Goal: Transaction & Acquisition: Purchase product/service

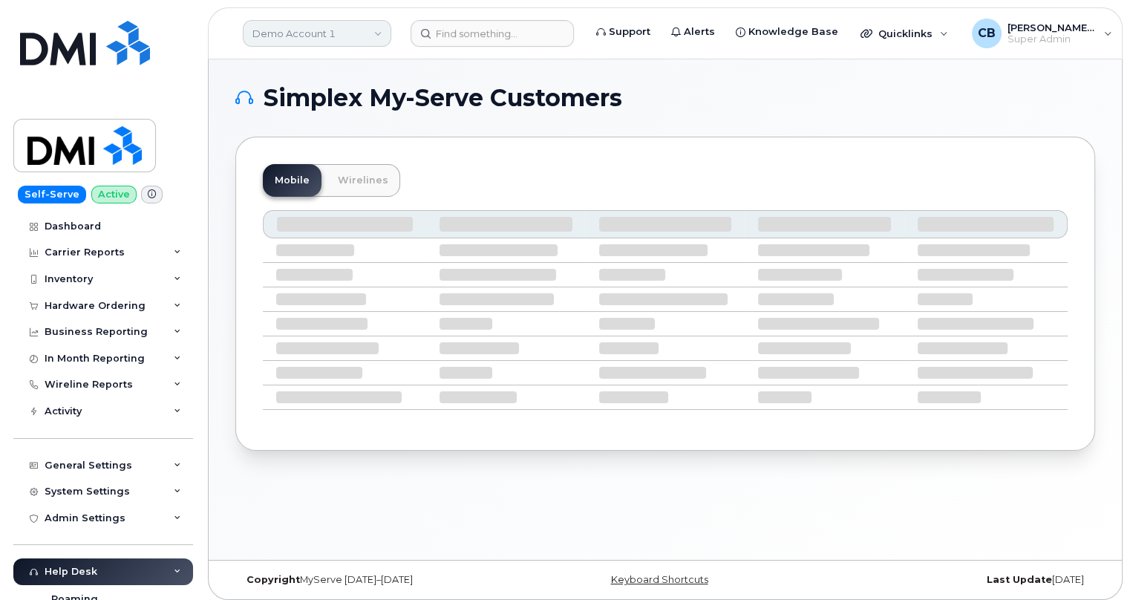
click at [285, 29] on link "Demo Account 1" at bounding box center [317, 33] width 149 height 27
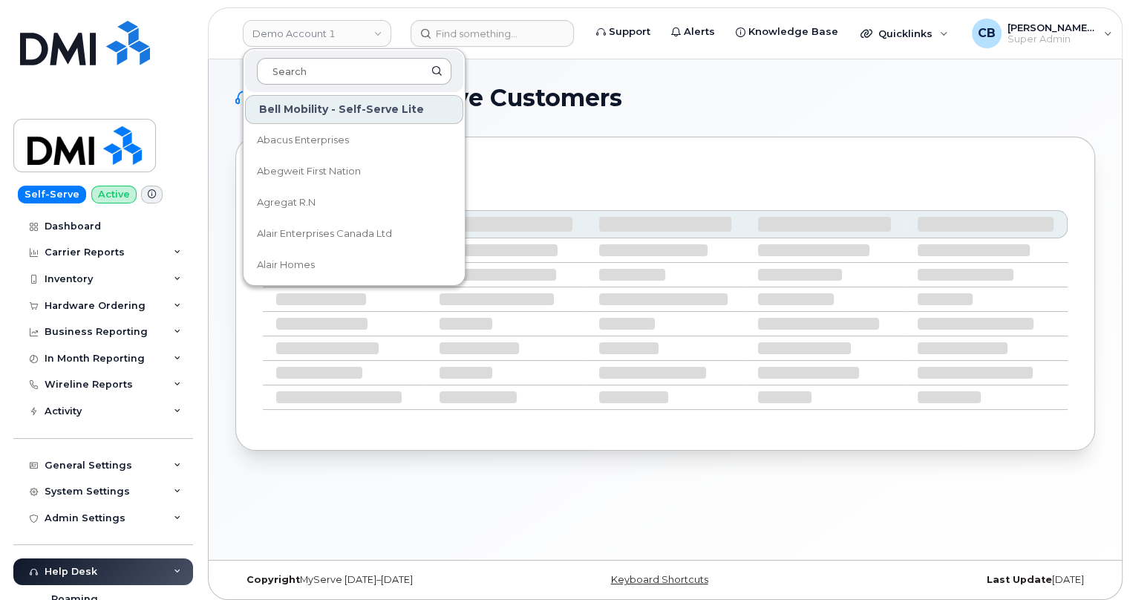
click at [304, 66] on input at bounding box center [354, 71] width 195 height 27
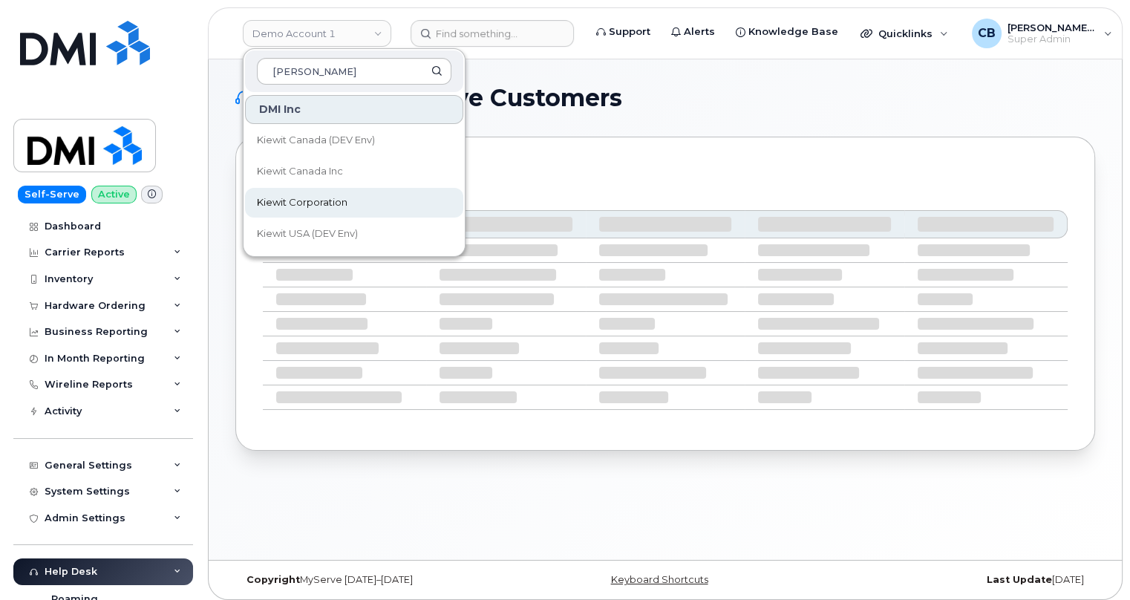
type input "[PERSON_NAME]"
click at [298, 195] on span "Kiewit Corporation" at bounding box center [302, 202] width 91 height 15
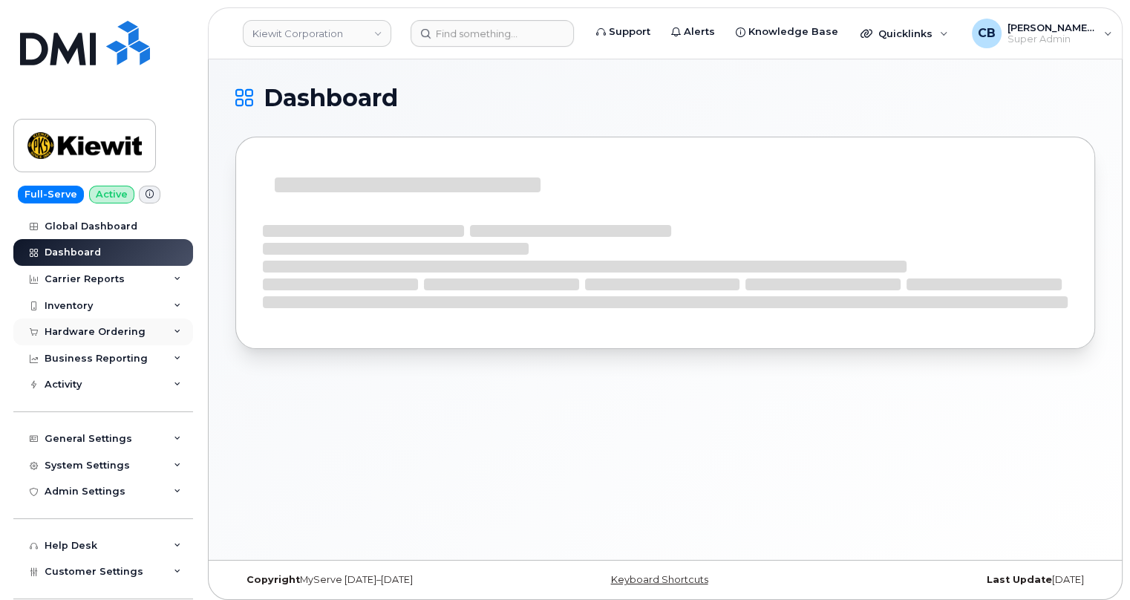
click at [94, 325] on div "Hardware Ordering" at bounding box center [103, 332] width 180 height 27
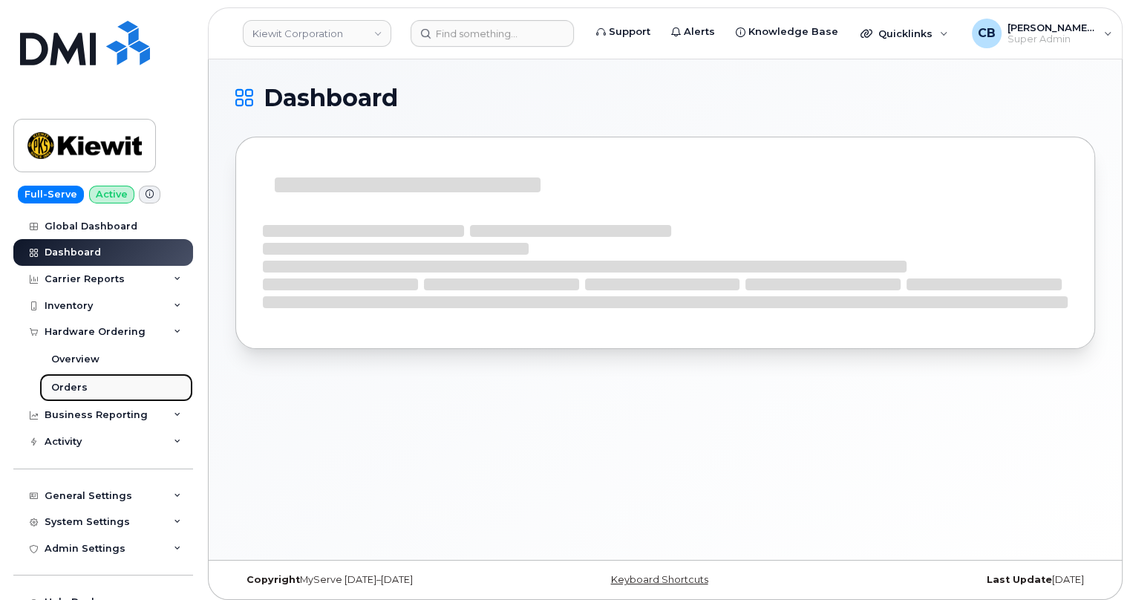
click at [65, 384] on div "Orders" at bounding box center [69, 387] width 36 height 13
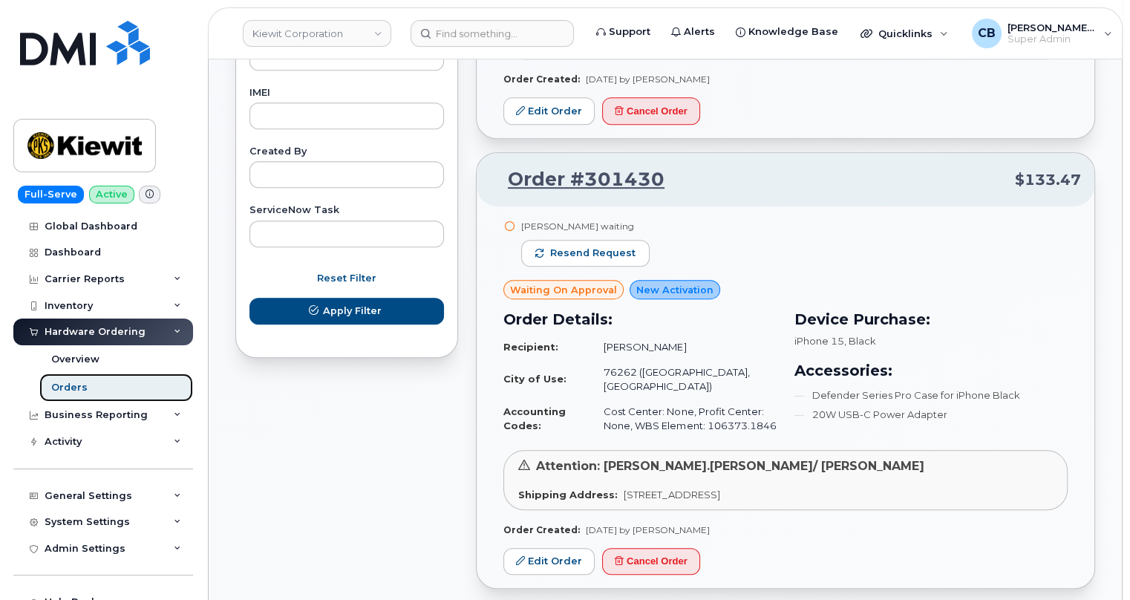
scroll to position [809, 0]
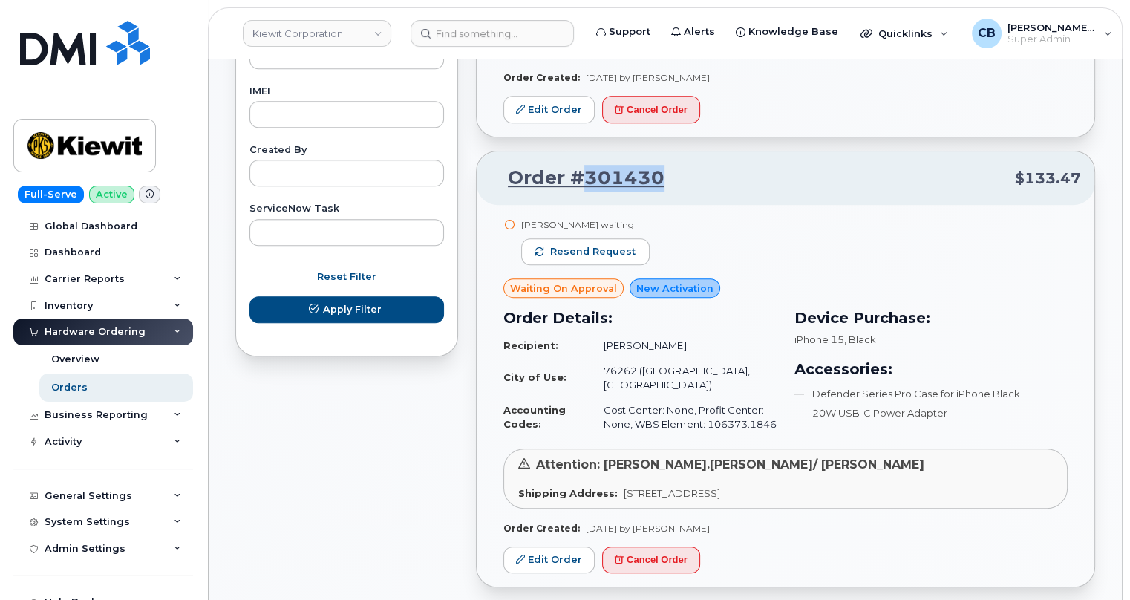
drag, startPoint x: 699, startPoint y: 171, endPoint x: 582, endPoint y: 171, distance: 116.6
click at [582, 171] on p "Order #301430 $133.47" at bounding box center [785, 178] width 591 height 27
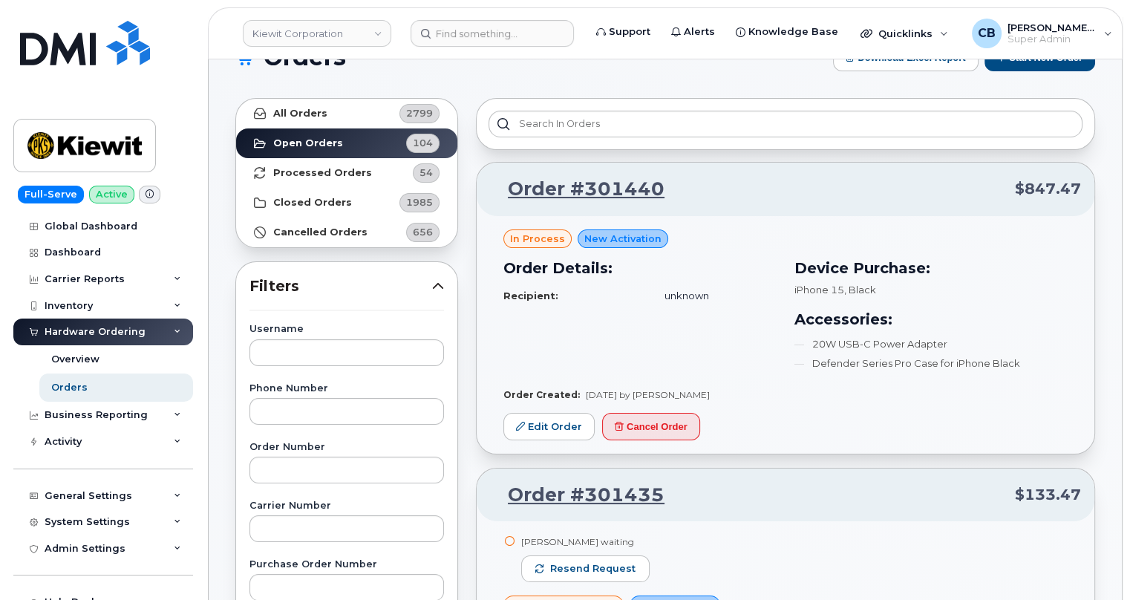
scroll to position [0, 0]
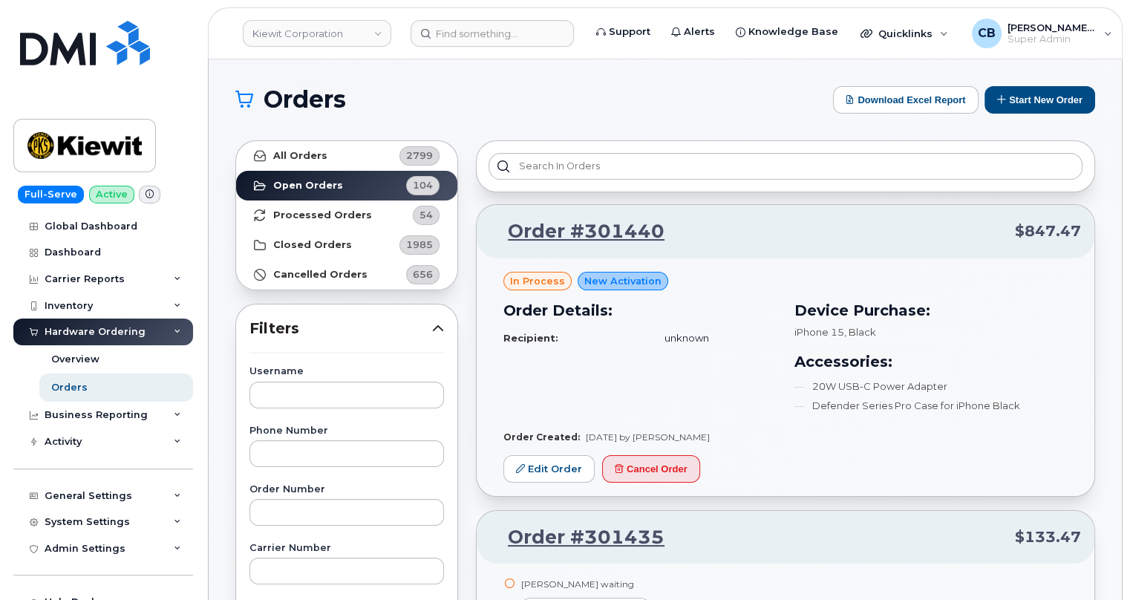
drag, startPoint x: 717, startPoint y: 439, endPoint x: 644, endPoint y: 437, distance: 73.6
click at [644, 437] on div "Order Created: Sep 23, 2025 by Barbara Dye" at bounding box center [786, 437] width 564 height 13
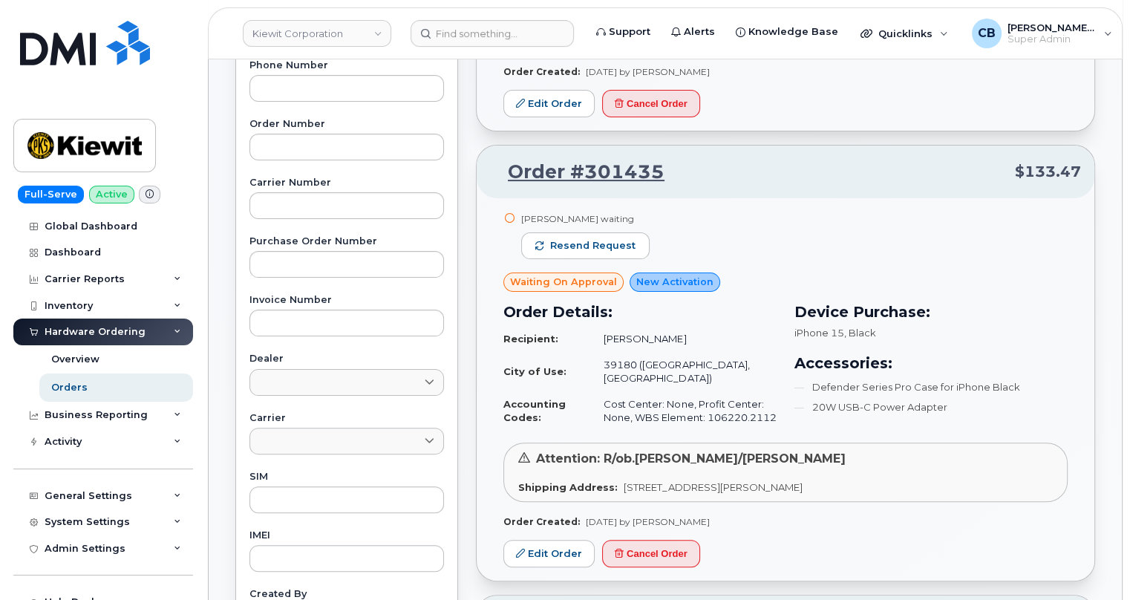
scroll to position [405, 0]
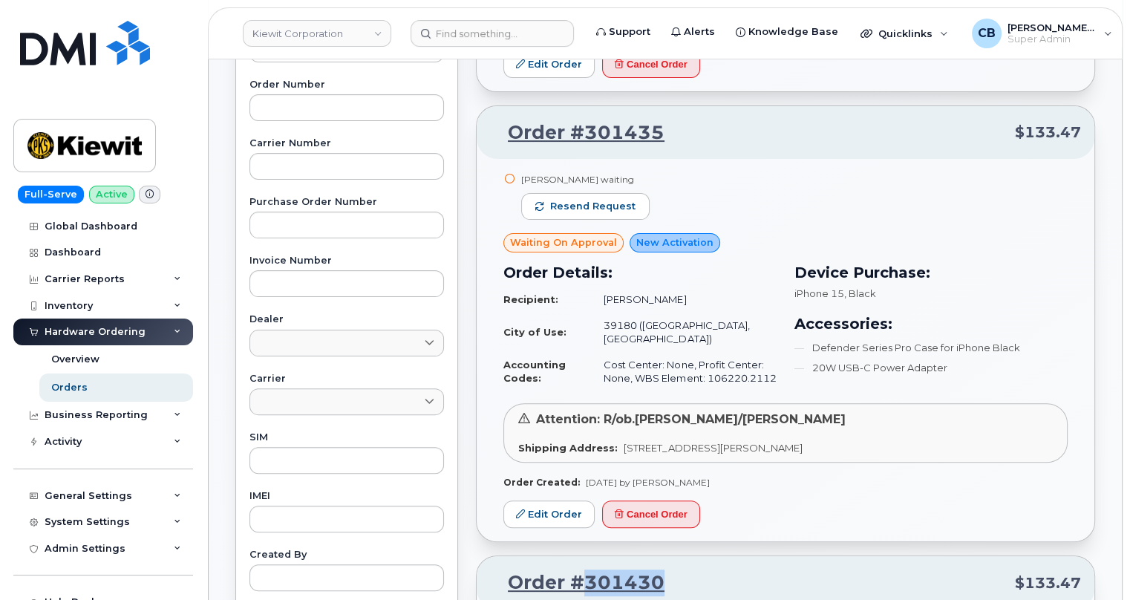
drag, startPoint x: 657, startPoint y: 177, endPoint x: 521, endPoint y: 178, distance: 135.9
click at [521, 178] on div "Matthew Peterman waiting Resend request" at bounding box center [786, 202] width 564 height 61
click at [714, 179] on div "Matthew Peterman waiting Resend request" at bounding box center [786, 202] width 564 height 61
drag, startPoint x: 734, startPoint y: 463, endPoint x: 578, endPoint y: 467, distance: 156.7
click at [578, 476] on div "Order Created: Sep 23, 2025 by Barbara Dye" at bounding box center [786, 482] width 564 height 13
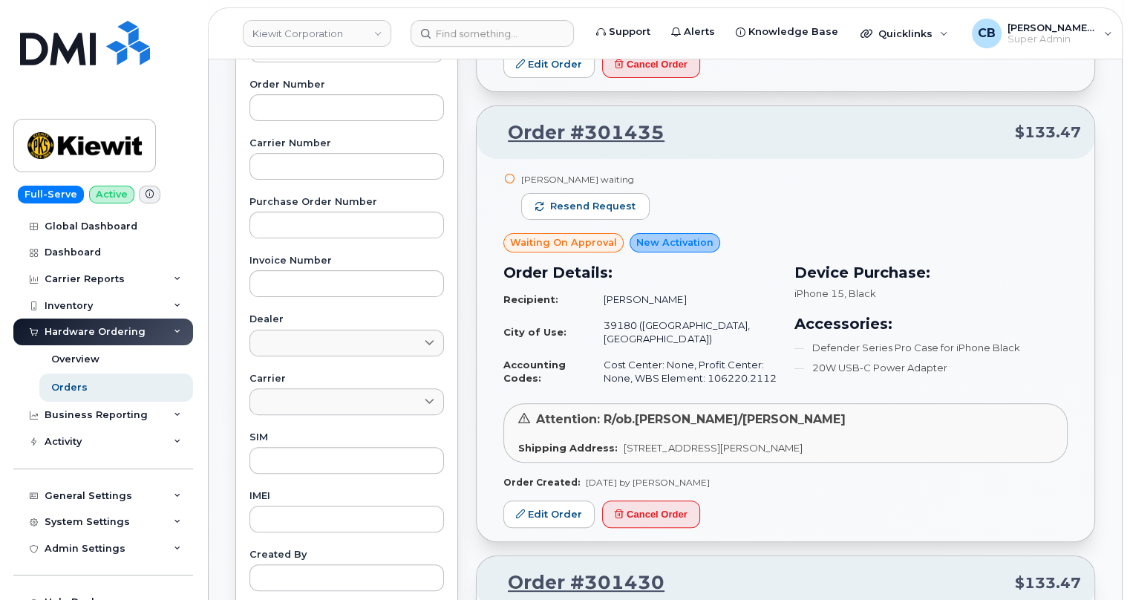
click at [765, 277] on h3 "Order Details:" at bounding box center [640, 272] width 273 height 22
drag, startPoint x: 887, startPoint y: 295, endPoint x: 788, endPoint y: 290, distance: 98.9
click at [788, 290] on div "Device Purchase: iPhone 15 , Black Accessories: Defender Series Pro Case for iP…" at bounding box center [931, 327] width 291 height 148
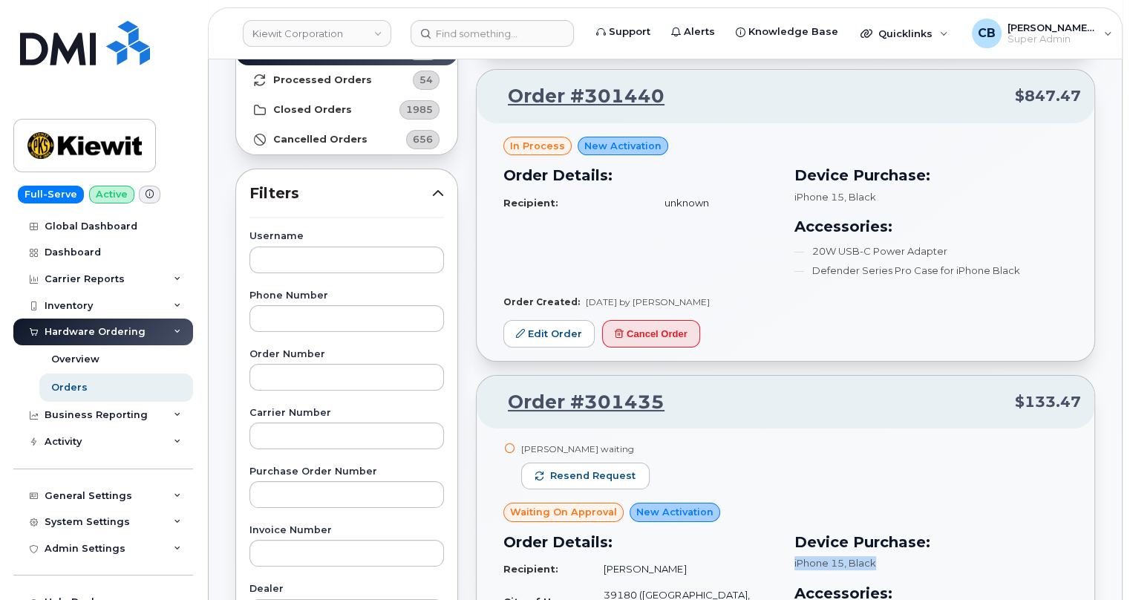
scroll to position [0, 0]
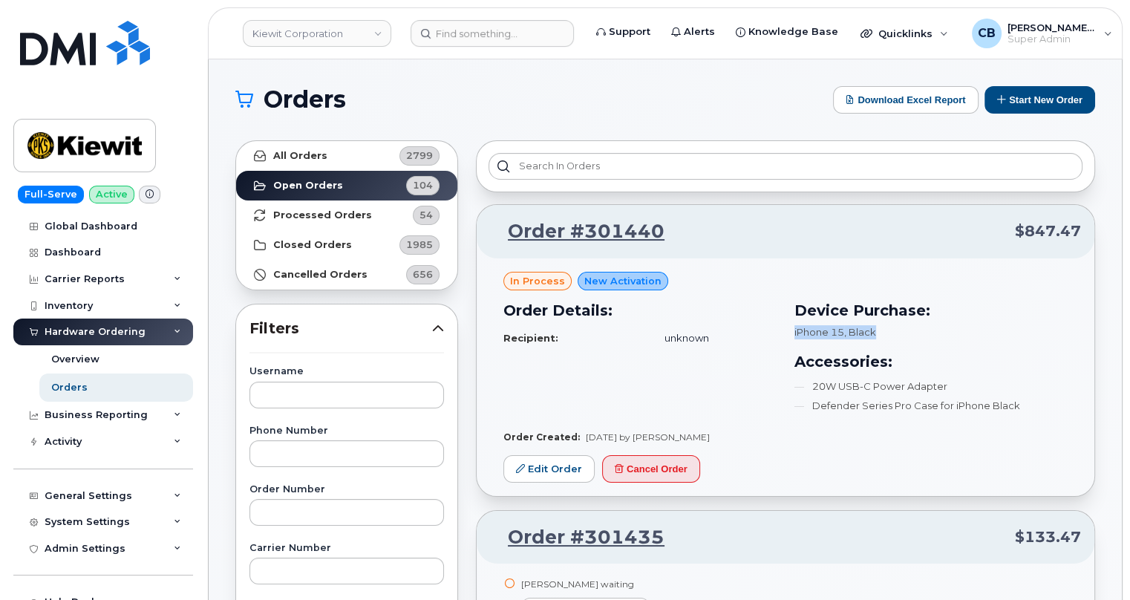
drag, startPoint x: 890, startPoint y: 327, endPoint x: 787, endPoint y: 330, distance: 102.6
click at [788, 330] on div "Device Purchase: iPhone 15 , Black Accessories: 20W USB-C Power Adapter Defende…" at bounding box center [931, 358] width 291 height 137
drag, startPoint x: 497, startPoint y: 341, endPoint x: 558, endPoint y: 340, distance: 60.9
click at [558, 340] on div "Order Details: Recipient: unknown" at bounding box center [640, 358] width 291 height 137
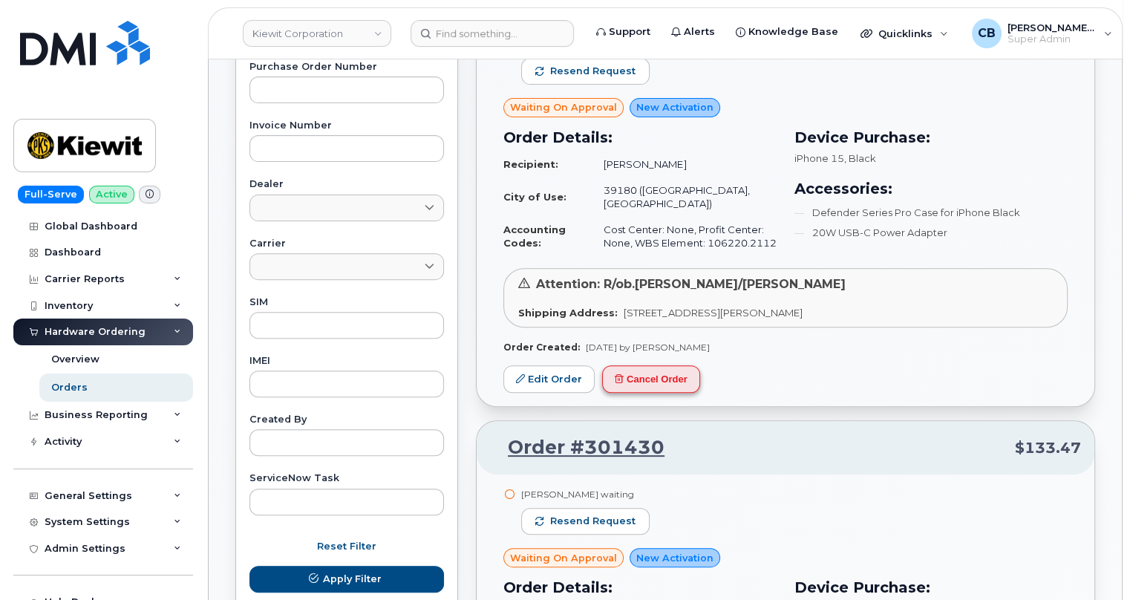
scroll to position [405, 0]
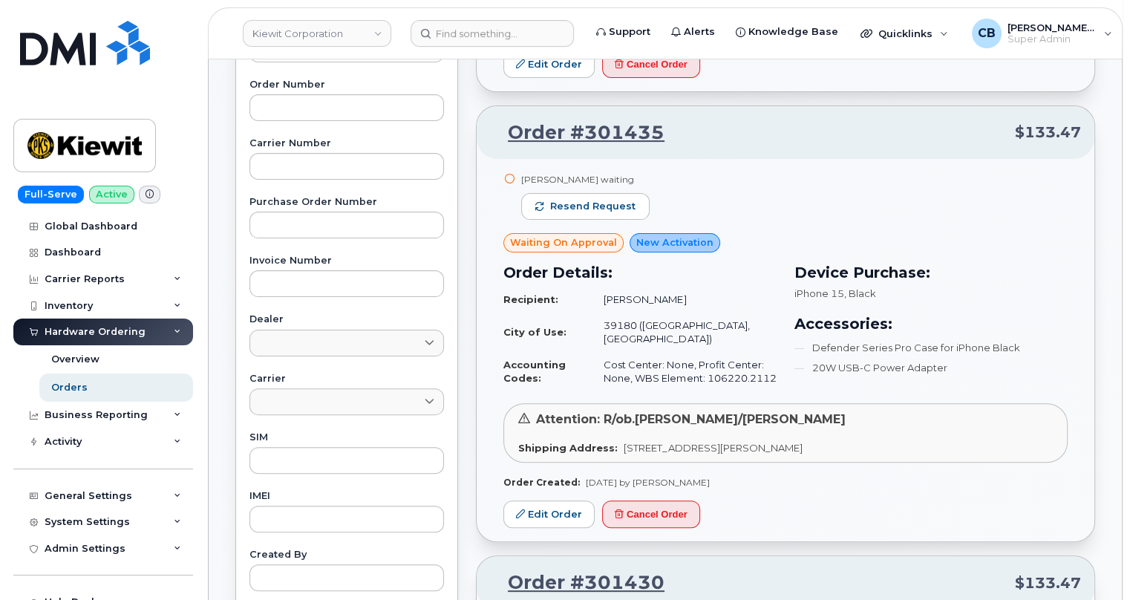
drag, startPoint x: 697, startPoint y: 299, endPoint x: 606, endPoint y: 303, distance: 90.7
click at [606, 303] on td "Derrick Pleasant" at bounding box center [683, 300] width 186 height 26
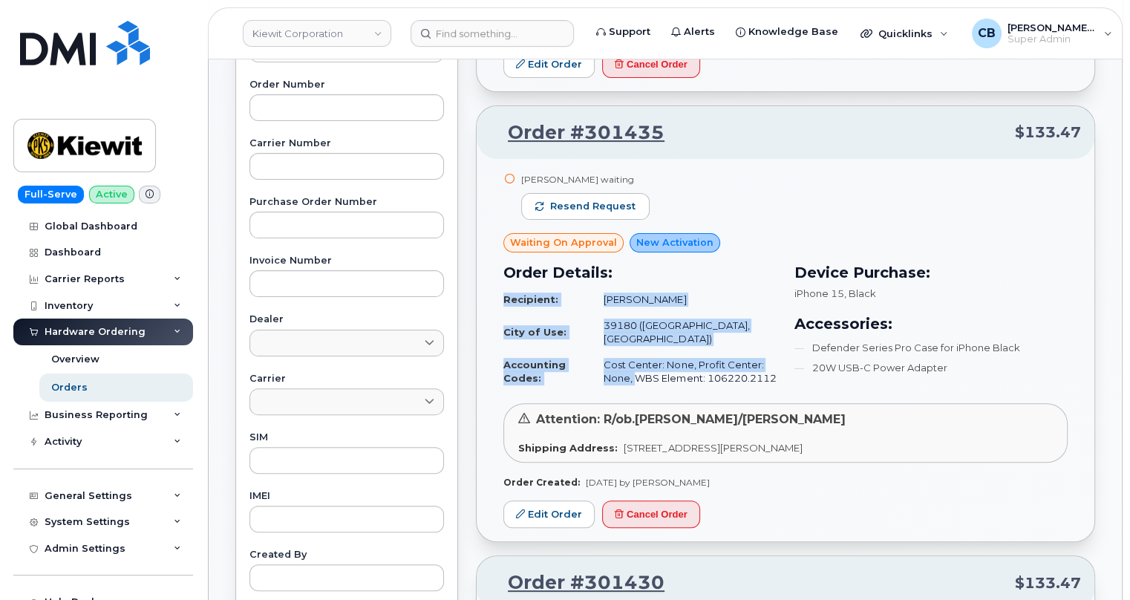
drag, startPoint x: 781, startPoint y: 365, endPoint x: 634, endPoint y: 364, distance: 146.3
click at [634, 364] on div "Order Details: Recipient: Derrick Pleasant City of Use: 39180 (Vicksburg, MS) A…" at bounding box center [640, 327] width 291 height 148
drag, startPoint x: 703, startPoint y: 292, endPoint x: 598, endPoint y: 292, distance: 104.7
click at [599, 292] on td "Derrick Pleasant" at bounding box center [683, 300] width 186 height 26
drag, startPoint x: 779, startPoint y: 362, endPoint x: 705, endPoint y: 362, distance: 74.3
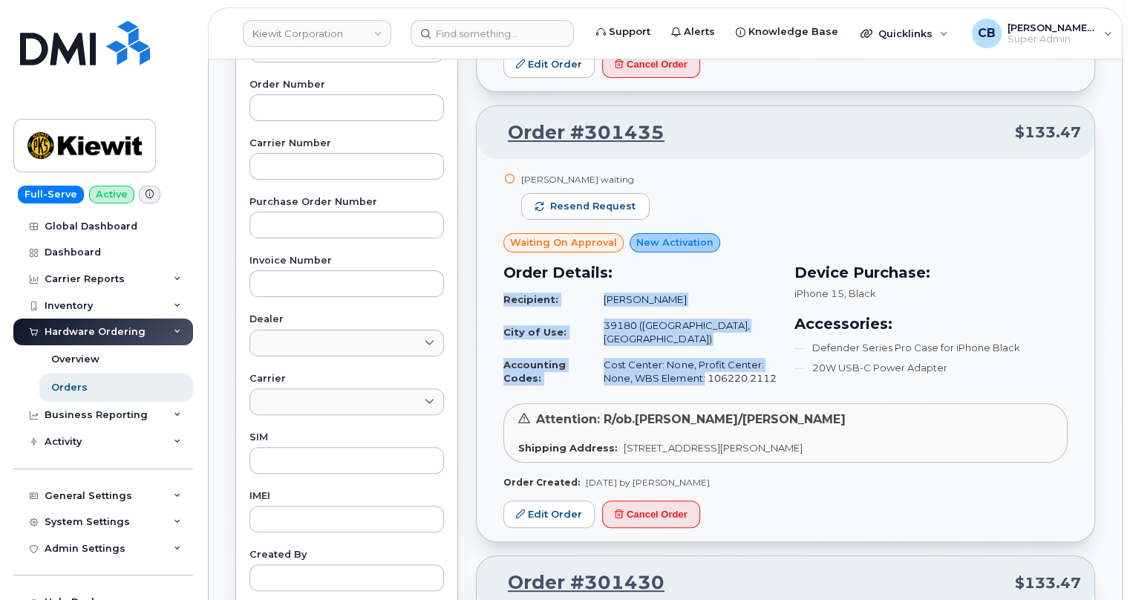
click at [705, 362] on div "Order Details: Recipient: Derrick Pleasant City of Use: 39180 (Vicksburg, MS) A…" at bounding box center [640, 327] width 291 height 148
drag, startPoint x: 667, startPoint y: 178, endPoint x: 518, endPoint y: 172, distance: 149.4
click at [518, 172] on div "Matthew Peterman waiting Resend request" at bounding box center [786, 202] width 564 height 61
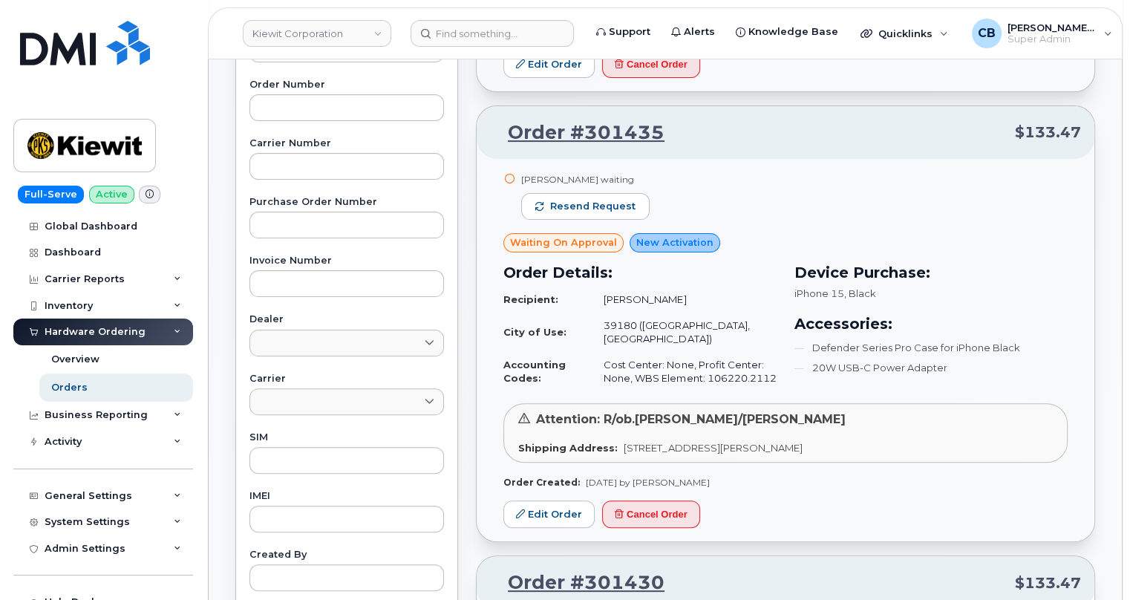
click at [689, 175] on div "Matthew Peterman waiting Resend request" at bounding box center [786, 202] width 564 height 61
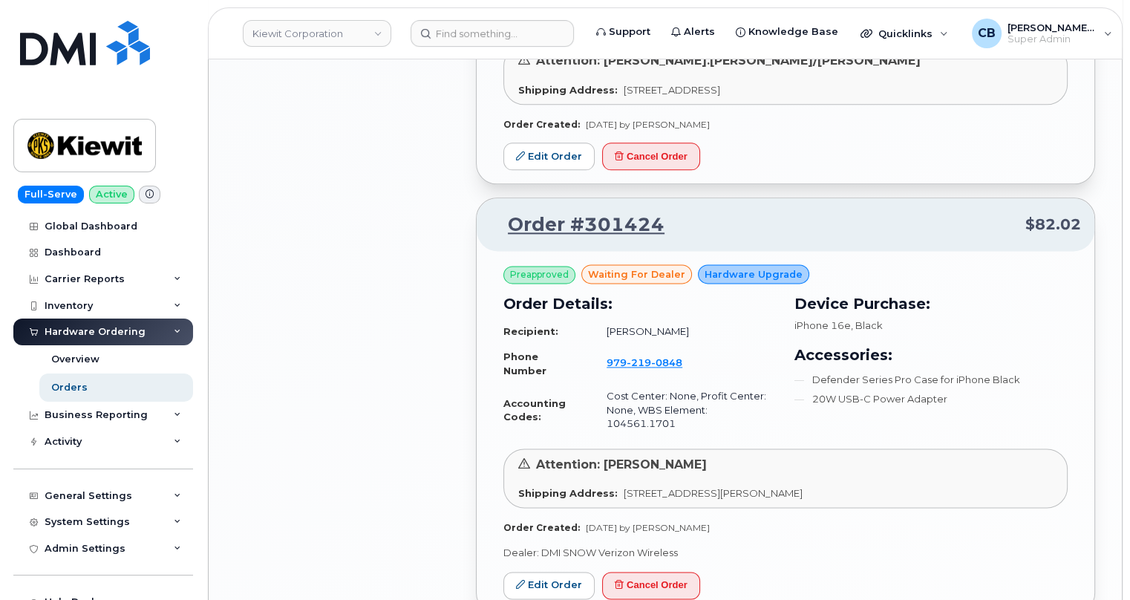
scroll to position [2160, 0]
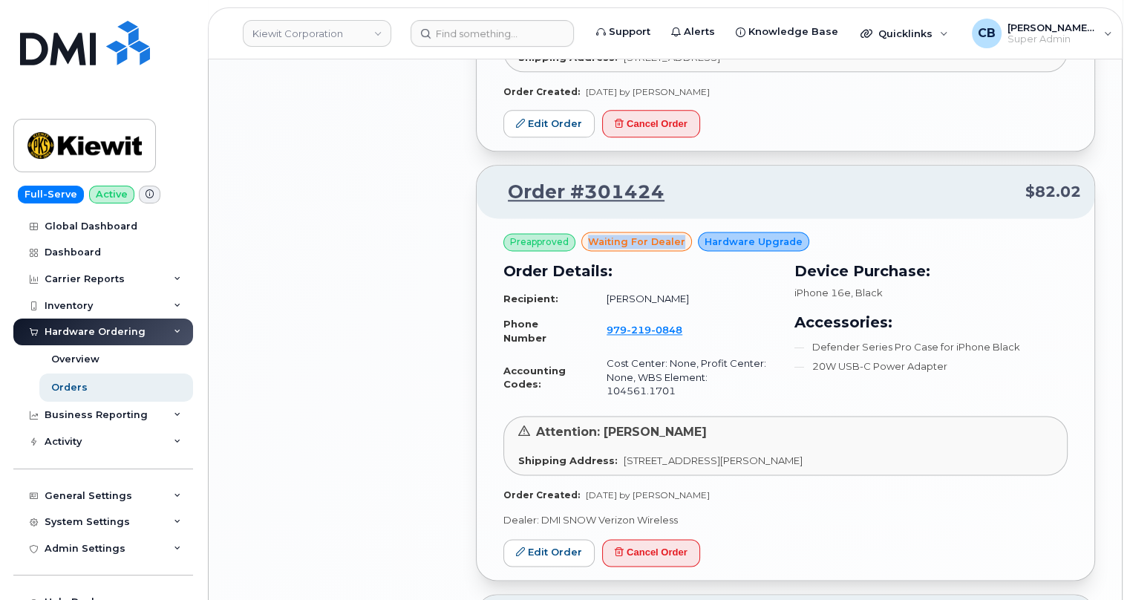
drag, startPoint x: 584, startPoint y: 190, endPoint x: 682, endPoint y: 192, distance: 97.3
click at [682, 232] on div "waiting for dealer" at bounding box center [636, 241] width 111 height 19
drag, startPoint x: 677, startPoint y: 144, endPoint x: 584, endPoint y: 141, distance: 93.6
click at [584, 179] on p "Order #301424 $82.02" at bounding box center [785, 192] width 591 height 27
copy link "301424"
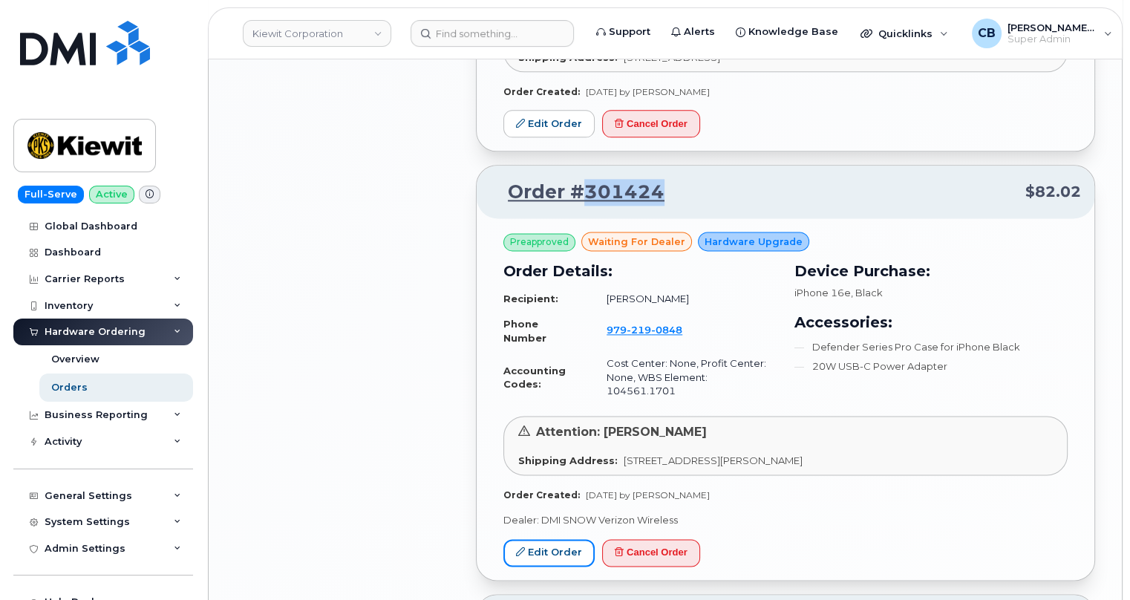
drag, startPoint x: 567, startPoint y: 483, endPoint x: 560, endPoint y: 506, distance: 24.0
click at [566, 539] on link "Edit Order" at bounding box center [549, 552] width 91 height 27
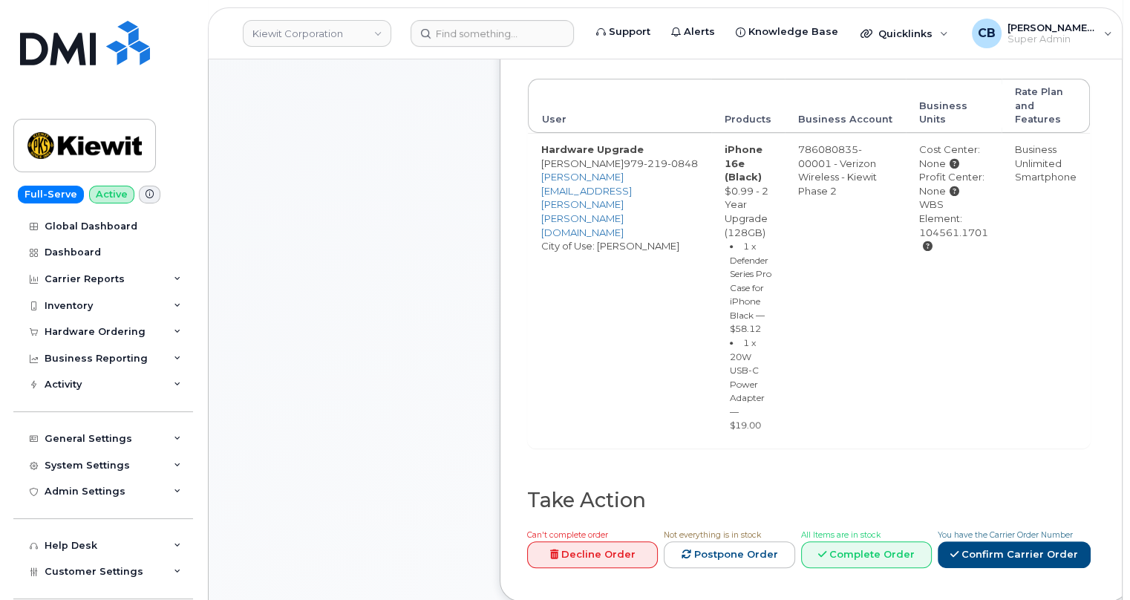
scroll to position [675, 0]
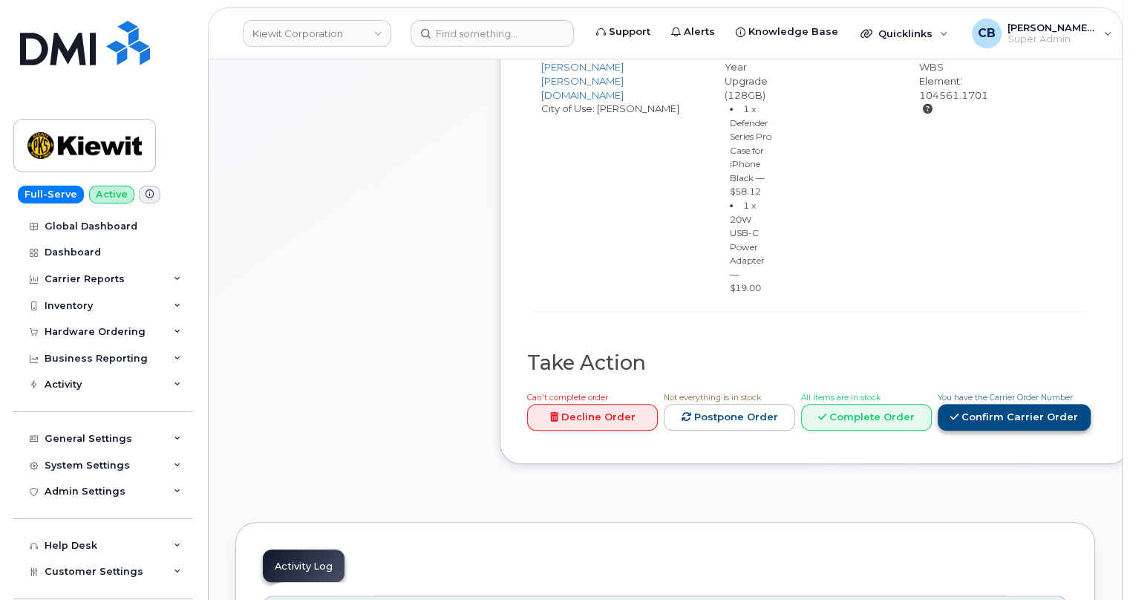
click at [980, 431] on link "Confirm Carrier Order" at bounding box center [1014, 417] width 153 height 27
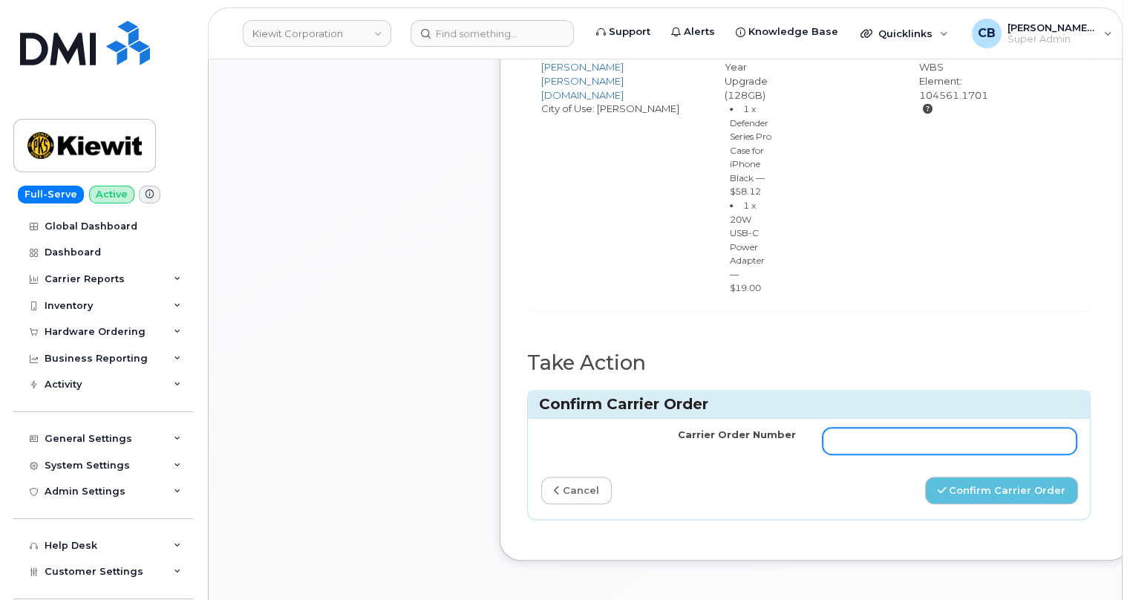
click at [921, 455] on input "Carrier Order Number" at bounding box center [950, 441] width 255 height 27
paste input "MB3000596110536"
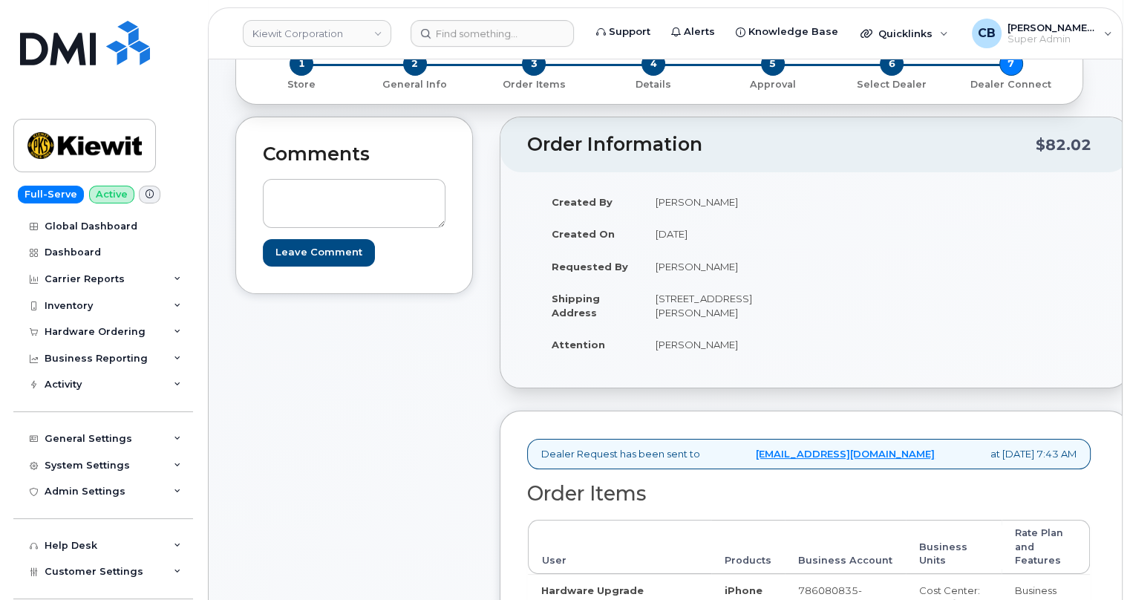
scroll to position [0, 0]
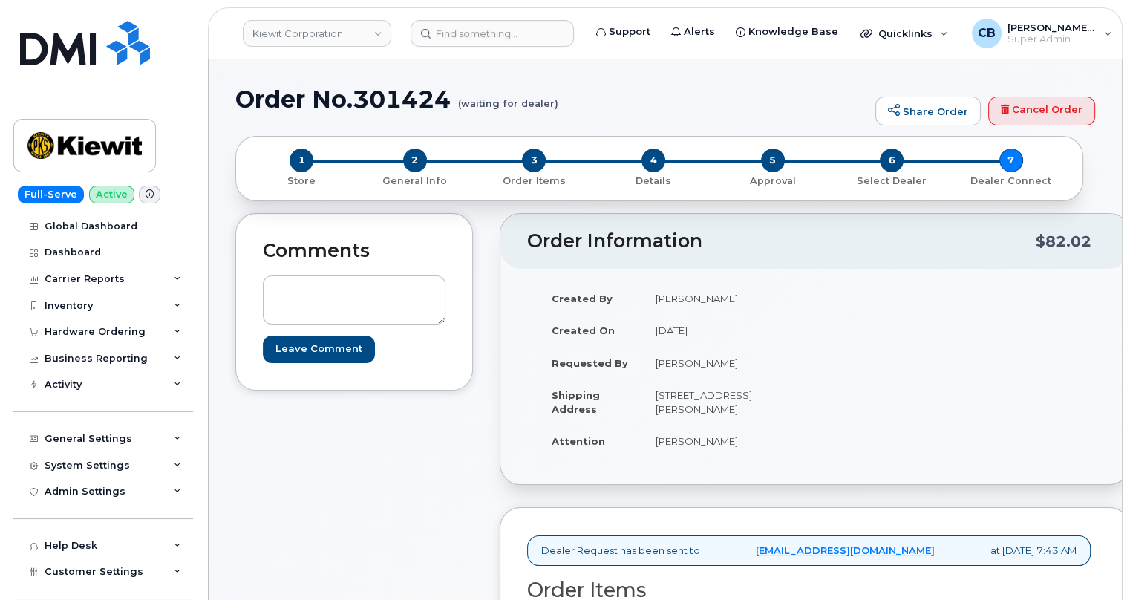
type input "MB3000596110536"
drag, startPoint x: 456, startPoint y: 95, endPoint x: 357, endPoint y: 95, distance: 98.8
click at [357, 95] on h1 "Order No.301424 (waiting for dealer)" at bounding box center [551, 99] width 633 height 26
copy h1 "301424"
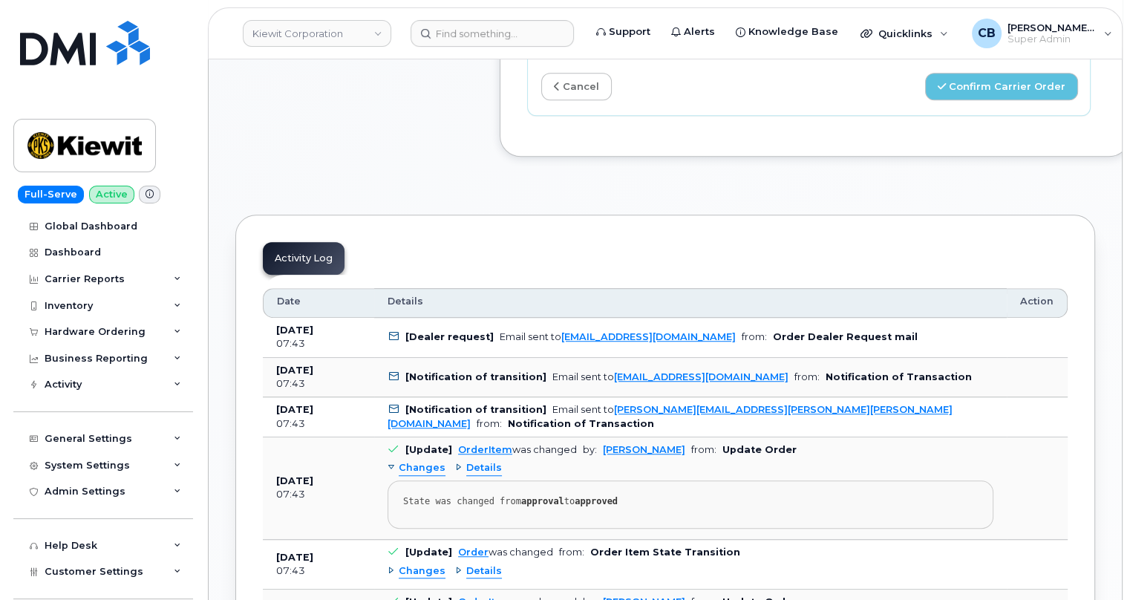
scroll to position [1080, 0]
click at [952, 100] on button "Confirm Carrier Order" at bounding box center [1001, 85] width 153 height 27
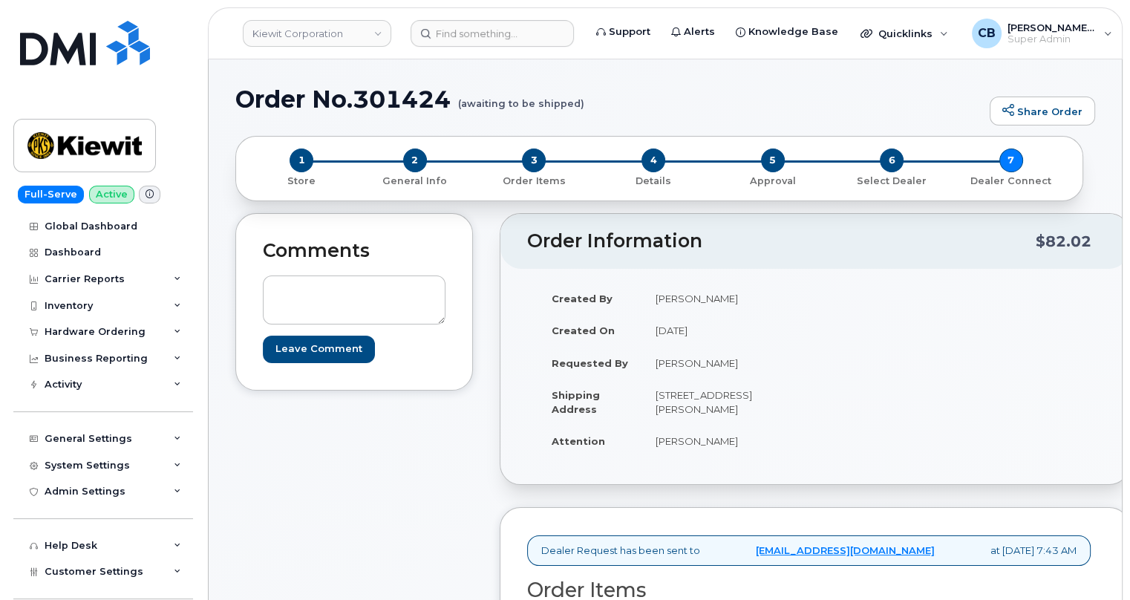
drag, startPoint x: 776, startPoint y: 332, endPoint x: 635, endPoint y: 332, distance: 141.1
click at [635, 332] on tr "Created On September 23, 2025" at bounding box center [671, 330] width 266 height 33
click at [65, 310] on div "Inventory" at bounding box center [69, 306] width 48 height 12
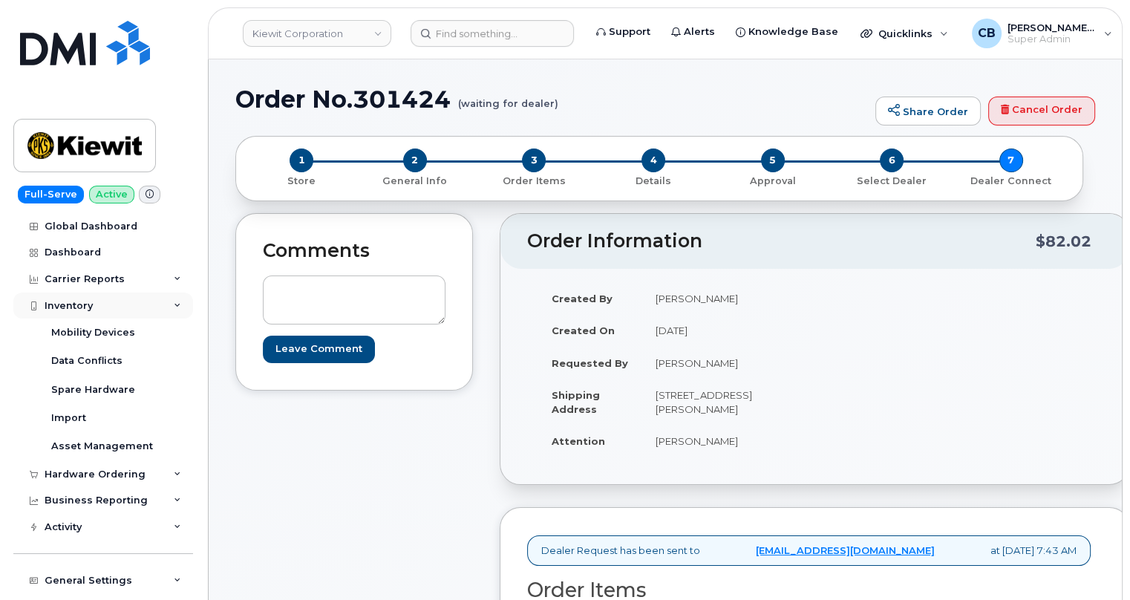
click at [66, 302] on div "Inventory" at bounding box center [69, 306] width 48 height 12
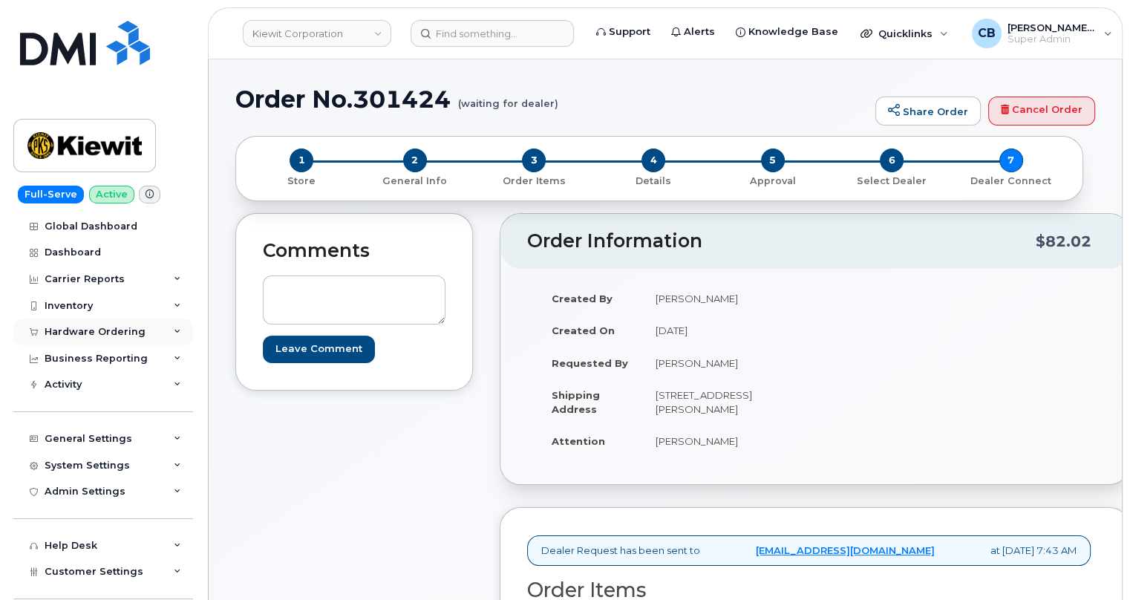
click at [66, 326] on div "Hardware Ordering" at bounding box center [95, 332] width 101 height 12
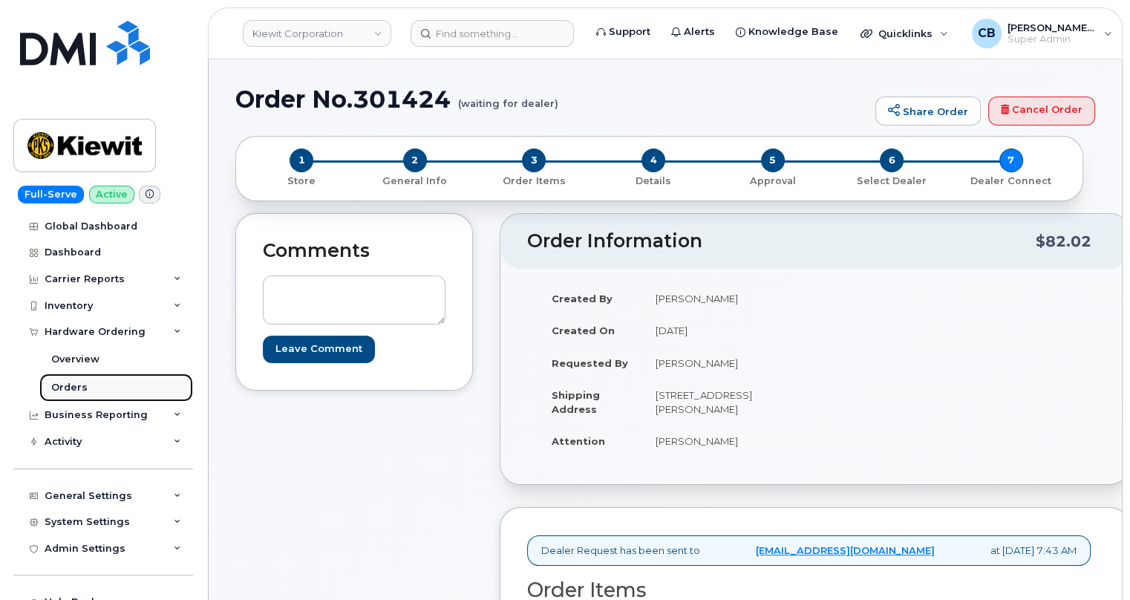
click at [67, 387] on div "Orders" at bounding box center [69, 387] width 36 height 13
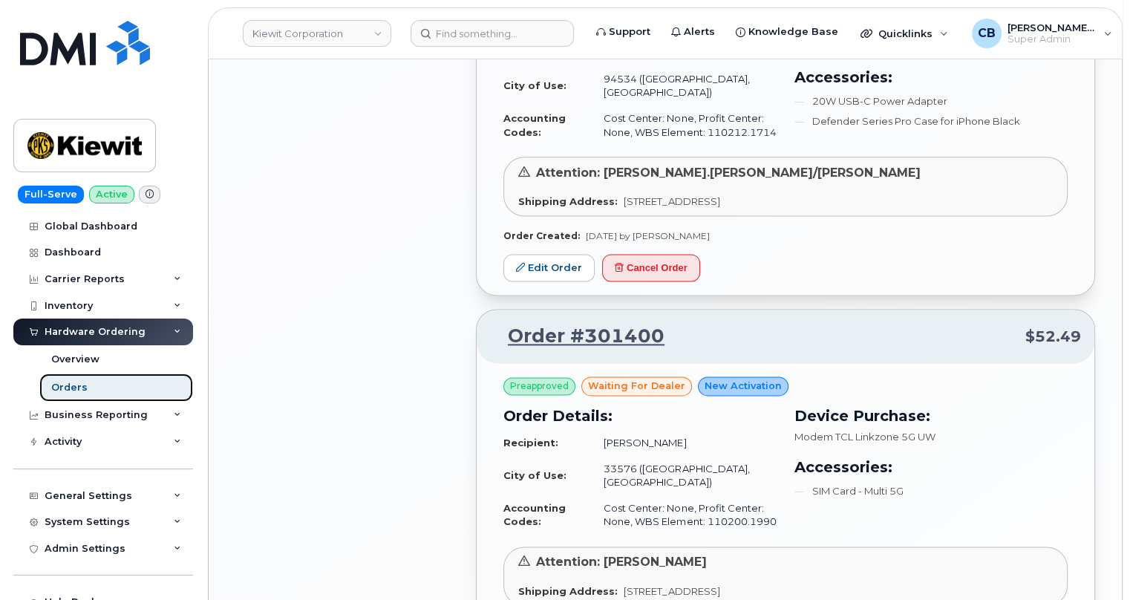
scroll to position [2295, 0]
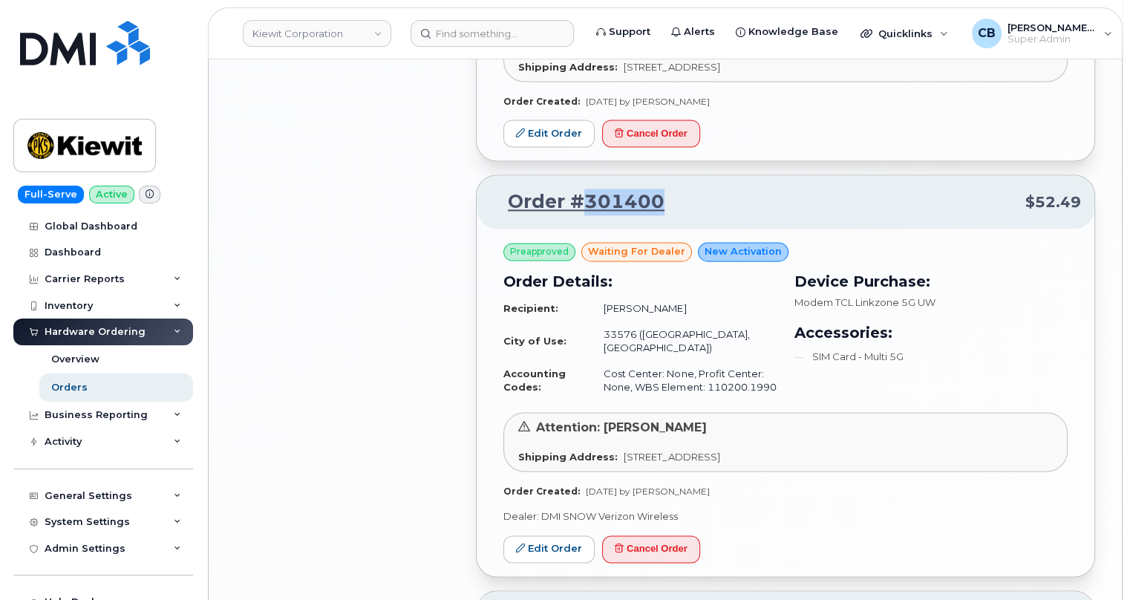
drag, startPoint x: 674, startPoint y: 140, endPoint x: 587, endPoint y: 140, distance: 87.6
click at [587, 189] on p "Order #301400 $52.49" at bounding box center [785, 202] width 591 height 27
copy link "301400"
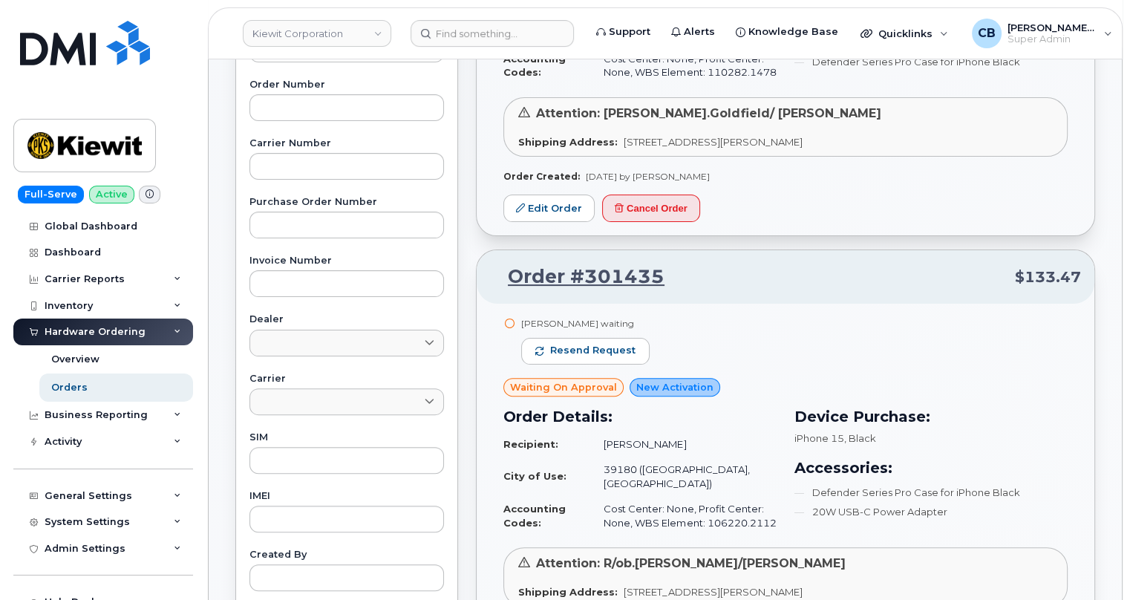
scroll to position [0, 0]
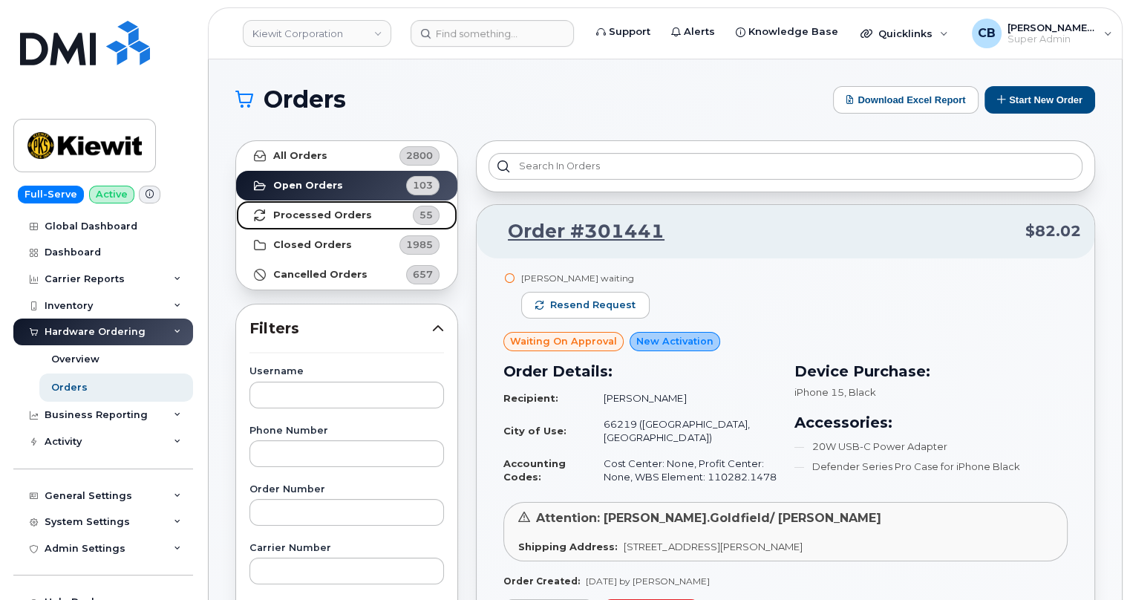
click at [308, 205] on link "Processed Orders 55" at bounding box center [346, 216] width 221 height 30
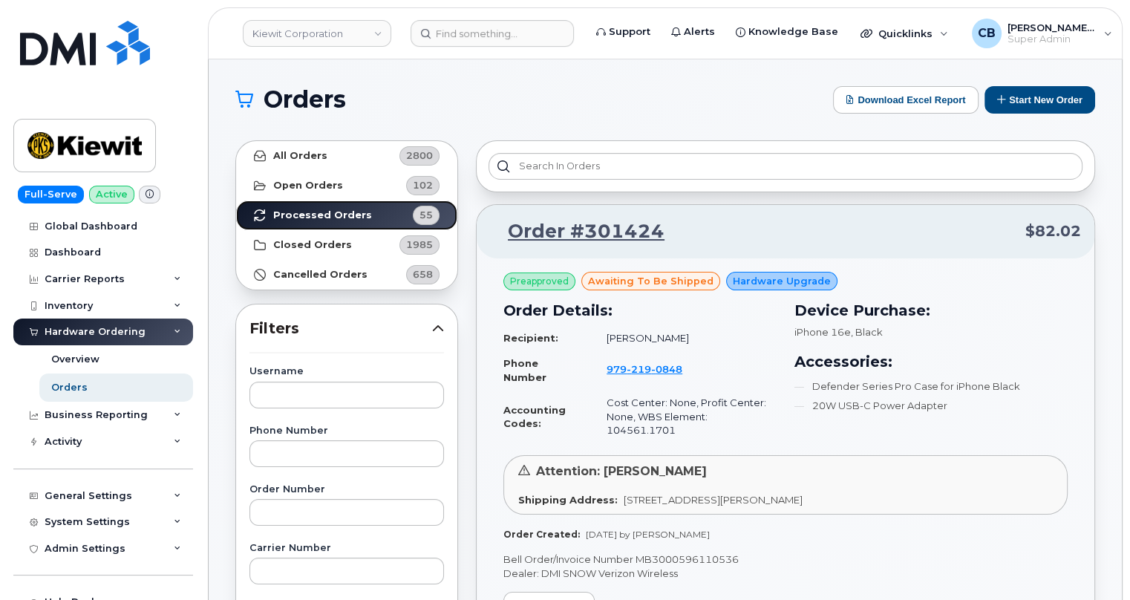
scroll to position [134, 0]
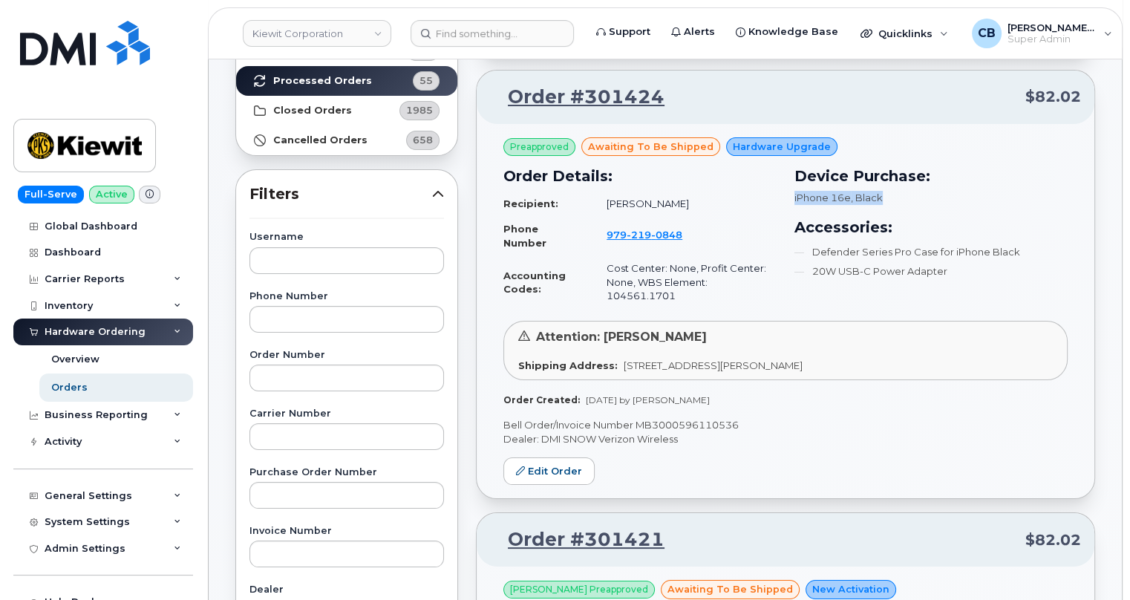
drag, startPoint x: 790, startPoint y: 195, endPoint x: 921, endPoint y: 197, distance: 130.7
click at [921, 197] on div "Device Purchase: iPhone 16e , Black Accessories: Defender Series Pro Case for i…" at bounding box center [931, 237] width 291 height 162
click at [638, 232] on span "219" at bounding box center [639, 235] width 25 height 12
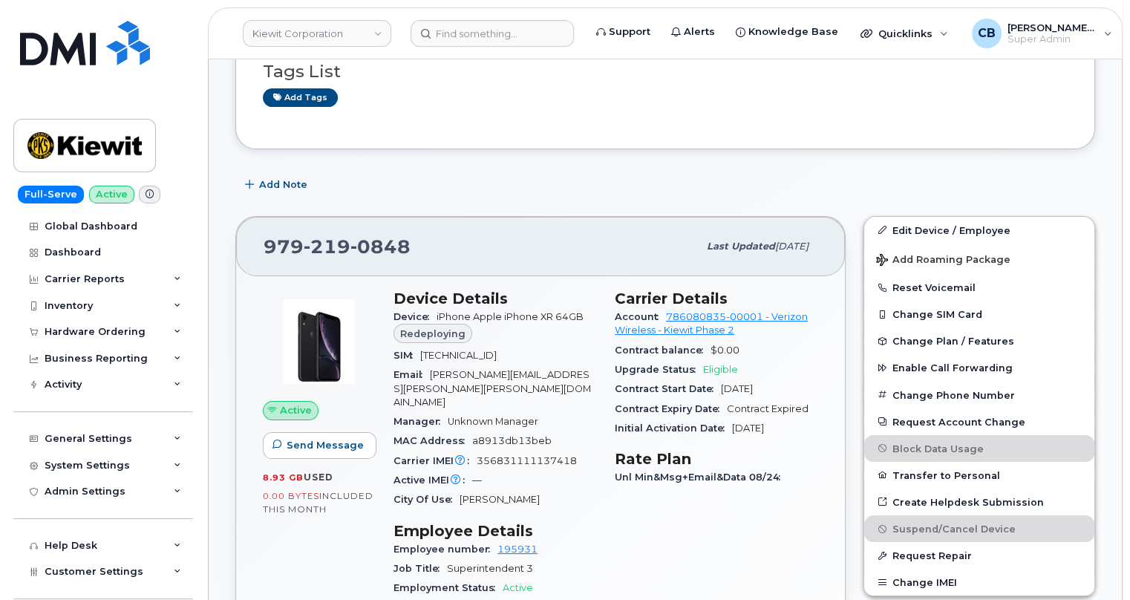
scroll to position [270, 0]
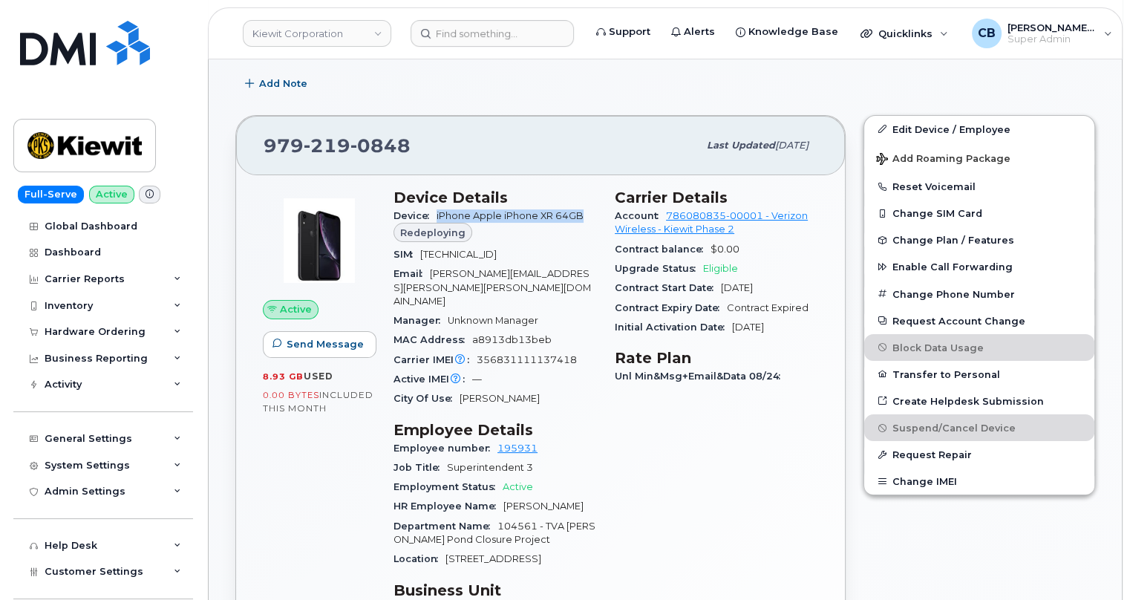
drag, startPoint x: 593, startPoint y: 210, endPoint x: 433, endPoint y: 215, distance: 159.8
click at [433, 215] on div "Device iPhone Apple iPhone XR 64GB Redeploying" at bounding box center [495, 225] width 203 height 39
drag, startPoint x: 419, startPoint y: 255, endPoint x: 558, endPoint y: 253, distance: 138.9
click at [557, 253] on div "SIM 89148000006356927762" at bounding box center [495, 254] width 203 height 19
click at [466, 35] on input at bounding box center [492, 33] width 163 height 27
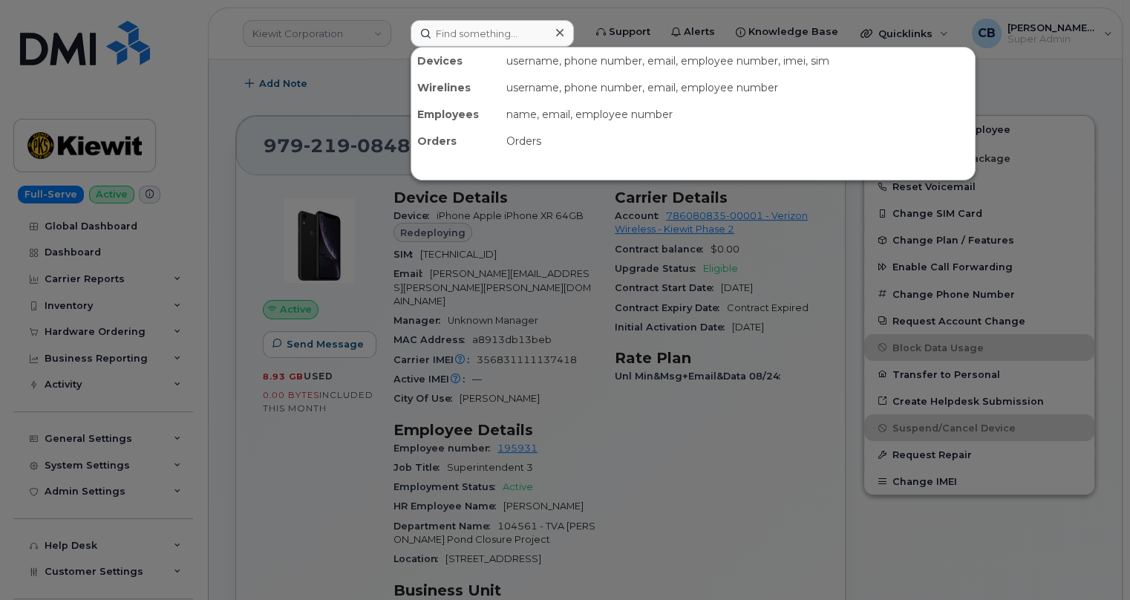
click at [333, 490] on div at bounding box center [565, 300] width 1130 height 600
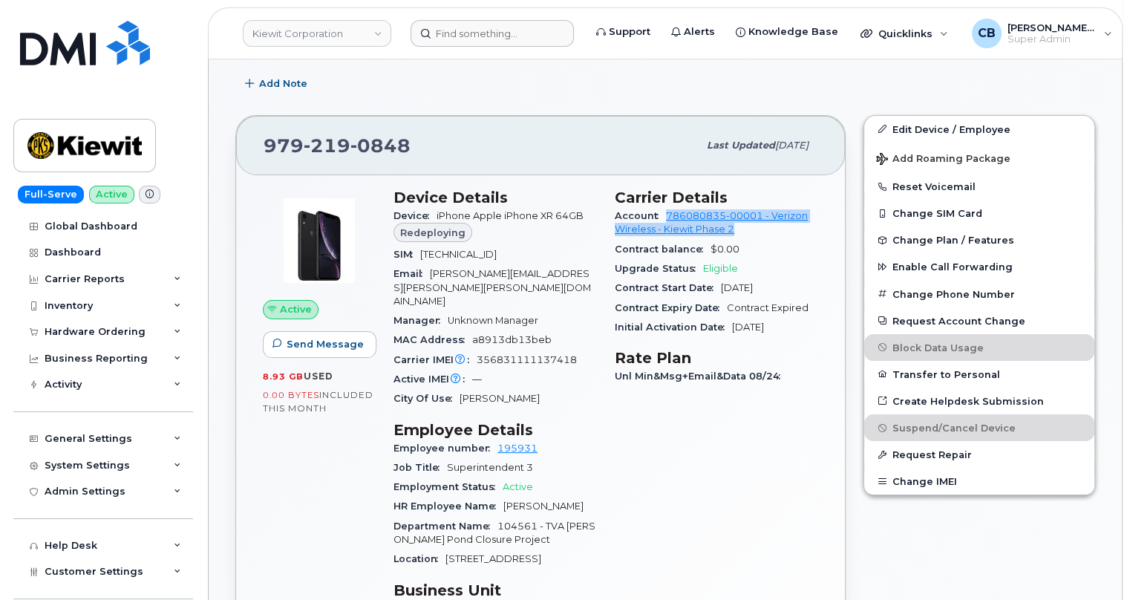
drag, startPoint x: 662, startPoint y: 212, endPoint x: 824, endPoint y: 230, distance: 162.9
click at [824, 230] on div "Carrier Details Account 786080835-00001 - Verizon Wireless - Kiewit Phase 2 Con…" at bounding box center [716, 502] width 221 height 645
click at [798, 229] on div "Account 786080835-00001 - Verizon Wireless - Kiewit Phase 2" at bounding box center [716, 222] width 203 height 33
drag, startPoint x: 665, startPoint y: 214, endPoint x: 763, endPoint y: 218, distance: 98.9
click at [763, 218] on div "Account 786080835-00001 - Verizon Wireless - Kiewit Phase 2" at bounding box center [716, 222] width 203 height 33
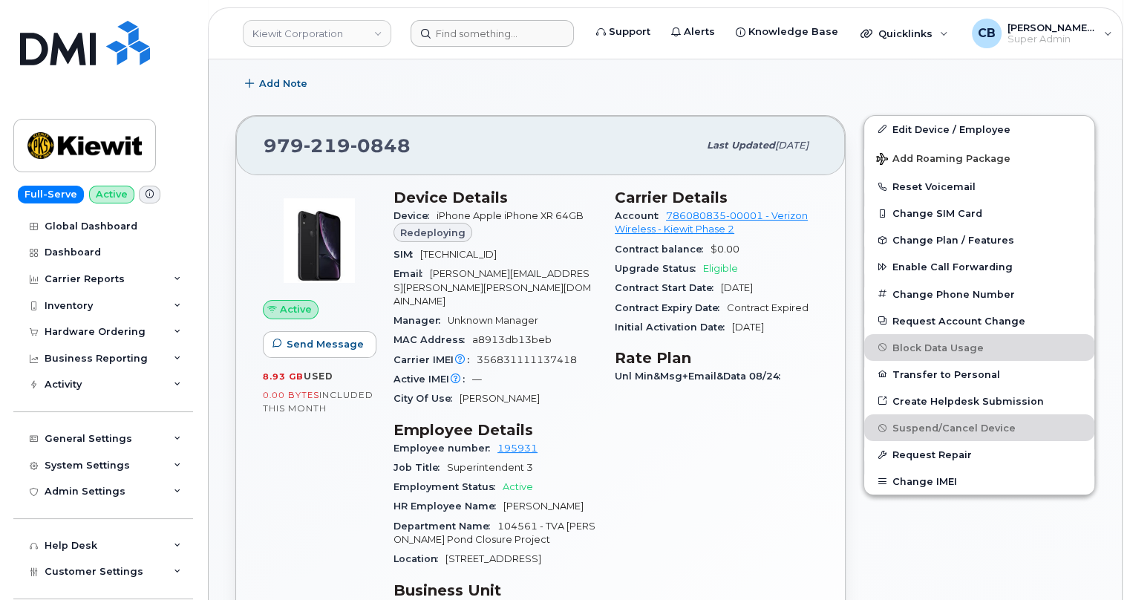
click at [761, 249] on div "Contract balance $0.00" at bounding box center [716, 249] width 203 height 19
drag, startPoint x: 411, startPoint y: 141, endPoint x: 267, endPoint y: 141, distance: 143.3
click at [267, 141] on div "979 219 0848" at bounding box center [481, 145] width 434 height 31
copy span "979 219 0848"
click at [62, 303] on div "Inventory" at bounding box center [69, 306] width 48 height 12
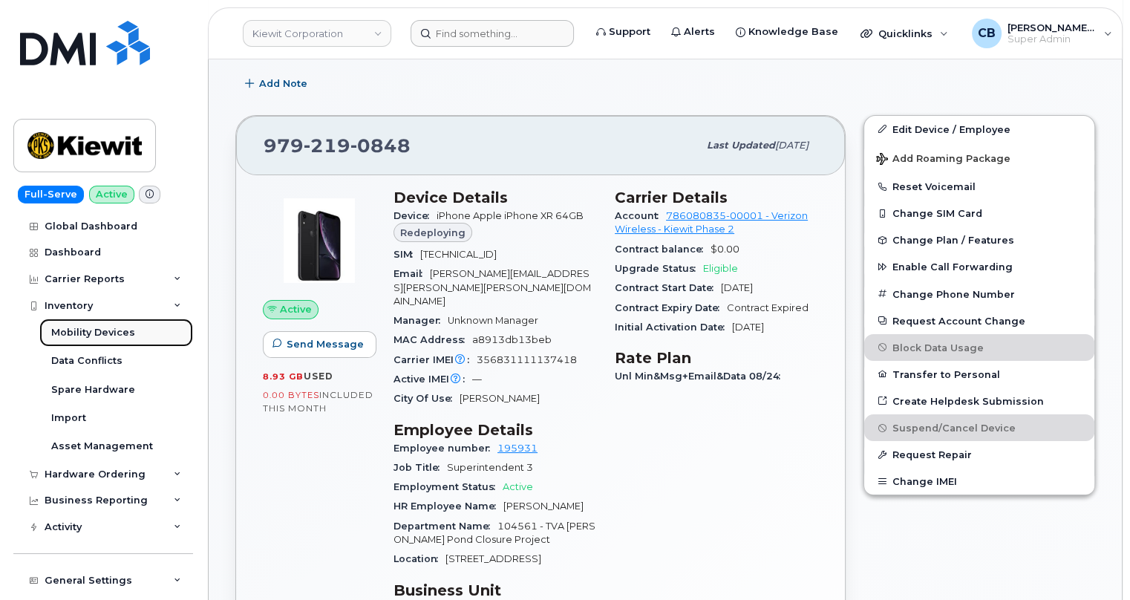
click at [69, 330] on div "Mobility Devices" at bounding box center [93, 332] width 84 height 13
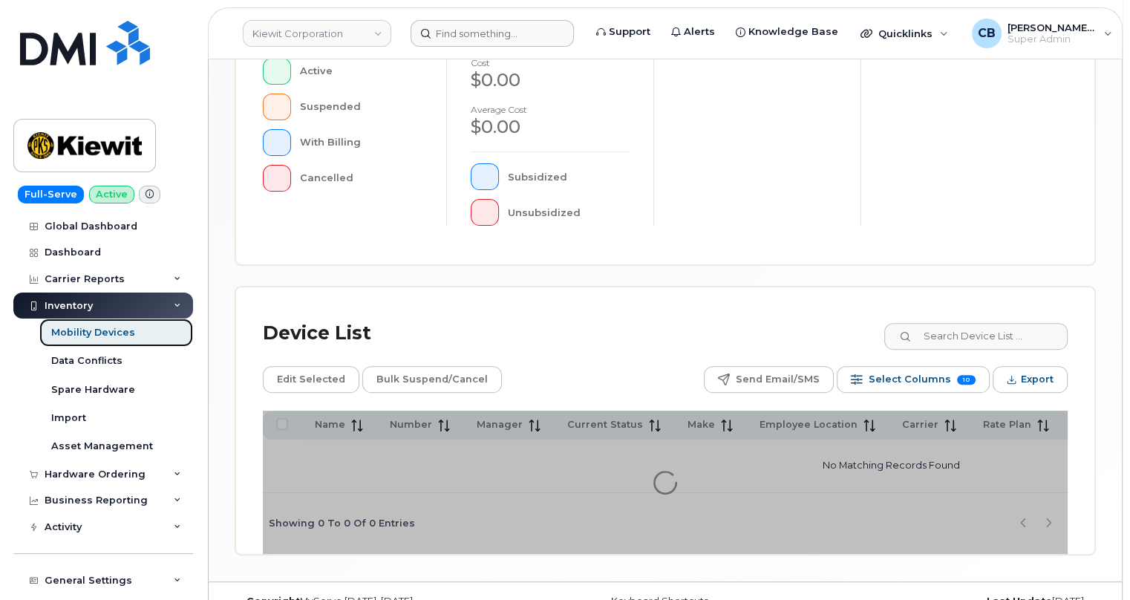
scroll to position [507, 0]
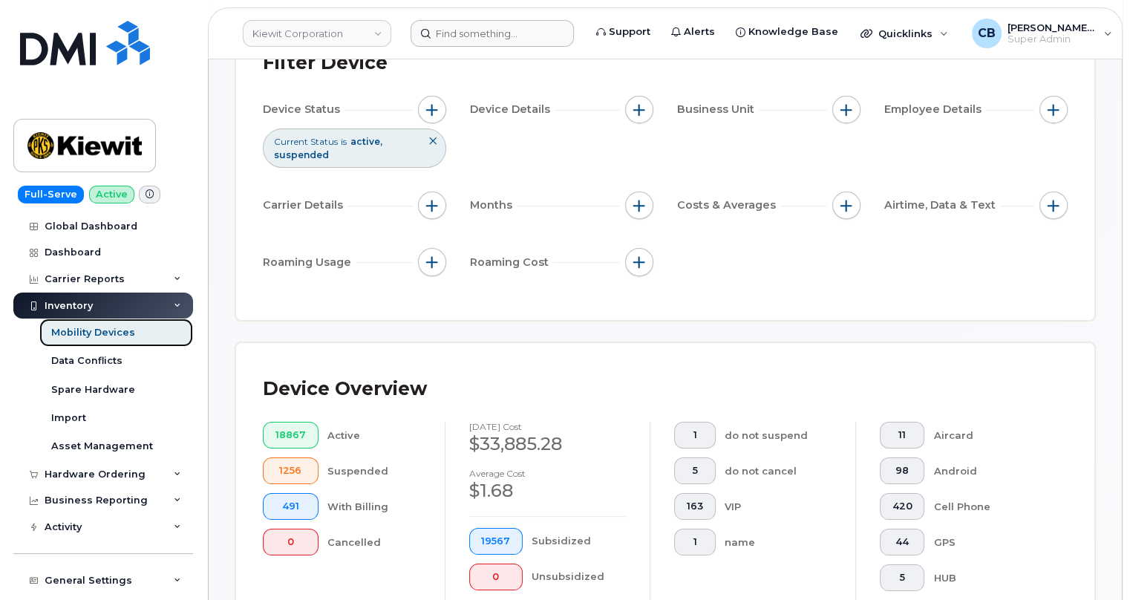
scroll to position [141, 0]
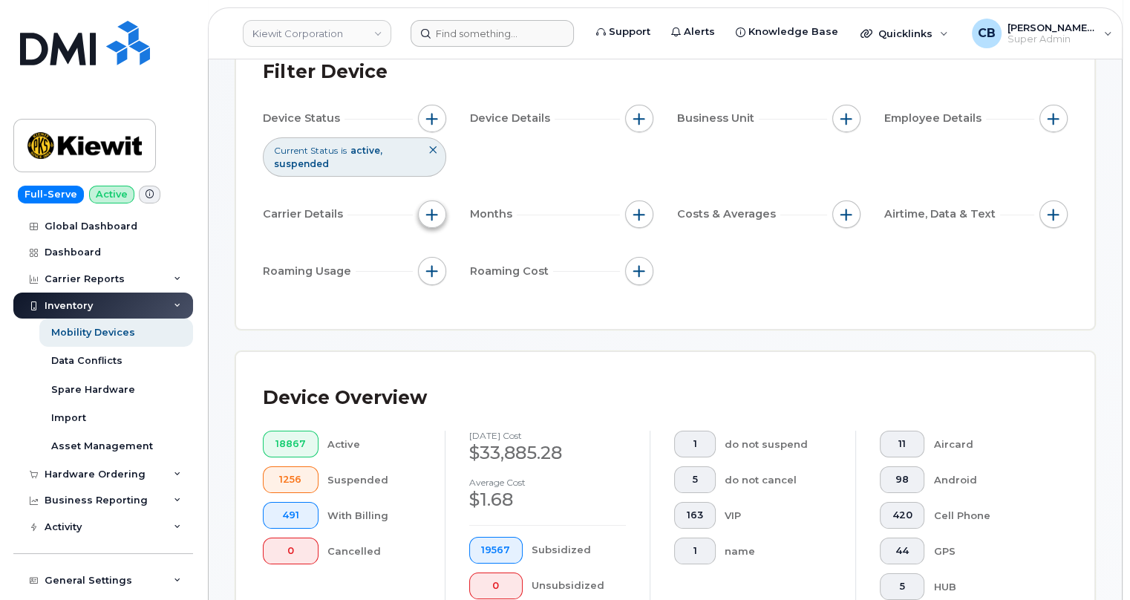
click at [431, 211] on span "button" at bounding box center [432, 215] width 12 height 12
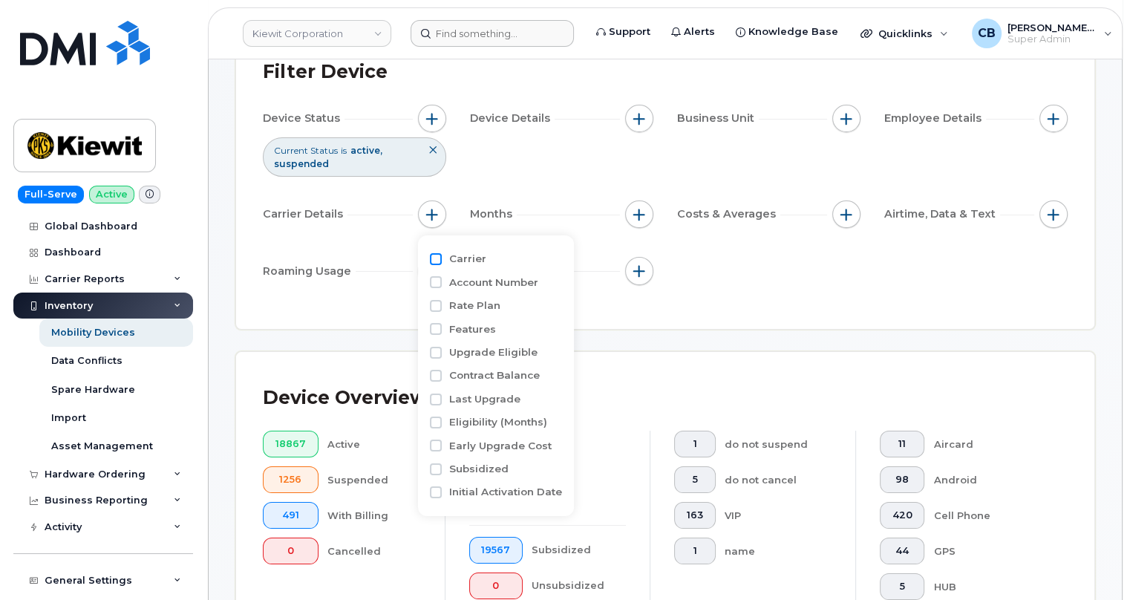
click at [433, 257] on input "Carrier" at bounding box center [436, 259] width 12 height 12
checkbox input "true"
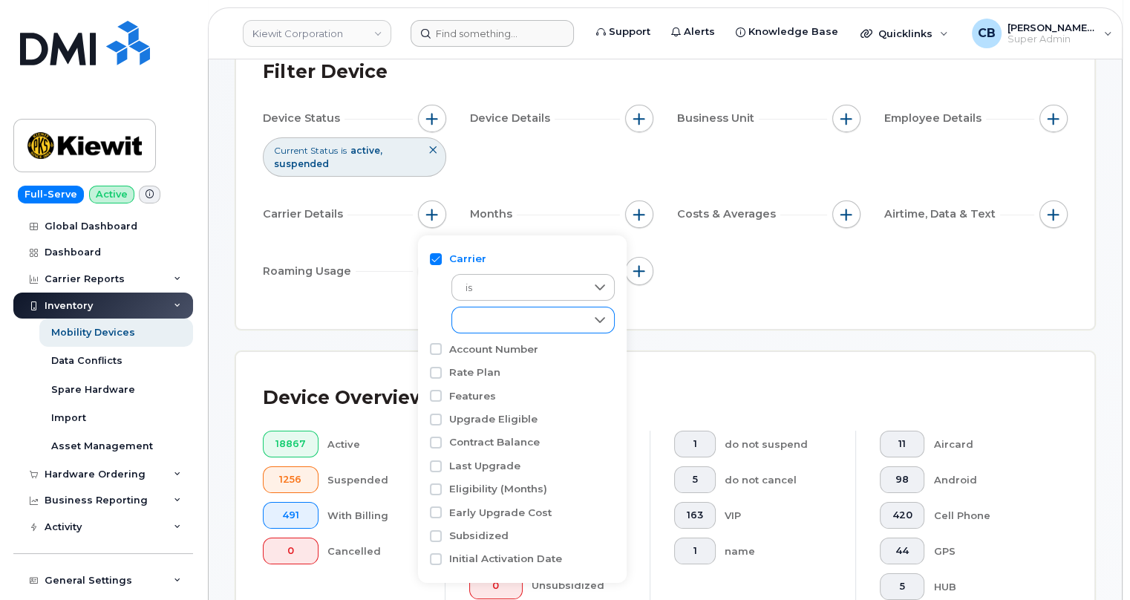
click at [475, 320] on div "empty" at bounding box center [519, 319] width 134 height 25
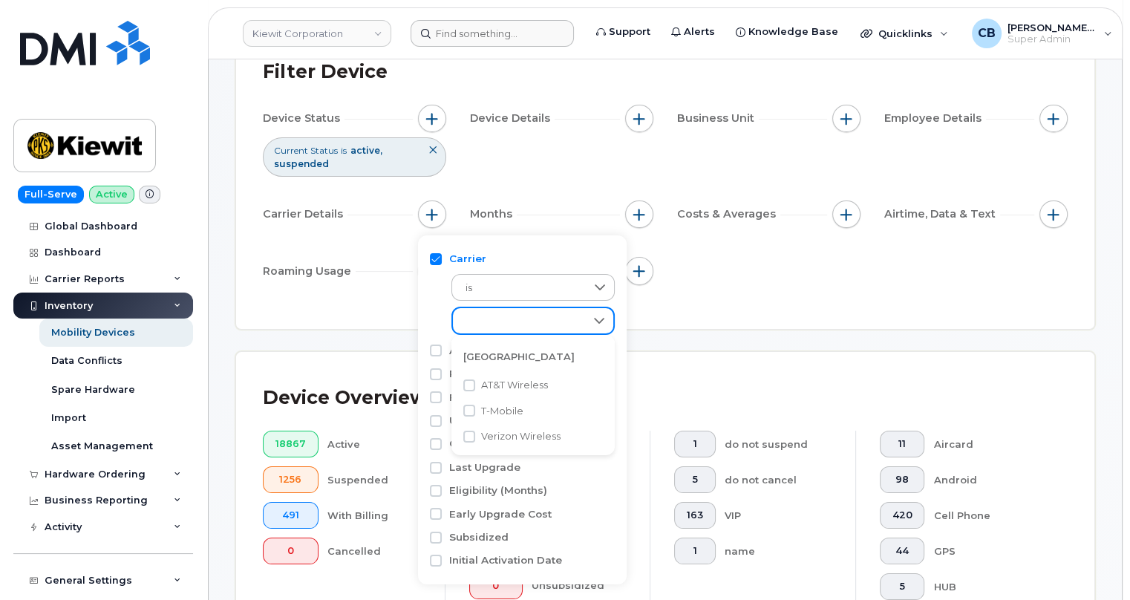
scroll to position [7, 62]
click at [467, 384] on input "AT&T Wireless" at bounding box center [469, 385] width 12 height 12
checkbox input "true"
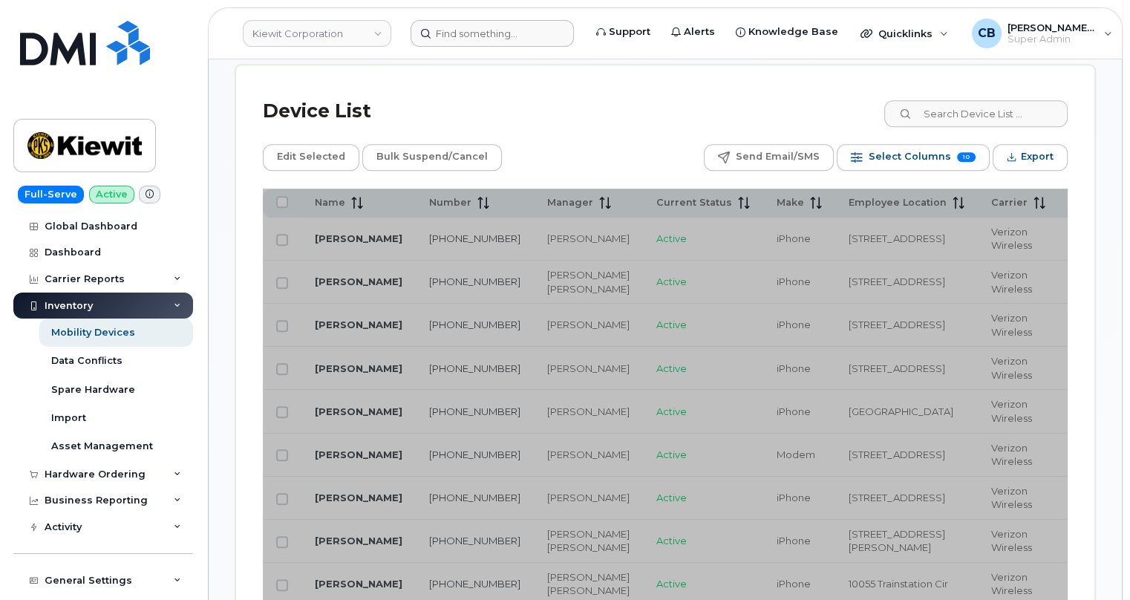
scroll to position [951, 0]
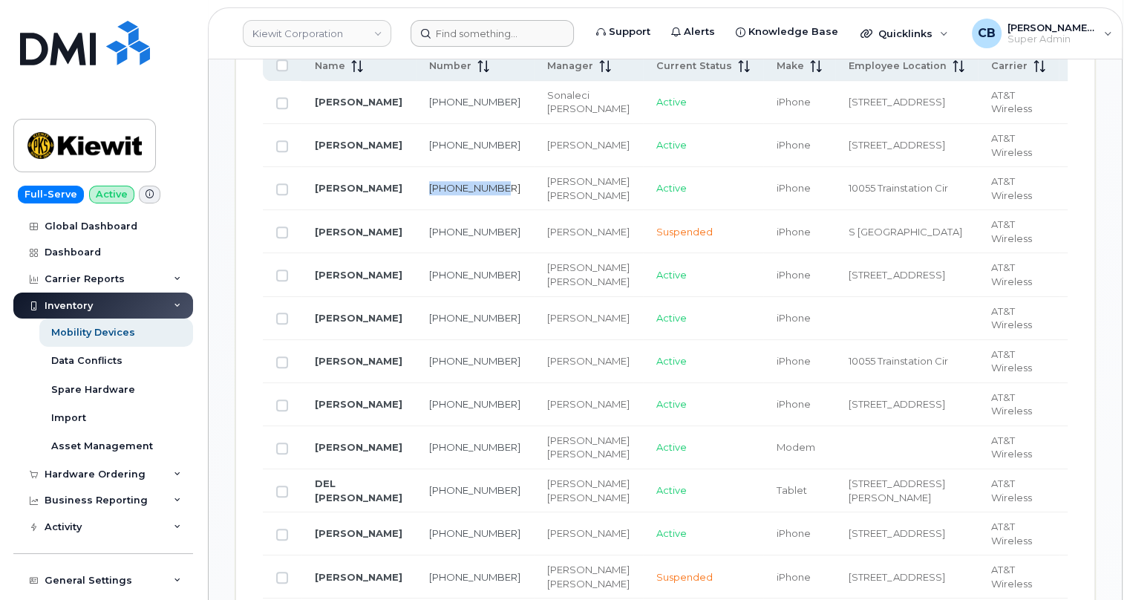
drag, startPoint x: 445, startPoint y: 208, endPoint x: 416, endPoint y: 199, distance: 30.3
click at [416, 199] on td "205-240-5509" at bounding box center [475, 188] width 118 height 43
copy link "205-240-5509"
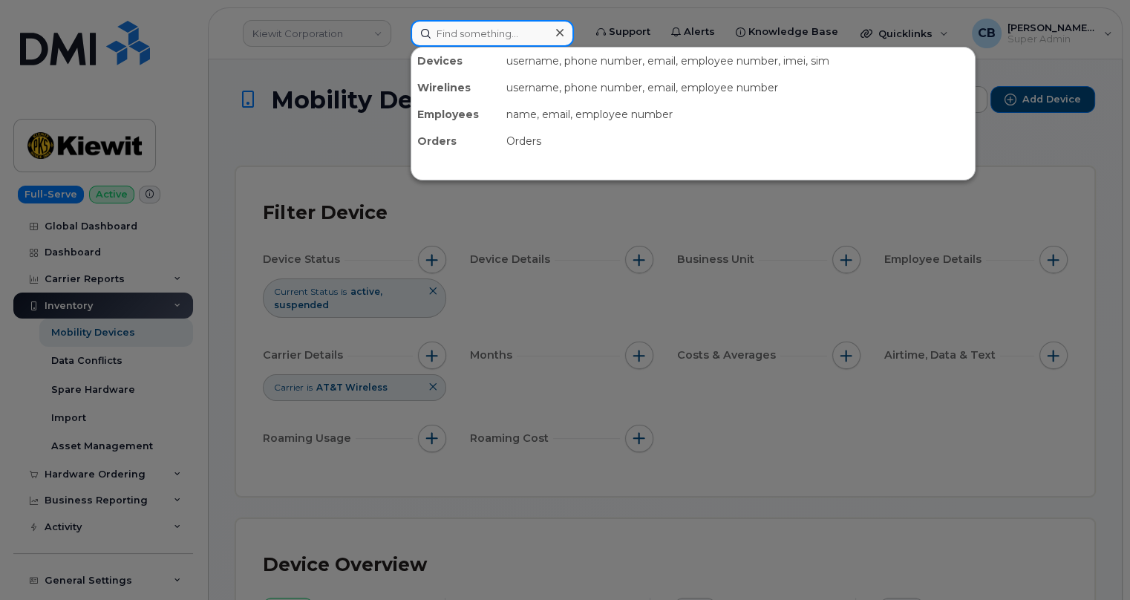
click at [479, 29] on input at bounding box center [492, 33] width 163 height 27
paste input "205-240-5509"
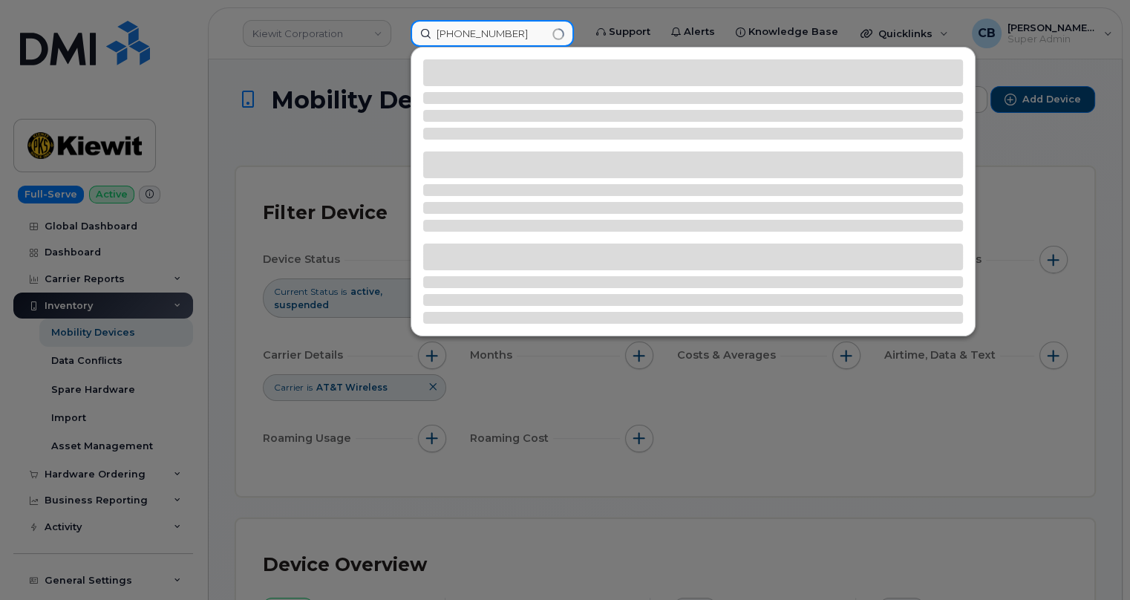
type input "205-240-5509"
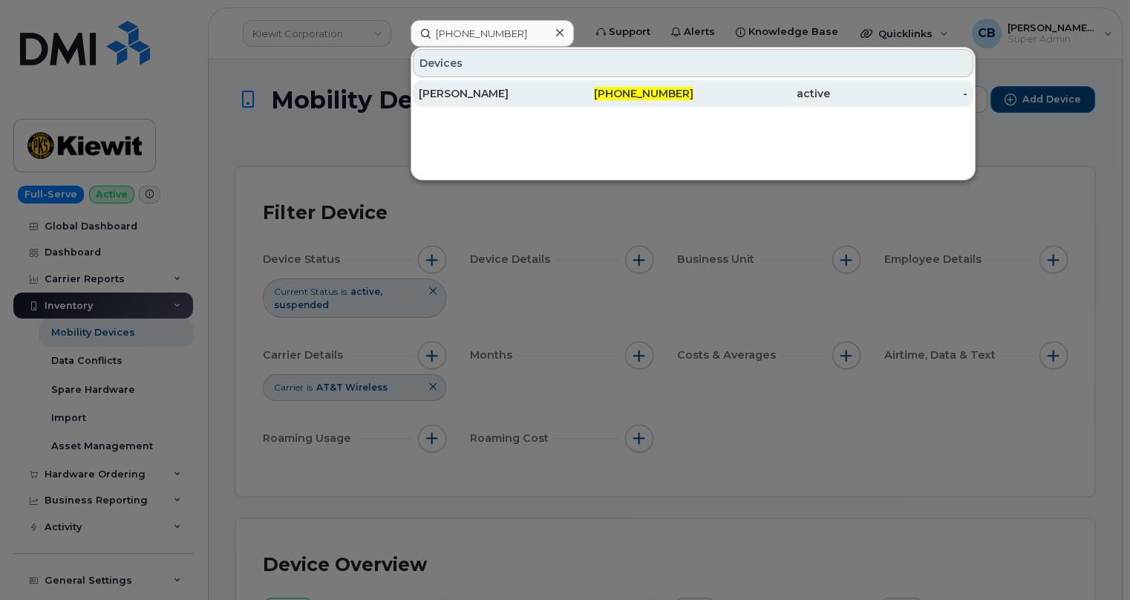
click at [490, 91] on div "PATRYK WOLERT" at bounding box center [487, 93] width 137 height 15
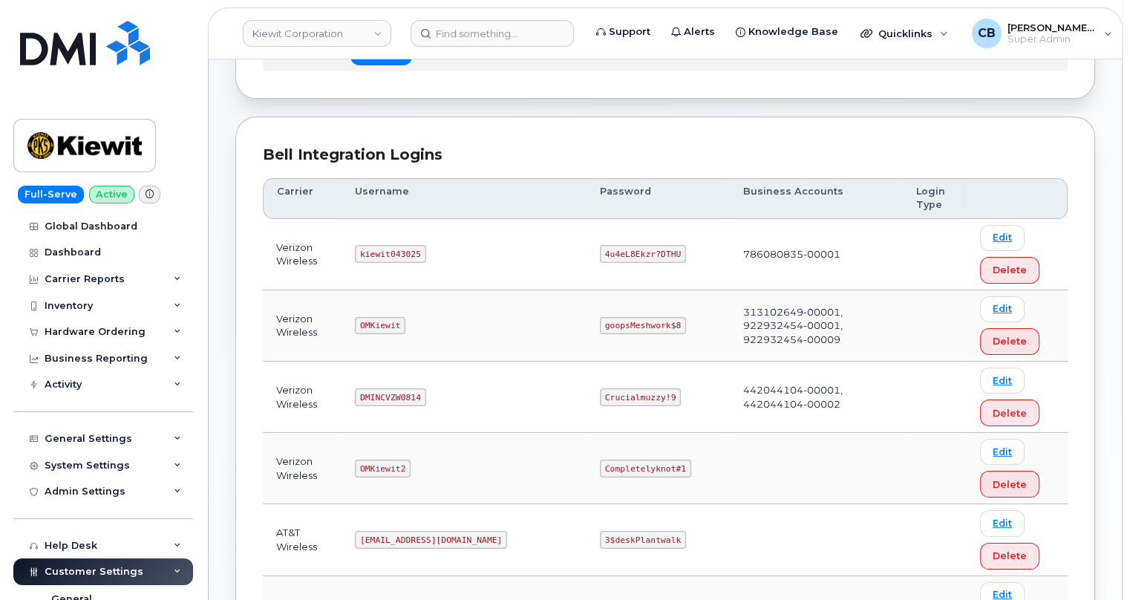
scroll to position [270, 0]
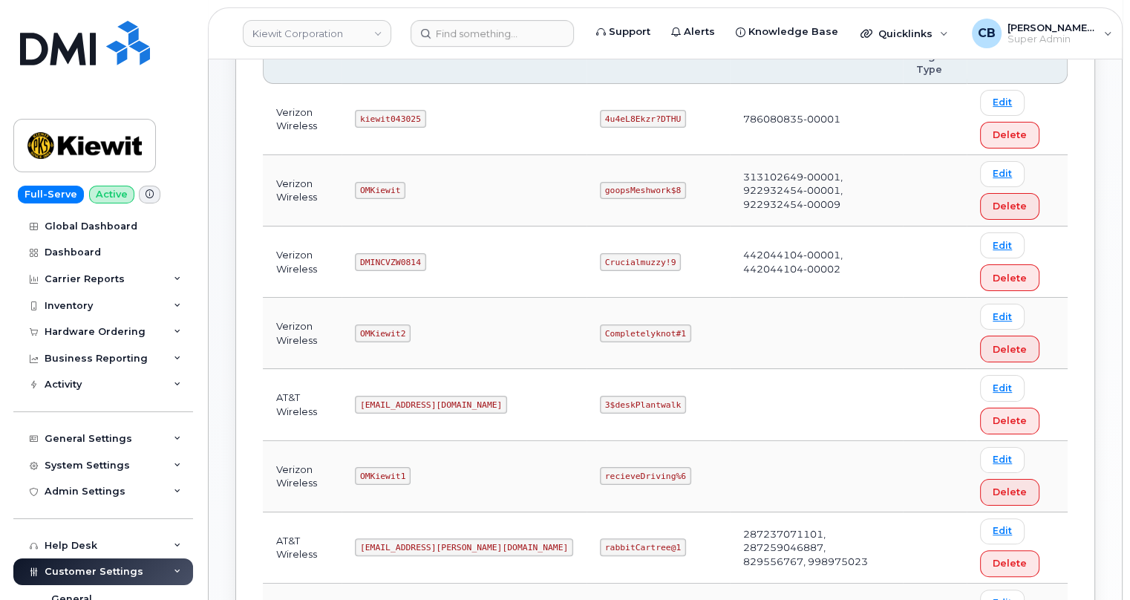
click at [399, 118] on code "kiewit043025" at bounding box center [390, 119] width 71 height 18
copy code "kiewit043025"
click at [600, 120] on code "4u4eL8Ekzr?DTHU" at bounding box center [643, 119] width 86 height 18
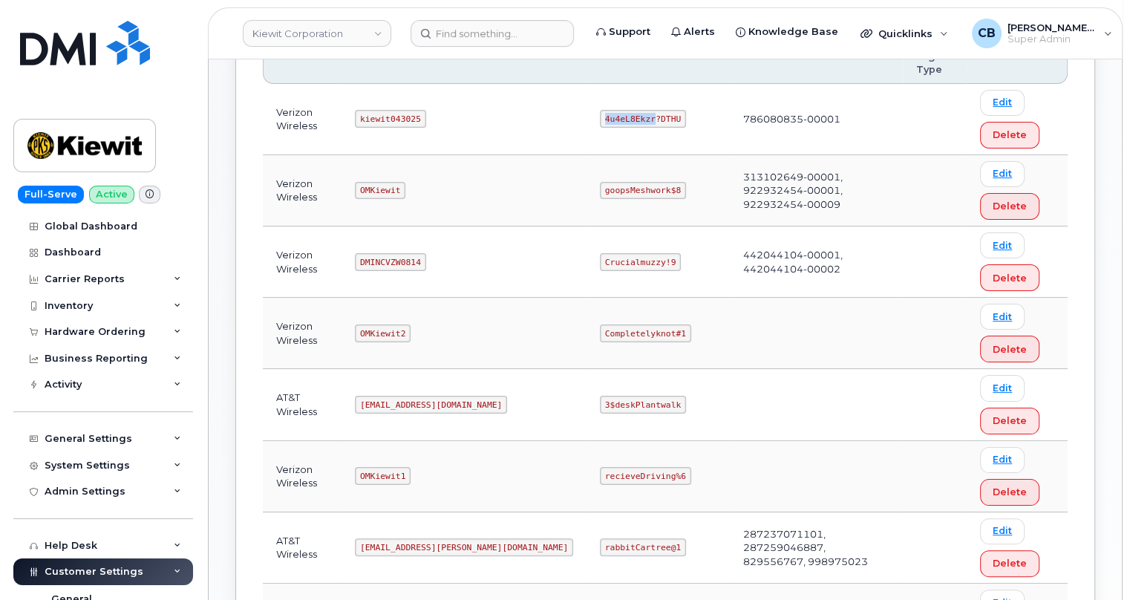
click at [600, 120] on code "4u4eL8Ekzr?DTHU" at bounding box center [643, 119] width 86 height 18
drag, startPoint x: 613, startPoint y: 119, endPoint x: 544, endPoint y: 119, distance: 68.3
click at [600, 119] on code "4u4eL8Ekzr?DTHU" at bounding box center [643, 119] width 86 height 18
copy code "4u4eL8Ekzr?DTHU"
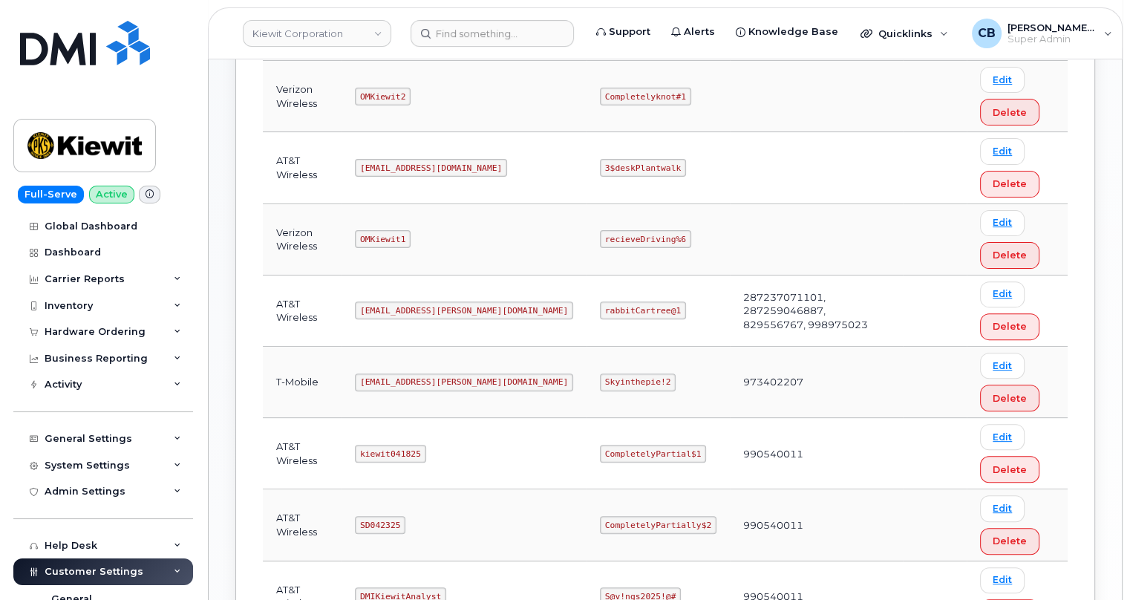
scroll to position [540, 0]
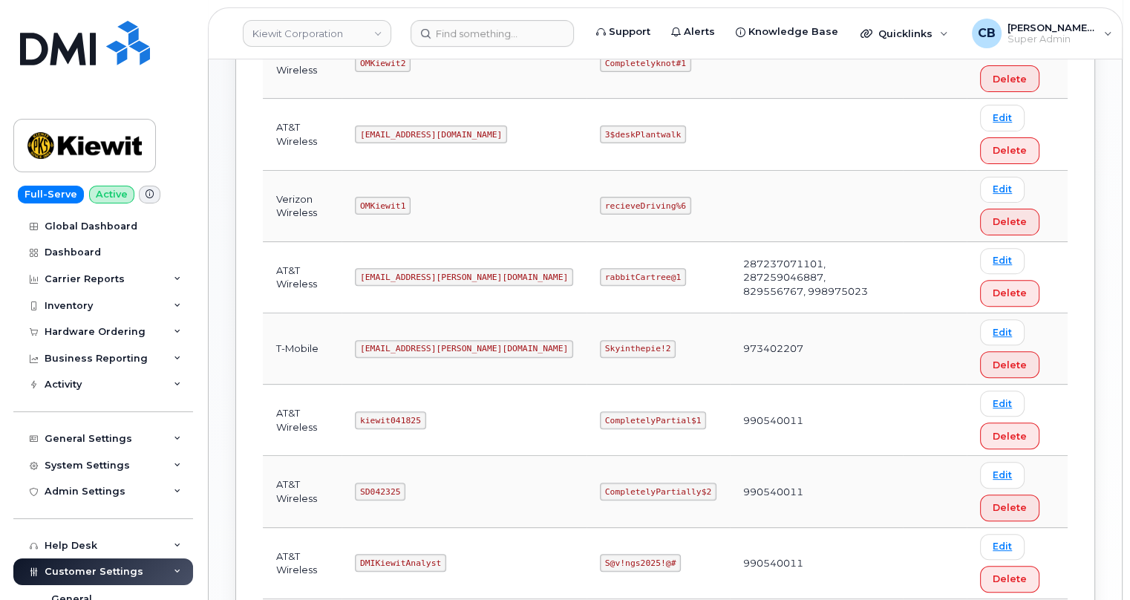
click at [415, 274] on code "ms-kiewit@dminc.com" at bounding box center [464, 277] width 218 height 18
click at [394, 420] on code "kiewit041825" at bounding box center [390, 420] width 71 height 18
copy code "kiewit041825"
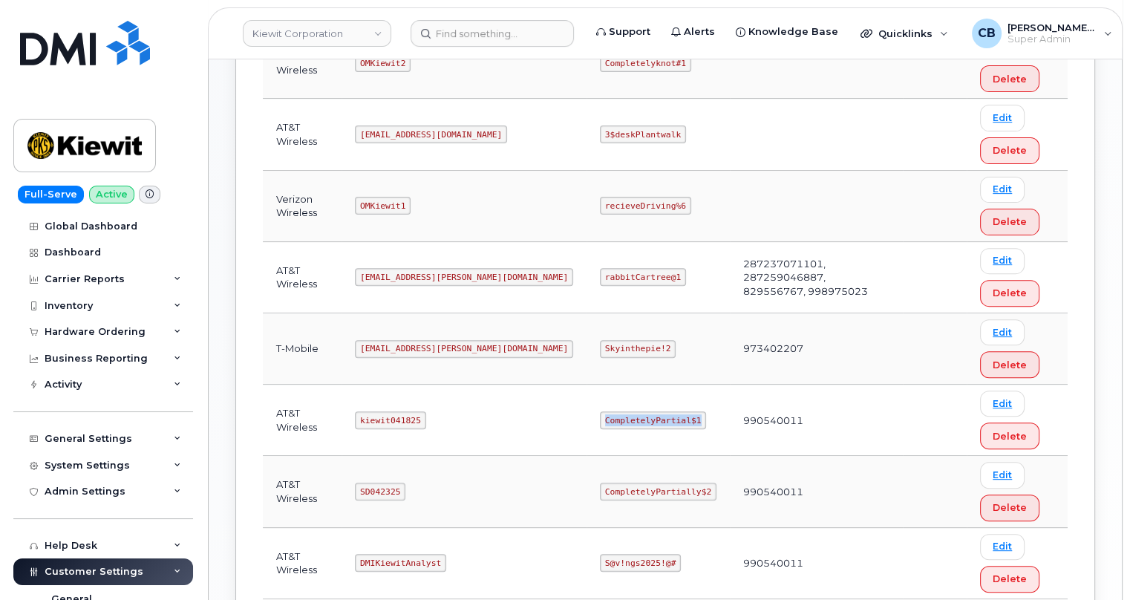
drag, startPoint x: 633, startPoint y: 419, endPoint x: 546, endPoint y: 416, distance: 87.7
click at [600, 416] on code "CompletelyPartial$1" at bounding box center [653, 420] width 106 height 18
copy code "CompletelyPartial$1"
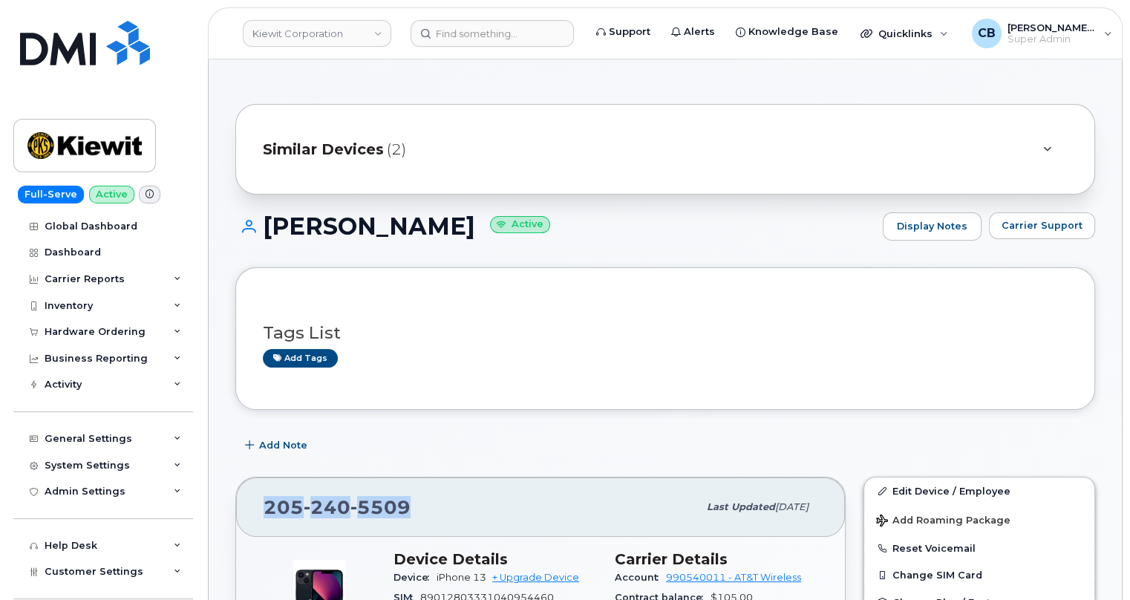
drag, startPoint x: 429, startPoint y: 506, endPoint x: 265, endPoint y: 506, distance: 163.4
click at [265, 506] on div "[PHONE_NUMBER]" at bounding box center [481, 507] width 434 height 31
copy span "[PHONE_NUMBER]"
click at [82, 46] on img at bounding box center [85, 43] width 130 height 45
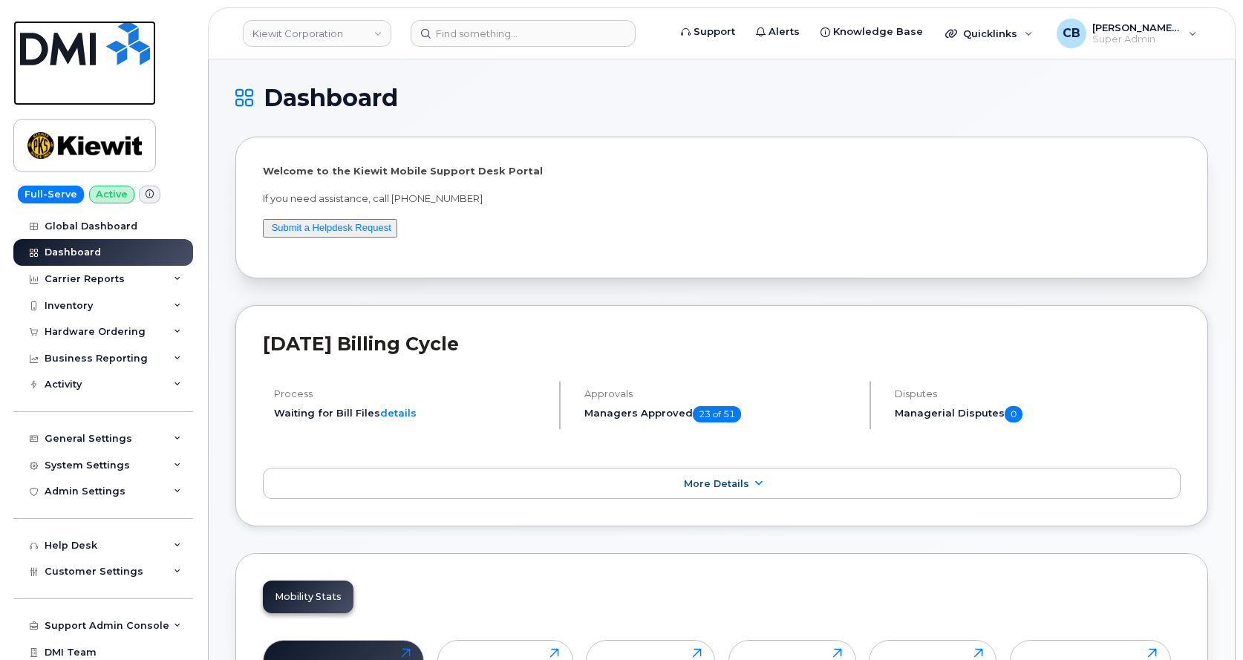
click at [68, 53] on img at bounding box center [85, 43] width 130 height 45
click at [378, 33] on link "Kiewit Corporation" at bounding box center [317, 33] width 149 height 27
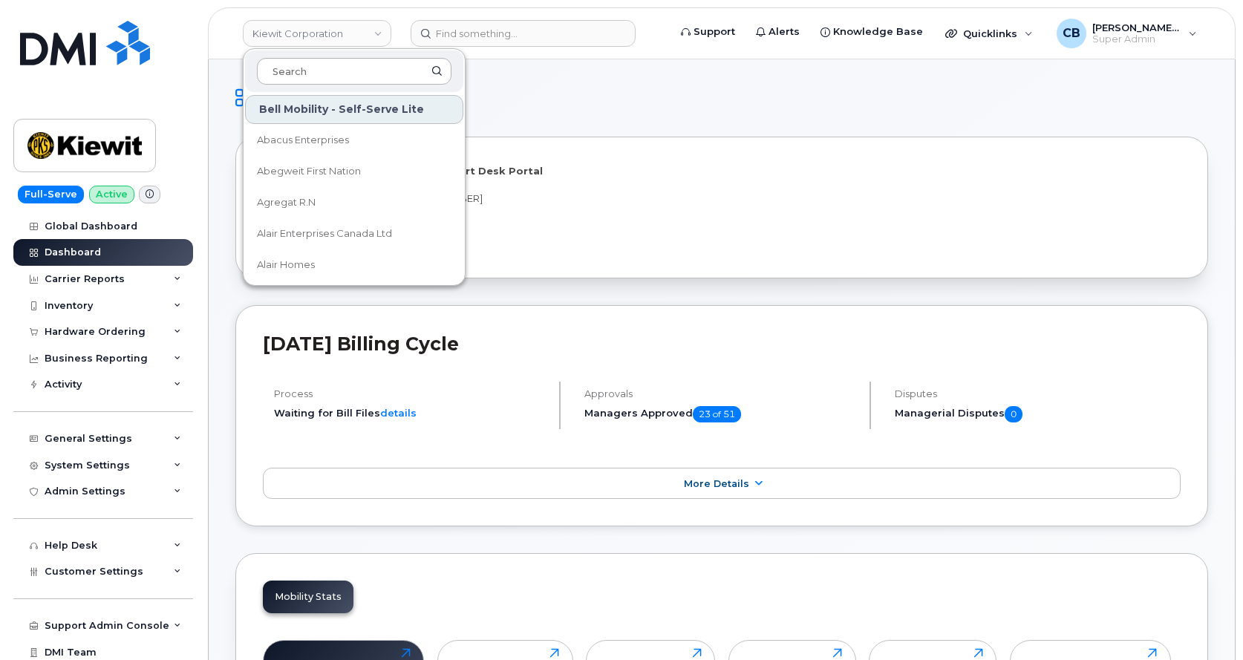
click at [330, 72] on input at bounding box center [354, 71] width 195 height 27
click at [344, 28] on link "Kiewit Corporation" at bounding box center [317, 33] width 149 height 27
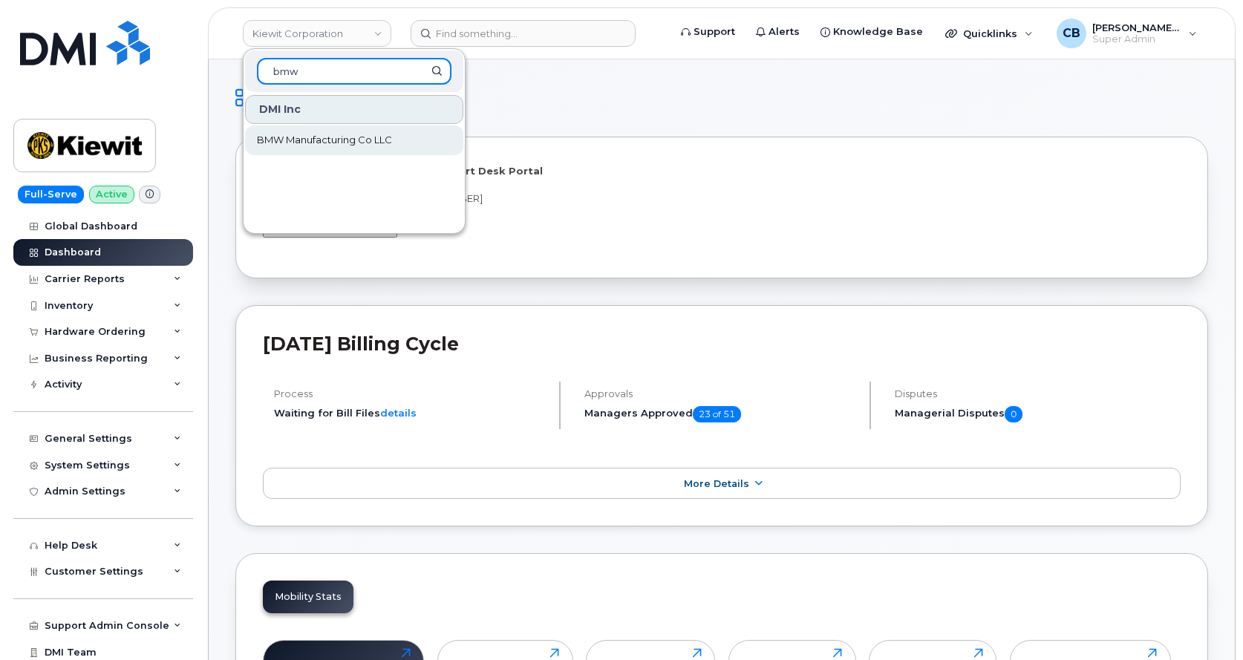
type input "bmw"
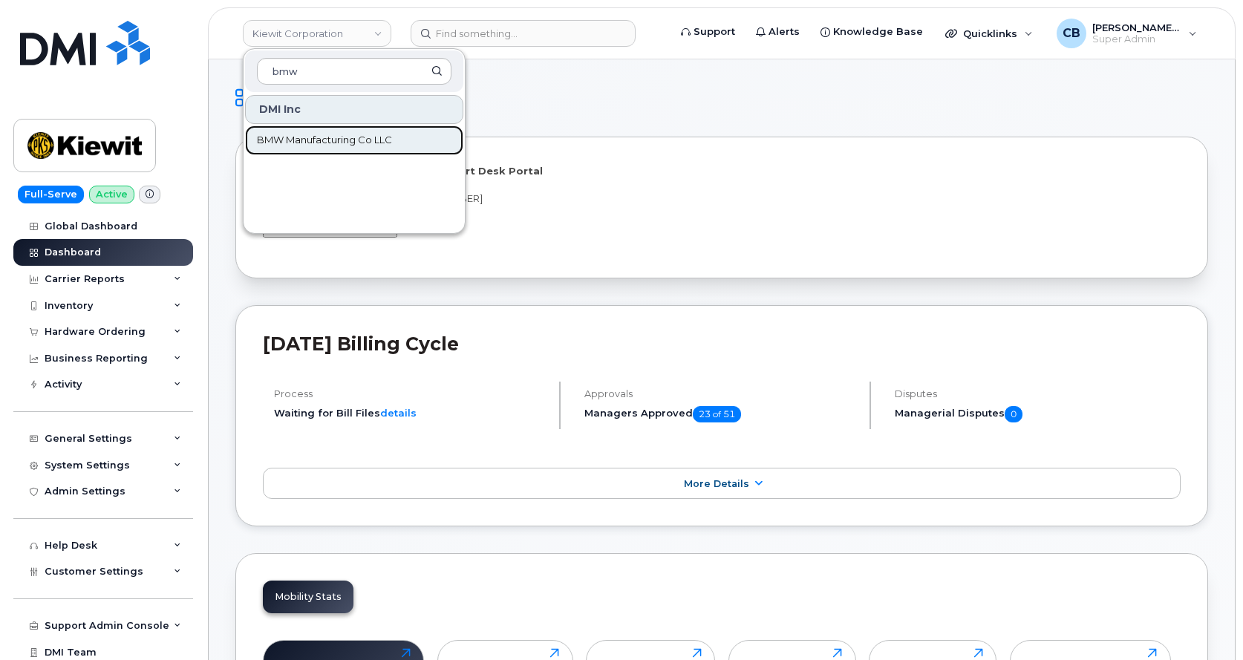
click at [333, 138] on span "BMW Manufacturing Co LLC" at bounding box center [324, 140] width 135 height 15
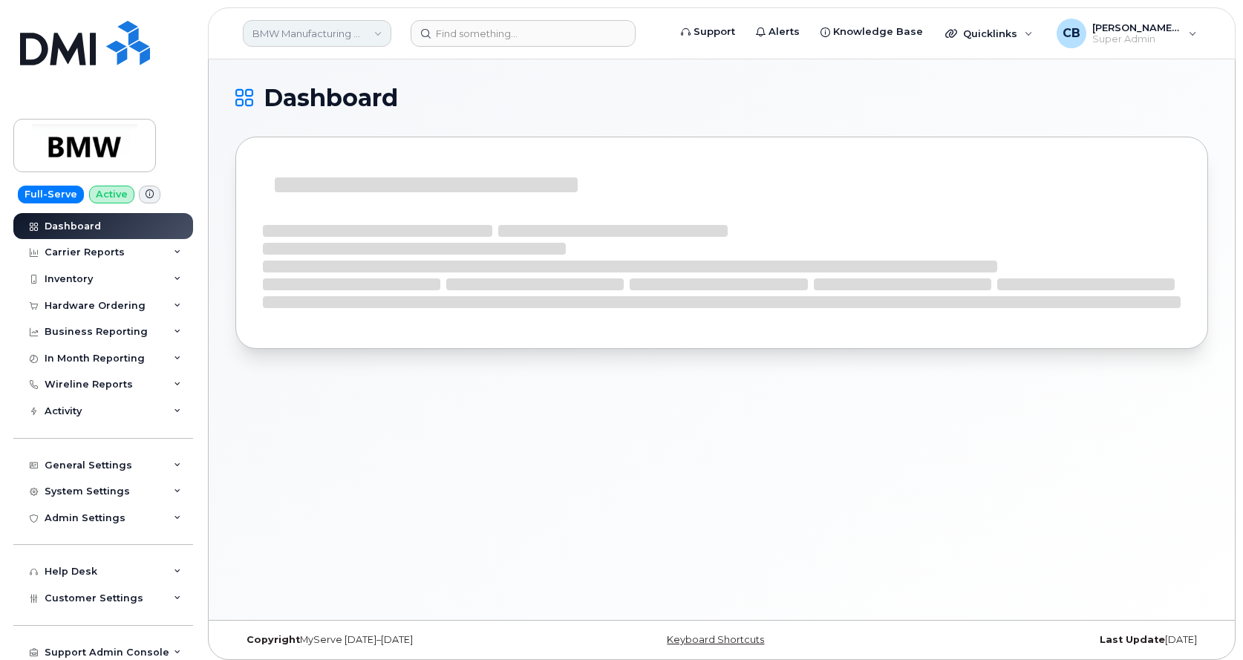
click at [331, 33] on link "BMW Manufacturing Co LLC" at bounding box center [317, 33] width 149 height 27
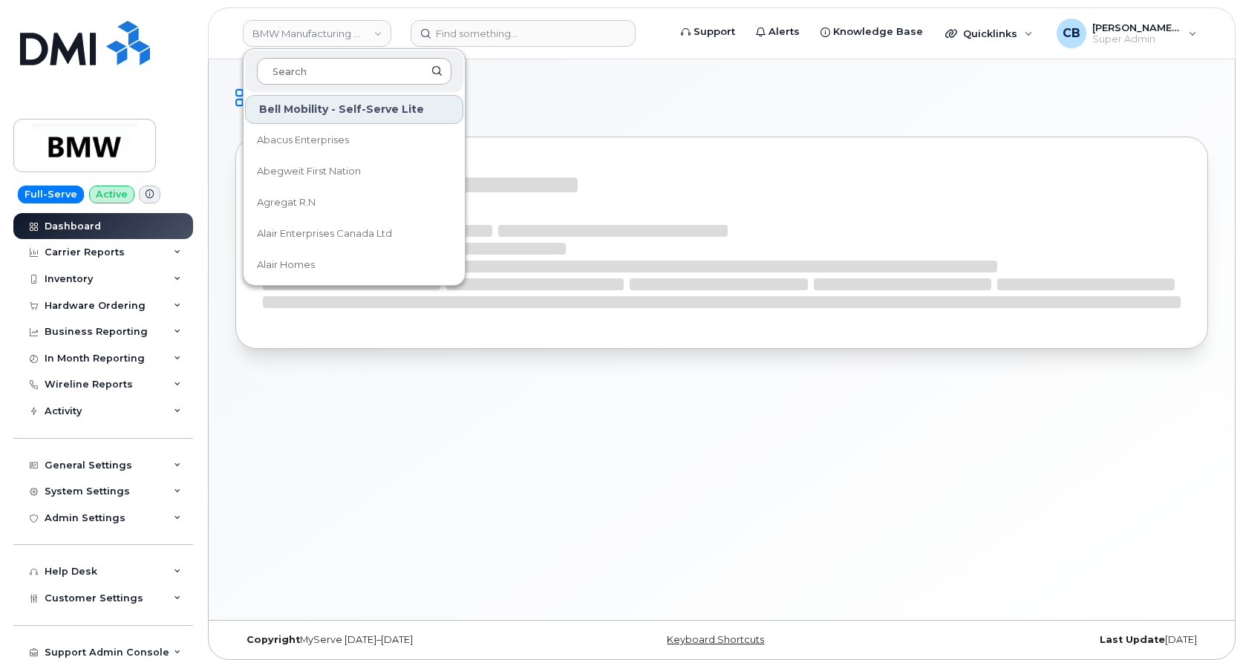
click at [319, 74] on input at bounding box center [354, 71] width 195 height 27
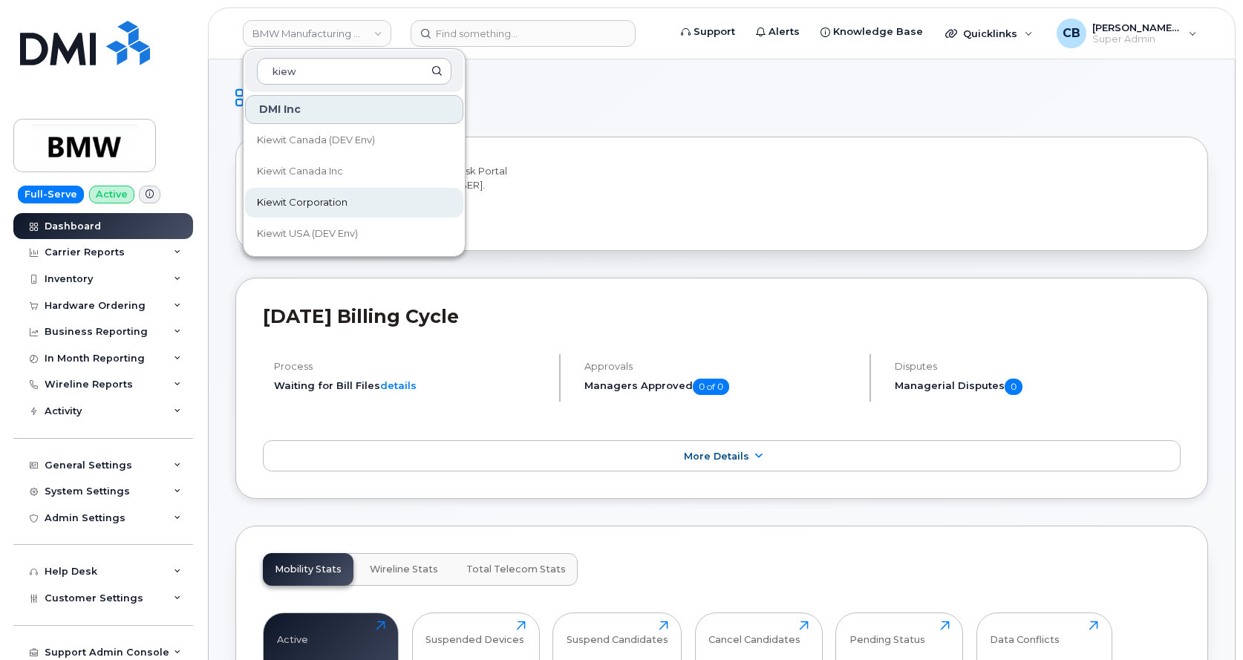
type input "kiew"
click at [310, 199] on span "Kiewit Corporation" at bounding box center [302, 202] width 91 height 15
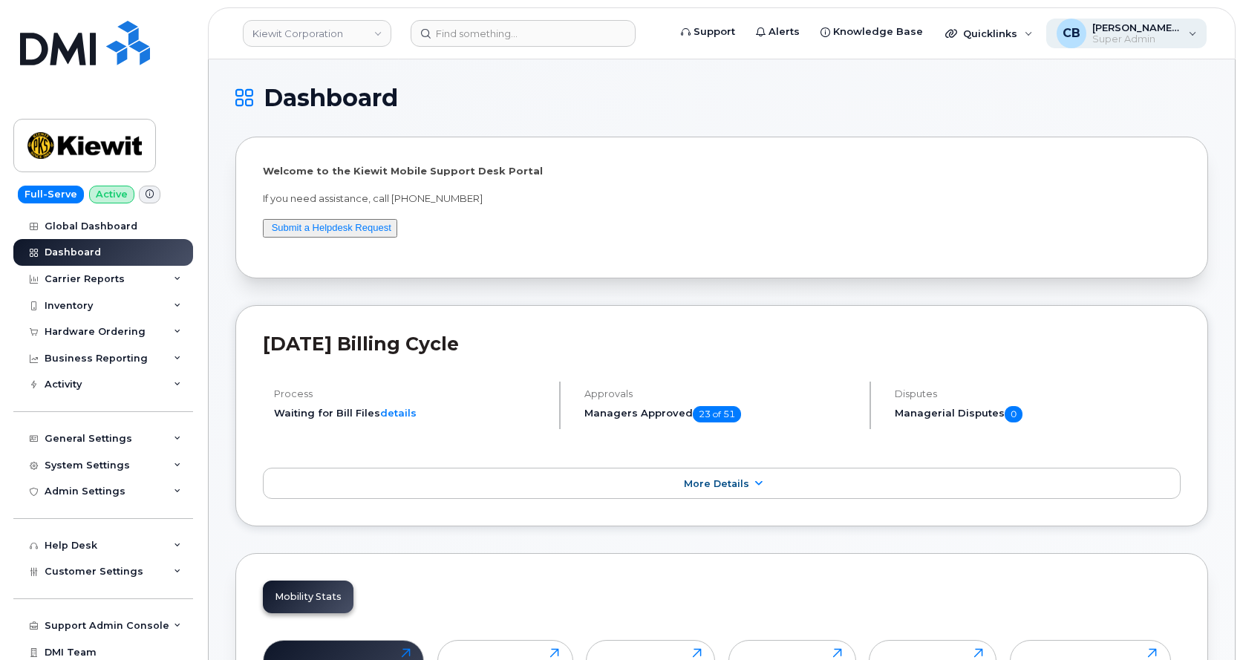
click at [1194, 34] on div "CB [PERSON_NAME] [PERSON_NAME] Super Admin" at bounding box center [1126, 34] width 161 height 30
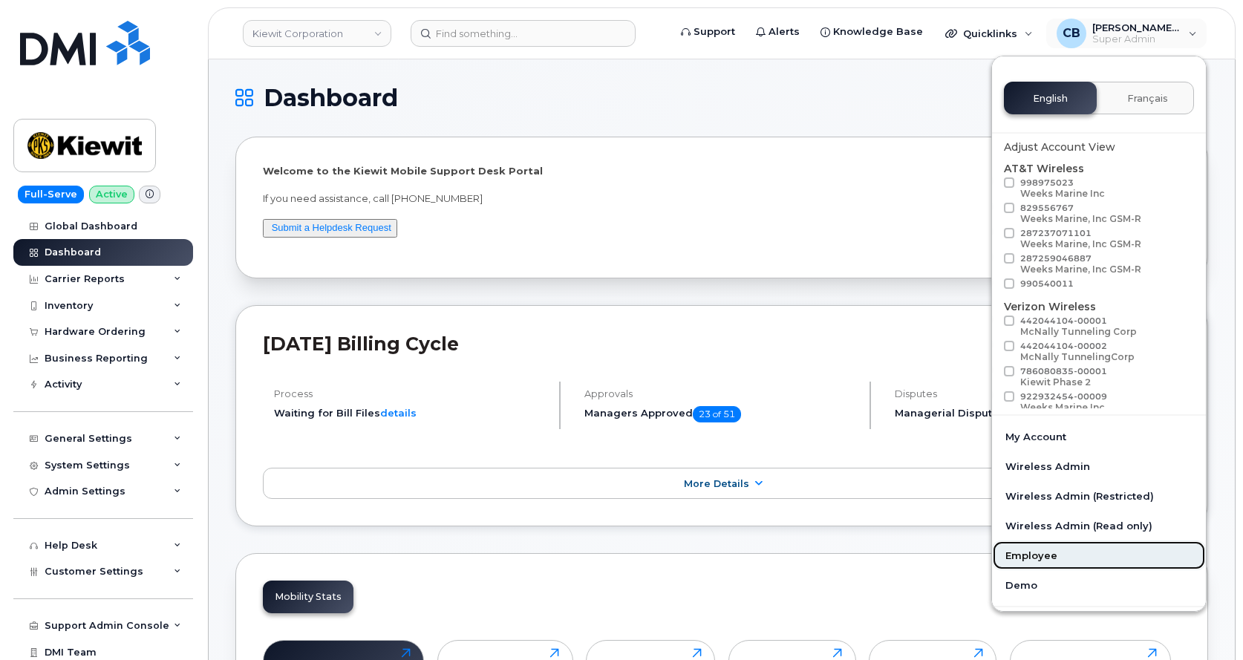
click at [1035, 561] on link "Employee" at bounding box center [1099, 556] width 214 height 30
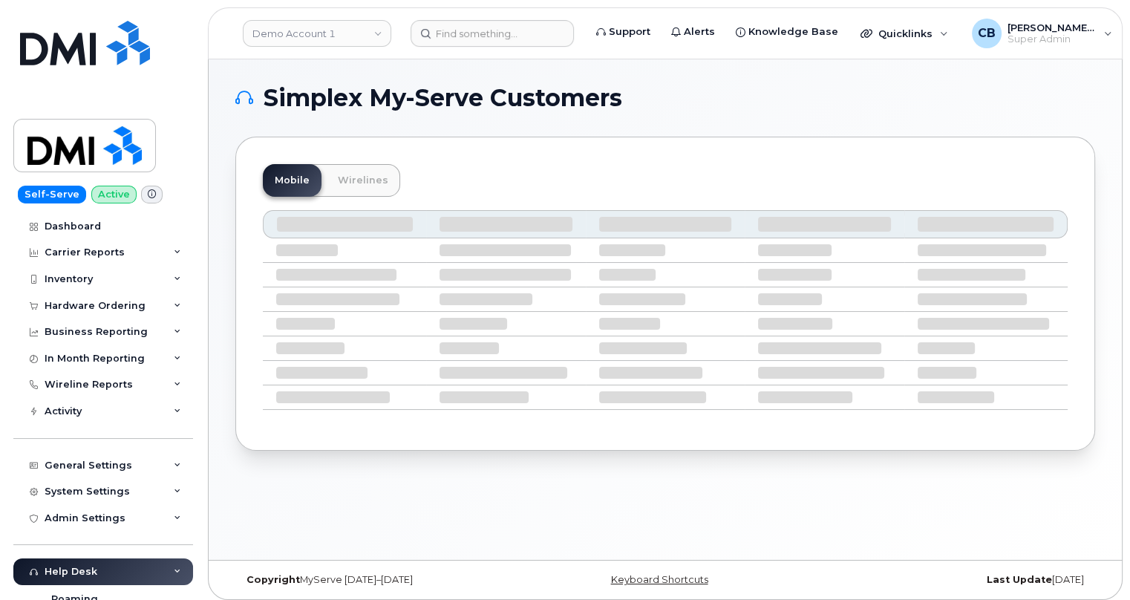
click at [304, 19] on div "Demo Account 1" at bounding box center [316, 34] width 163 height 30
click at [301, 38] on link "Demo Account 1" at bounding box center [317, 33] width 149 height 27
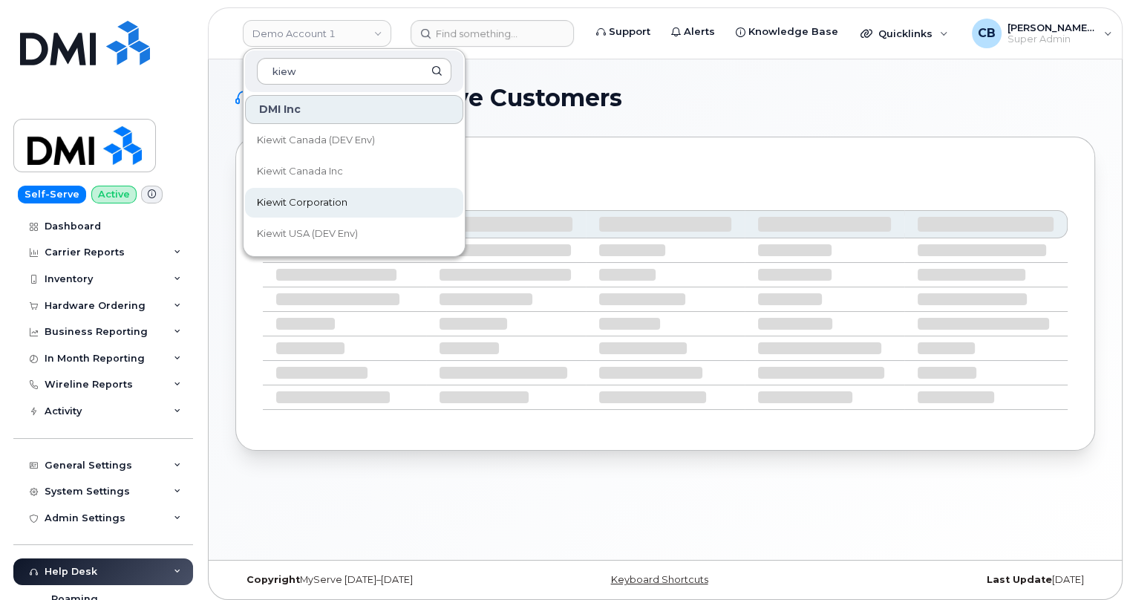
type input "kiew"
click at [295, 203] on span "Kiewit Corporation" at bounding box center [302, 202] width 91 height 15
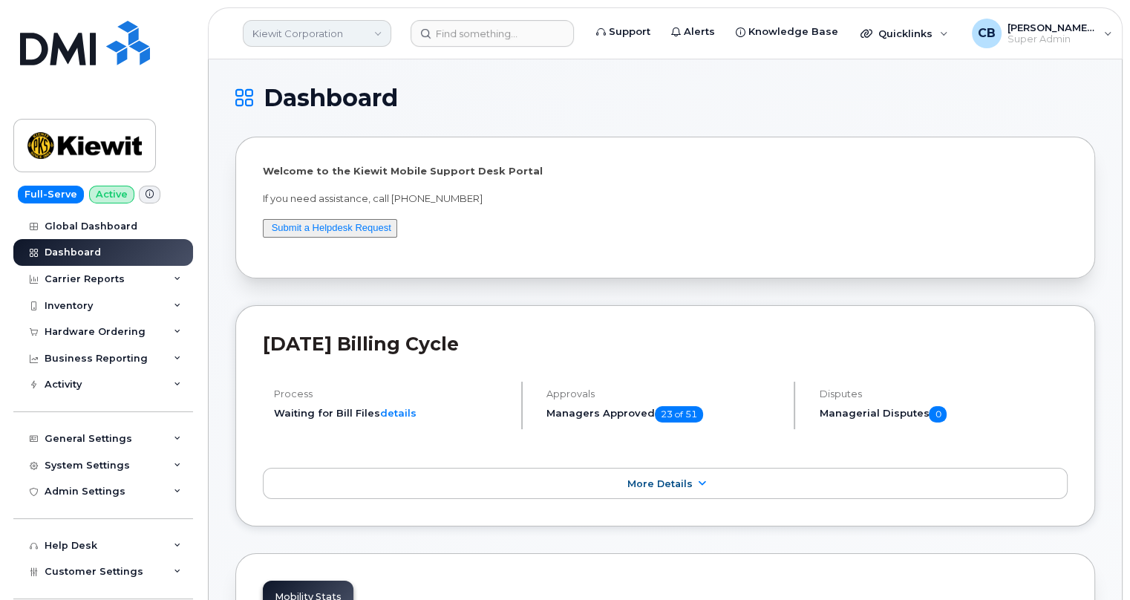
click at [308, 43] on link "Kiewit Corporation" at bounding box center [317, 33] width 149 height 27
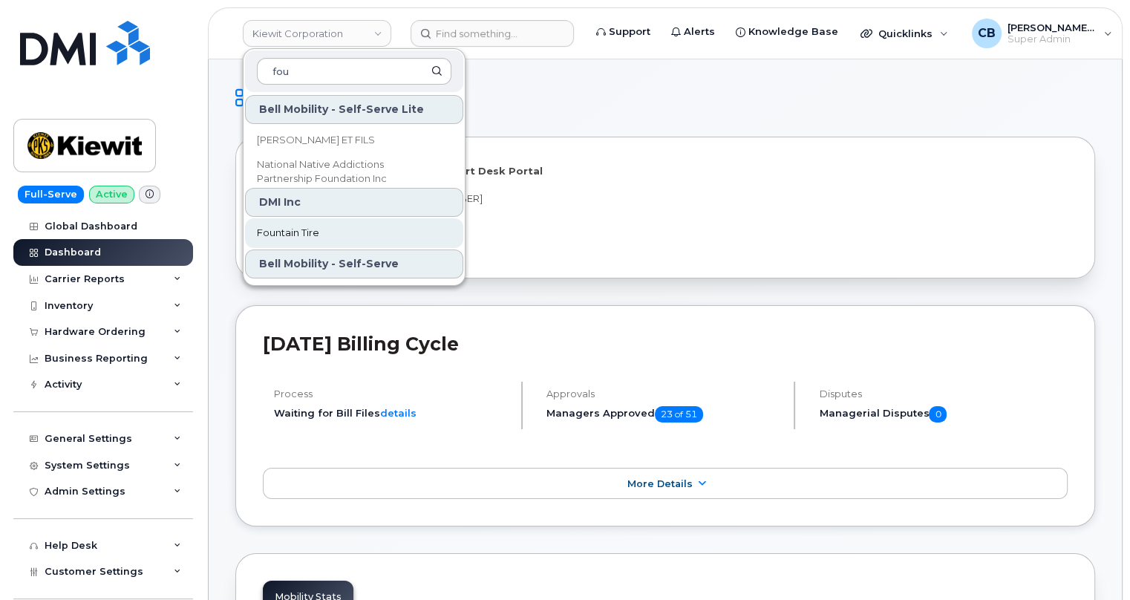
type input "fou"
click at [290, 234] on span "Fountain Tire" at bounding box center [288, 233] width 62 height 15
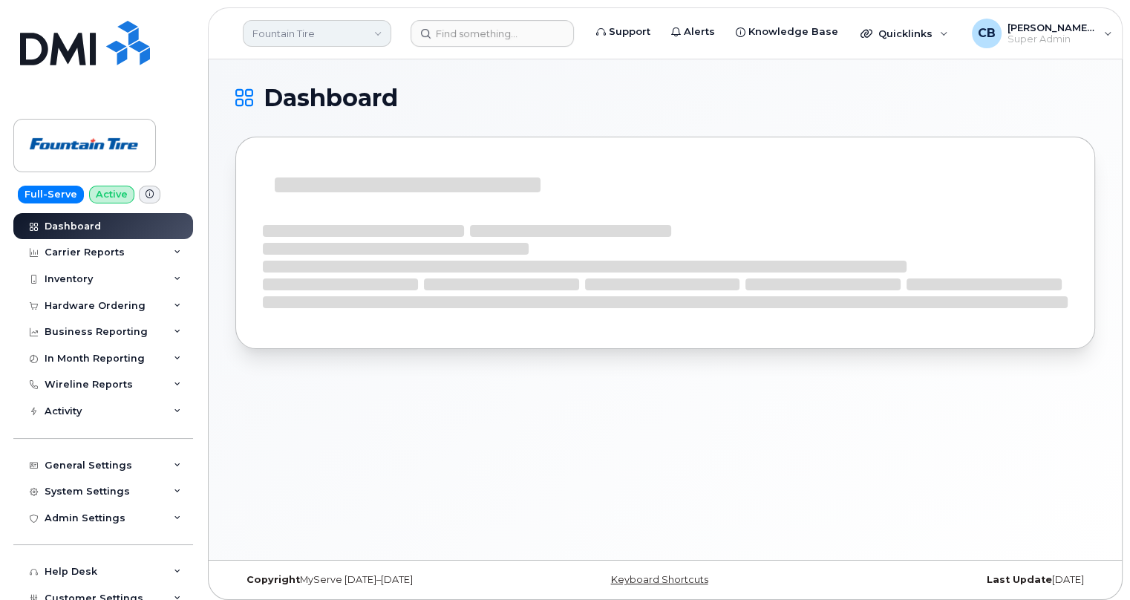
click at [309, 35] on link "Fountain Tire" at bounding box center [317, 33] width 149 height 27
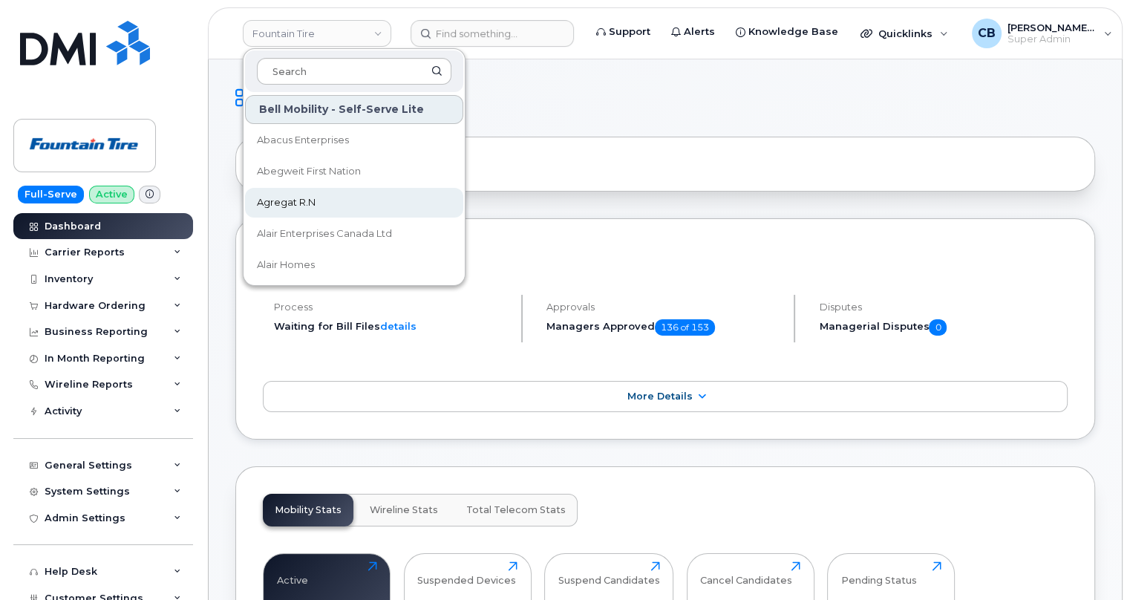
scroll to position [134, 0]
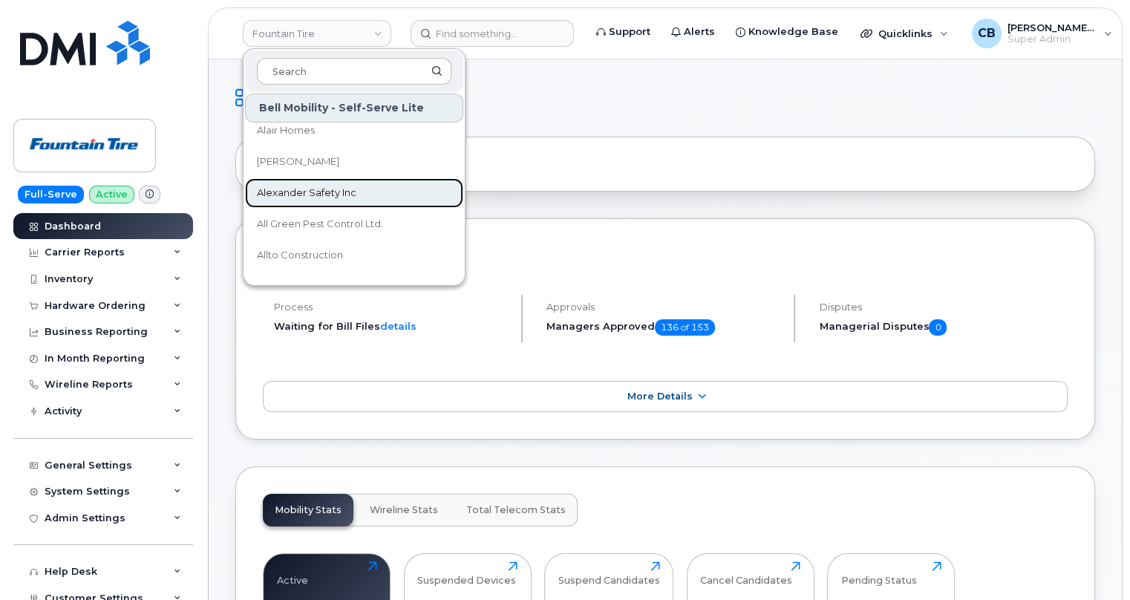
click at [281, 194] on span "Alexander Safety Inc" at bounding box center [307, 193] width 100 height 15
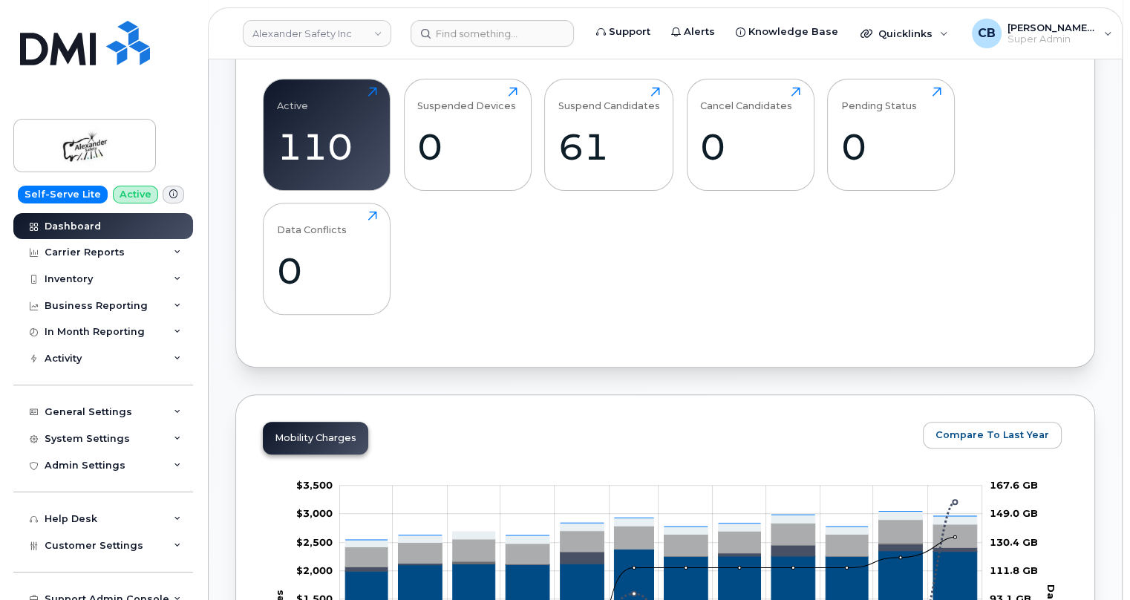
scroll to position [270, 0]
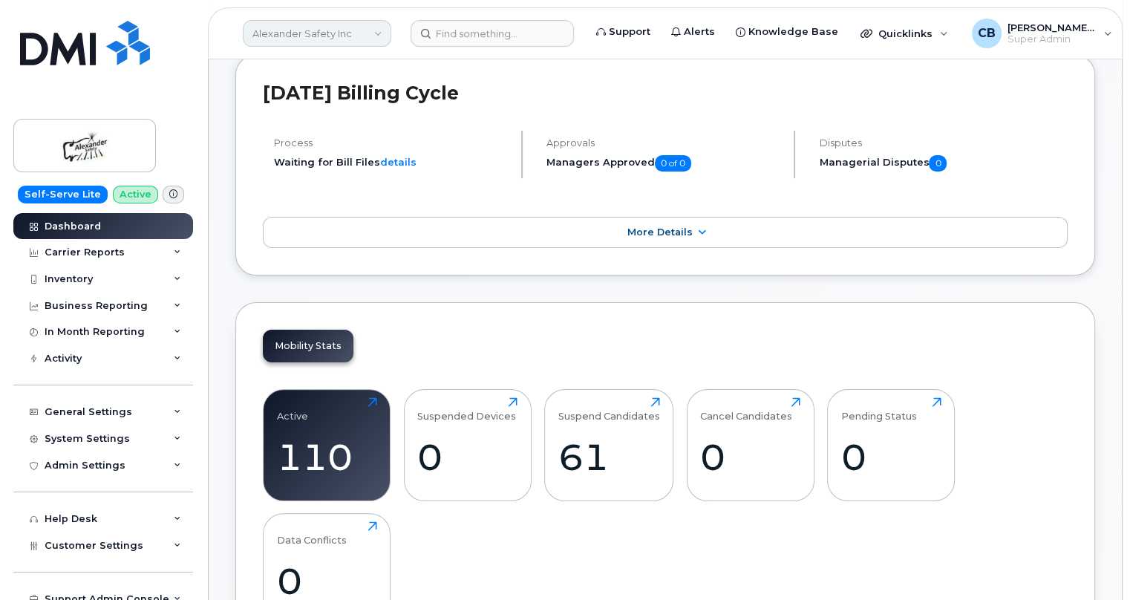
click at [365, 30] on link "Alexander Safety Inc" at bounding box center [317, 33] width 149 height 27
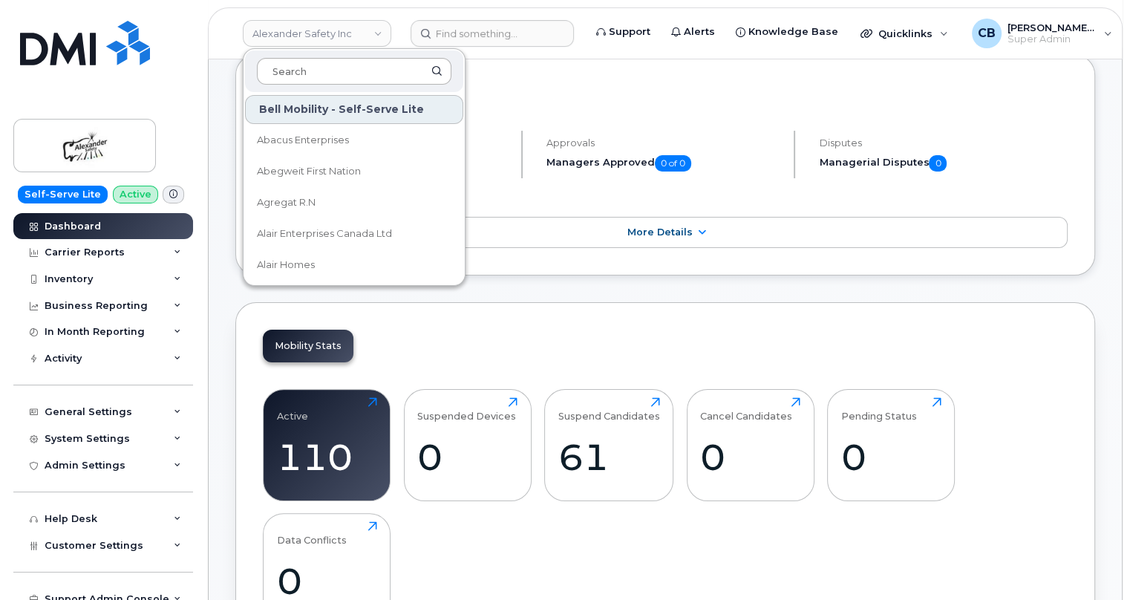
click at [348, 62] on input at bounding box center [354, 71] width 195 height 27
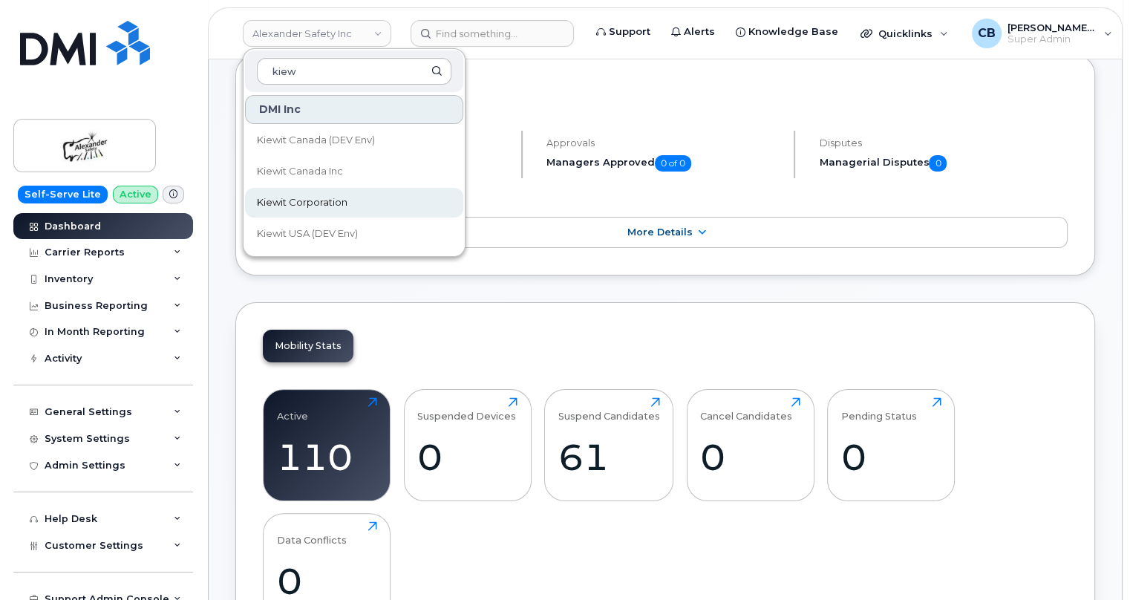
type input "kiew"
click at [315, 193] on link "Kiewit Corporation" at bounding box center [354, 203] width 218 height 30
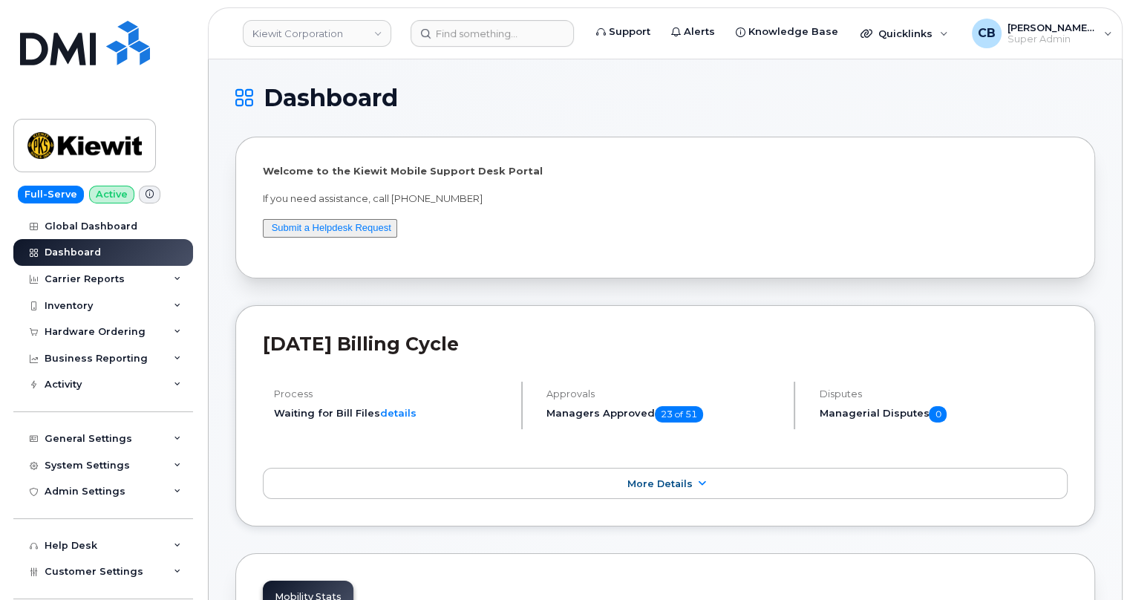
click at [146, 192] on icon at bounding box center [150, 194] width 8 height 8
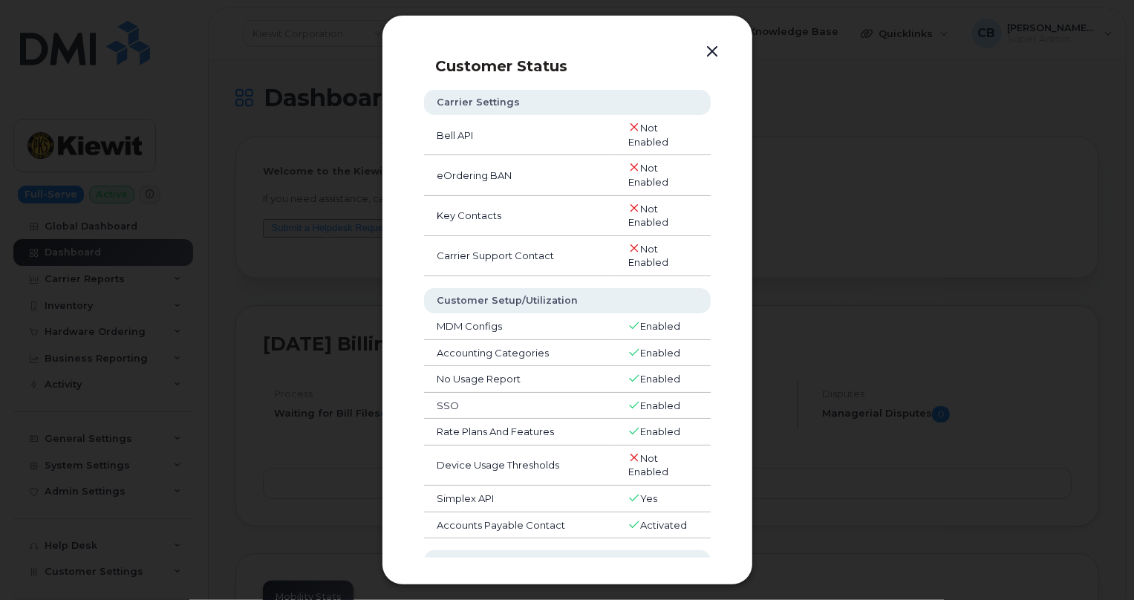
click at [708, 52] on button "button" at bounding box center [713, 52] width 22 height 21
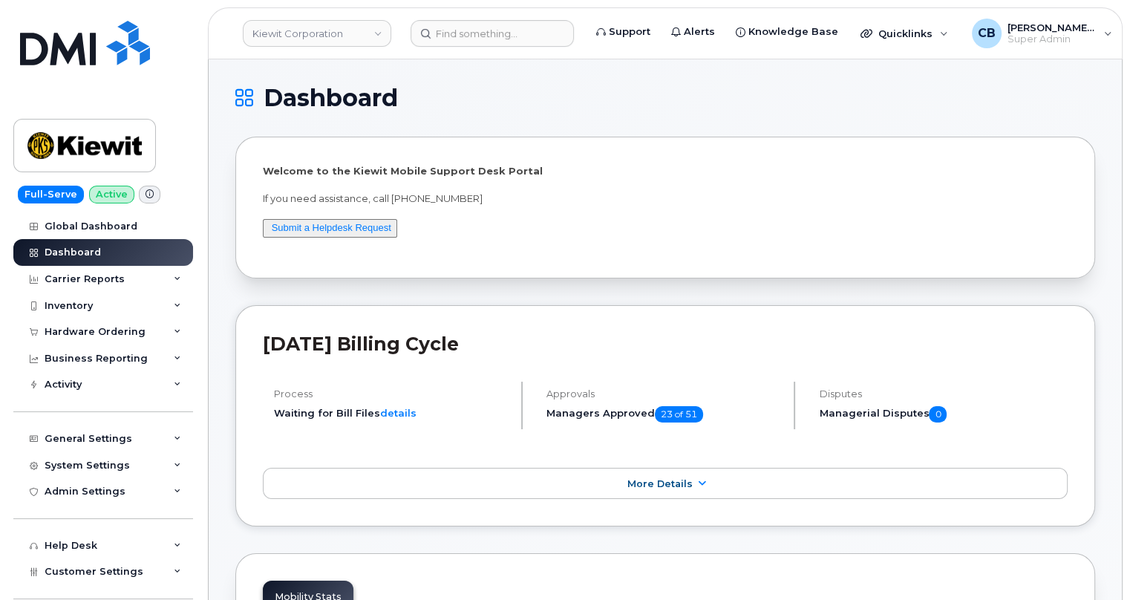
click at [150, 198] on span at bounding box center [150, 195] width 22 height 18
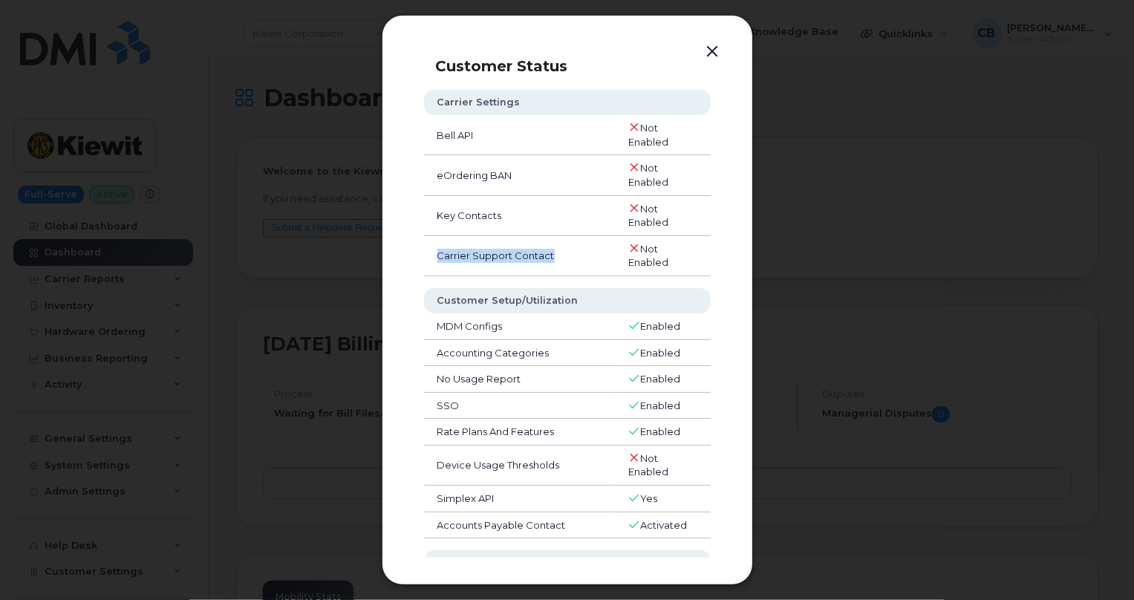
drag, startPoint x: 431, startPoint y: 253, endPoint x: 564, endPoint y: 254, distance: 133.7
click at [564, 254] on td "Carrier Support Contact" at bounding box center [519, 256] width 191 height 40
drag, startPoint x: 430, startPoint y: 321, endPoint x: 513, endPoint y: 328, distance: 83.5
click at [513, 328] on td "MDM Configs" at bounding box center [519, 326] width 191 height 27
click at [712, 51] on button "button" at bounding box center [713, 52] width 22 height 21
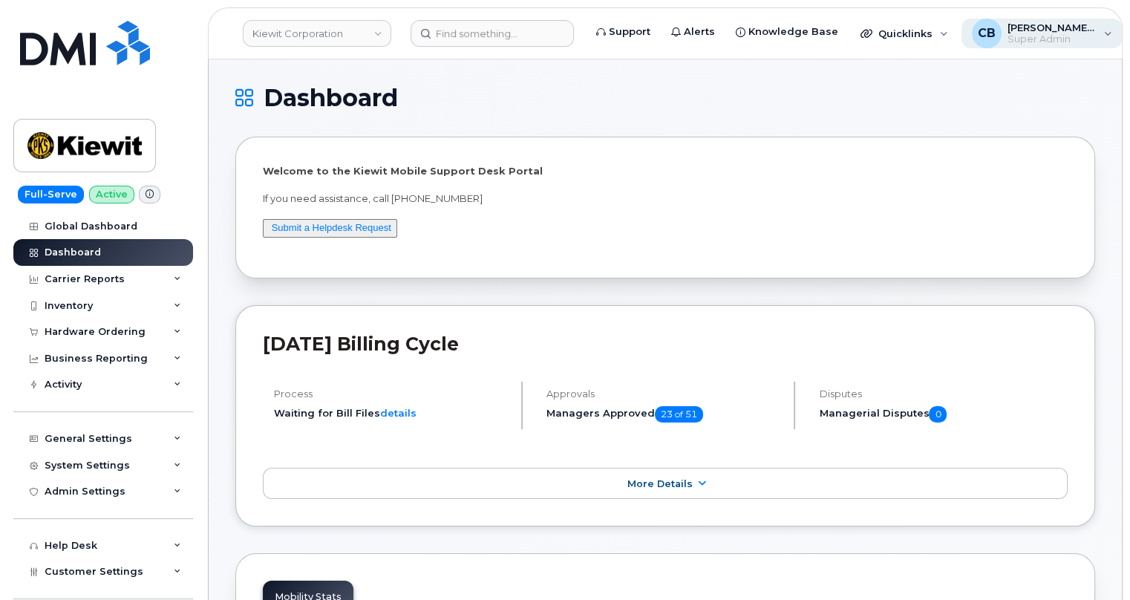
click at [1069, 30] on div "CB Chris Brian Super Admin" at bounding box center [1042, 34] width 161 height 30
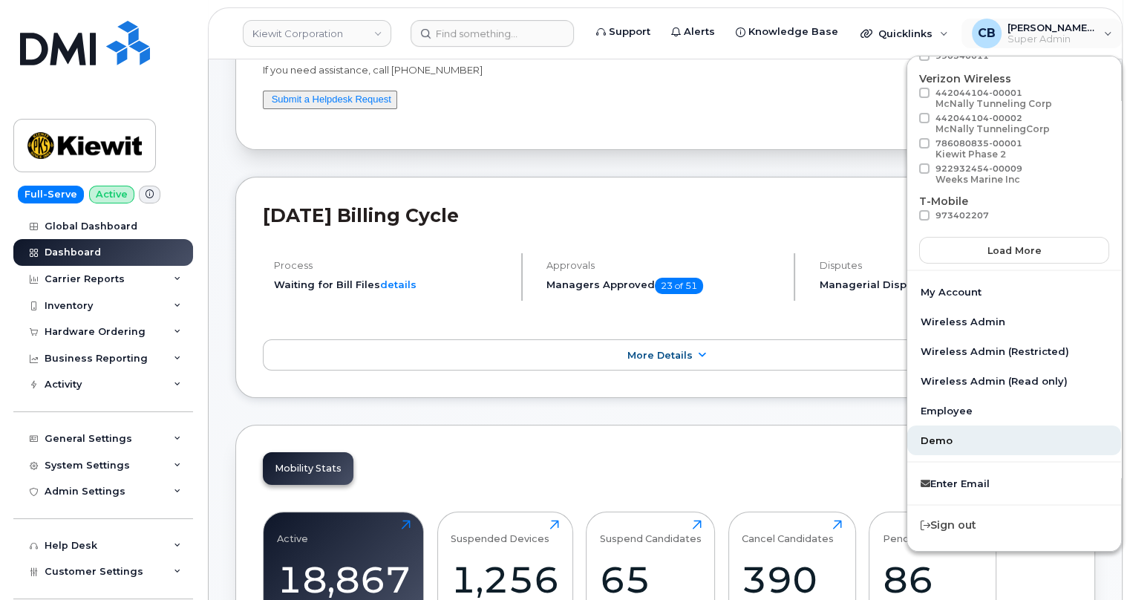
scroll to position [270, 0]
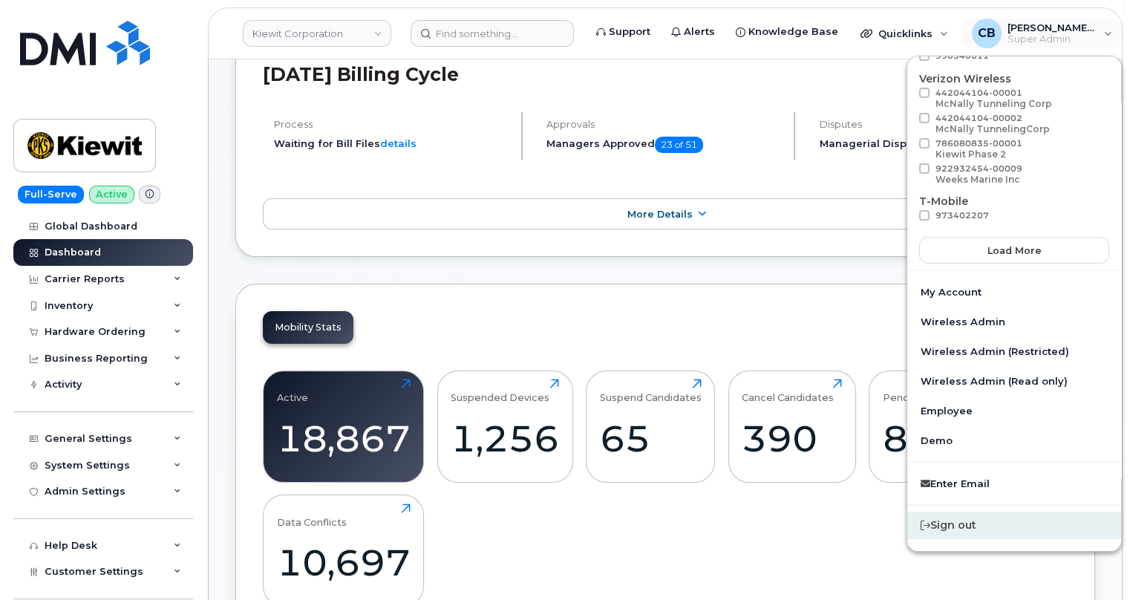
click at [921, 525] on div "Sign out" at bounding box center [1015, 525] width 214 height 27
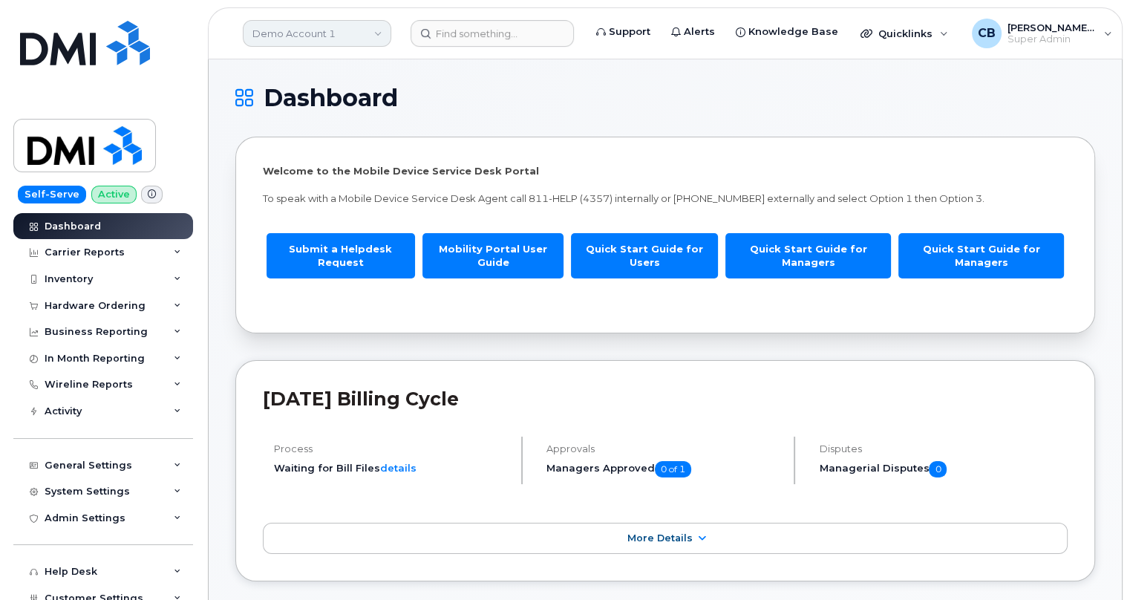
click at [321, 33] on link "Demo Account 1" at bounding box center [317, 33] width 149 height 27
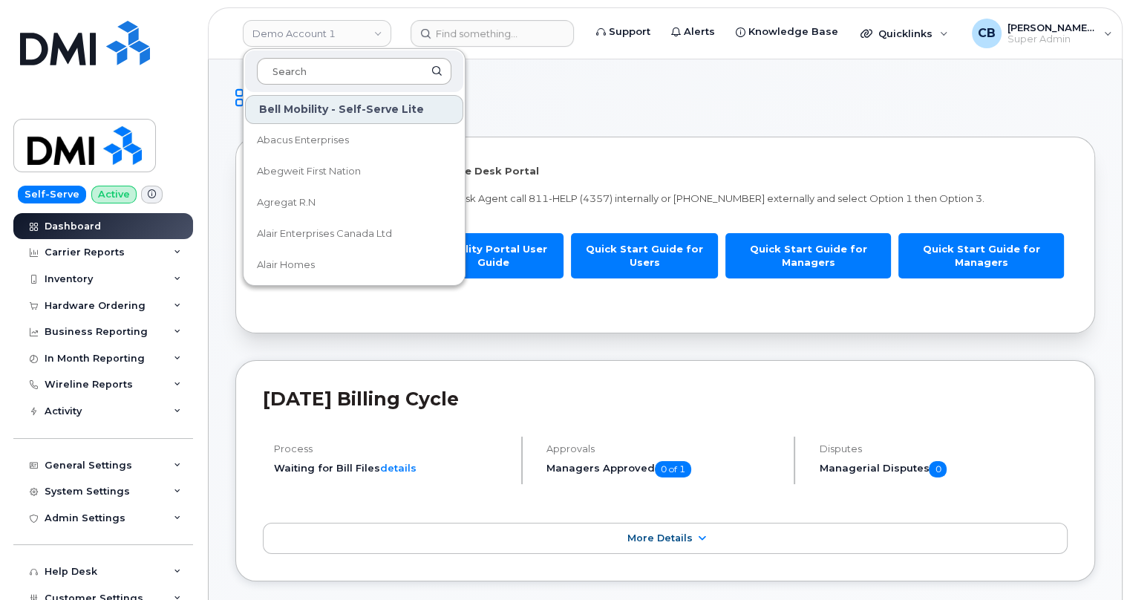
click at [304, 72] on input at bounding box center [354, 71] width 195 height 27
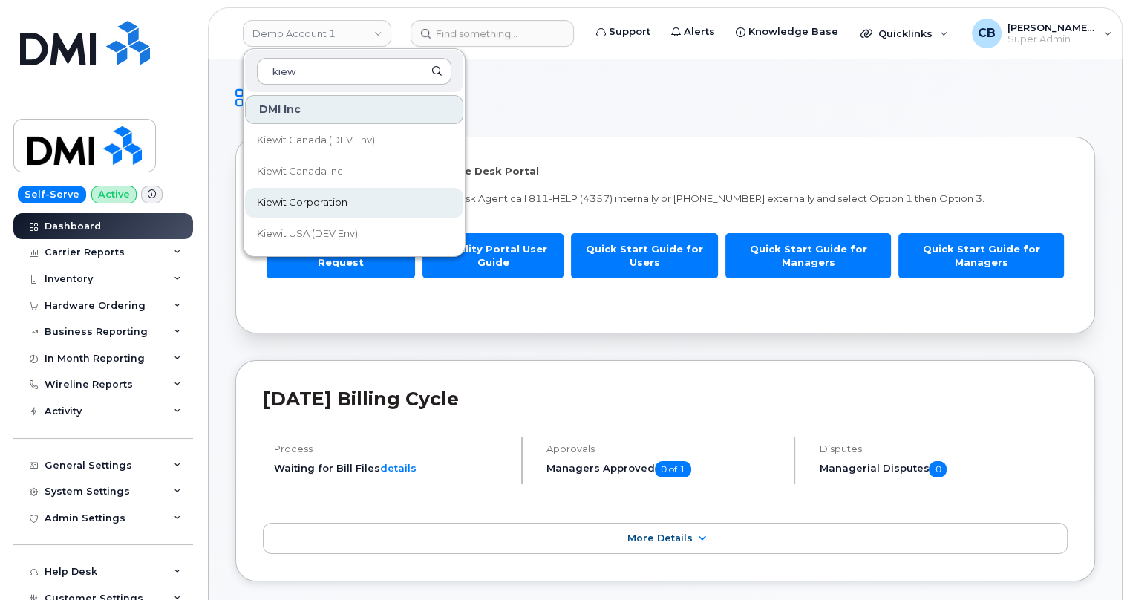
type input "kiew"
click at [282, 197] on span "Kiewit Corporation" at bounding box center [302, 202] width 91 height 15
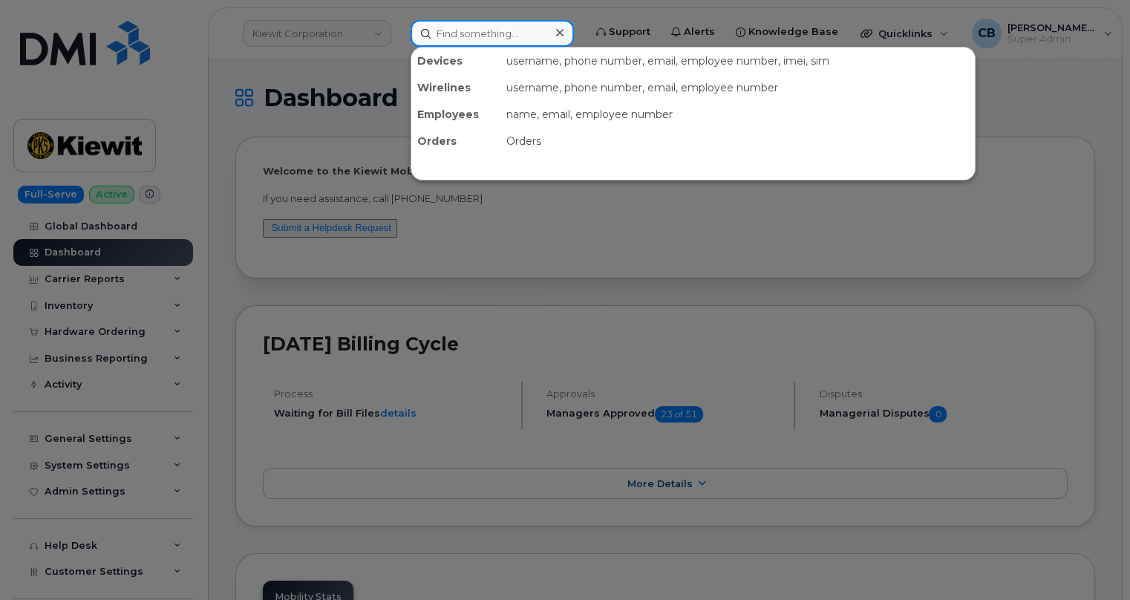
click at [471, 41] on input at bounding box center [492, 33] width 163 height 27
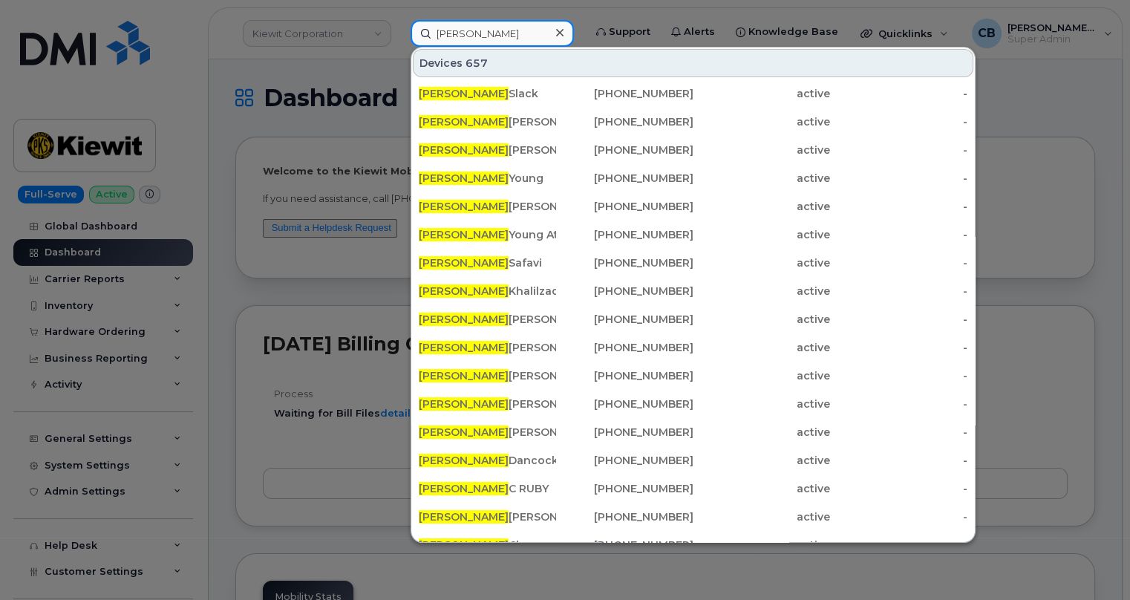
drag, startPoint x: 476, startPoint y: 30, endPoint x: 412, endPoint y: 29, distance: 63.9
click at [418, 29] on input "bob" at bounding box center [492, 33] width 163 height 27
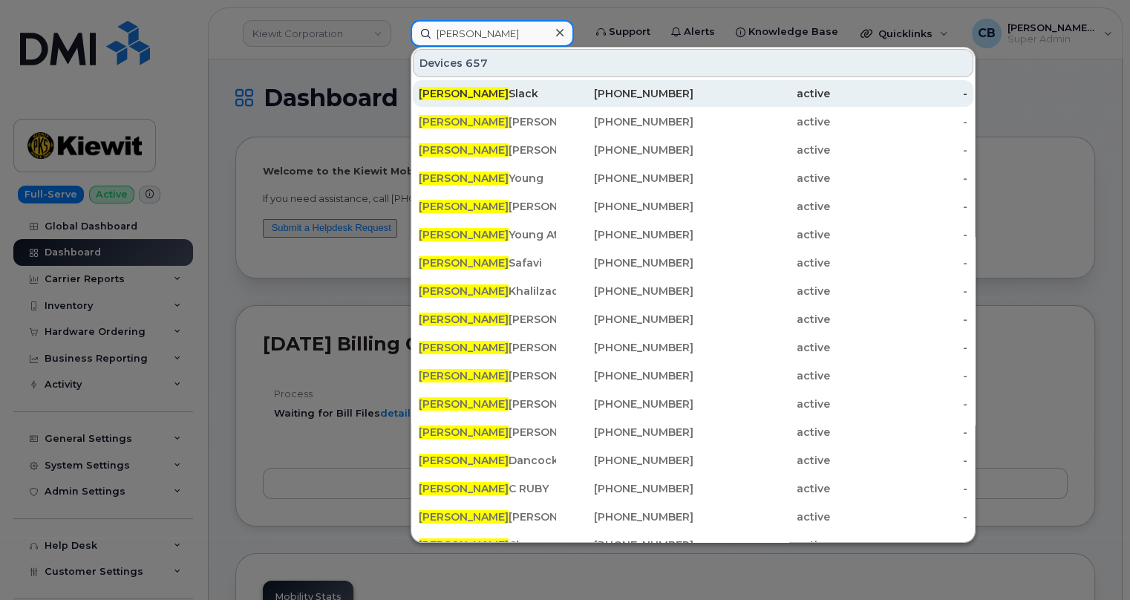
type input "bob"
click at [653, 91] on div "902-324-0216" at bounding box center [624, 93] width 137 height 15
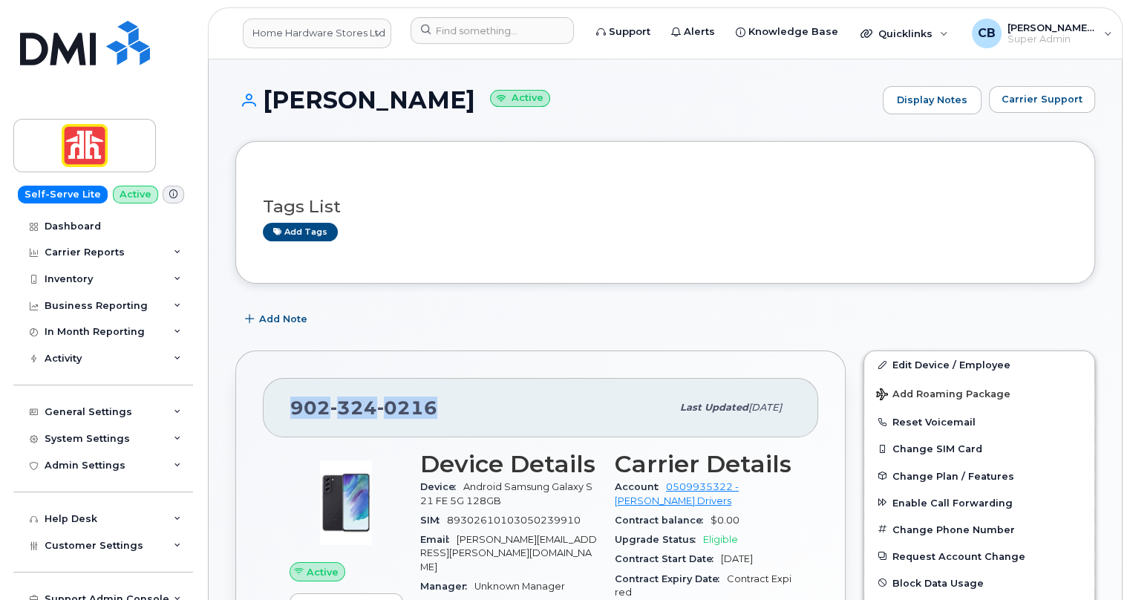
drag, startPoint x: 448, startPoint y: 398, endPoint x: 287, endPoint y: 393, distance: 161.2
click at [287, 393] on div "902 324 0216 Last updated Apr 15, 2025" at bounding box center [541, 407] width 556 height 59
copy span "902 324 0216"
click at [492, 27] on input at bounding box center [492, 30] width 163 height 27
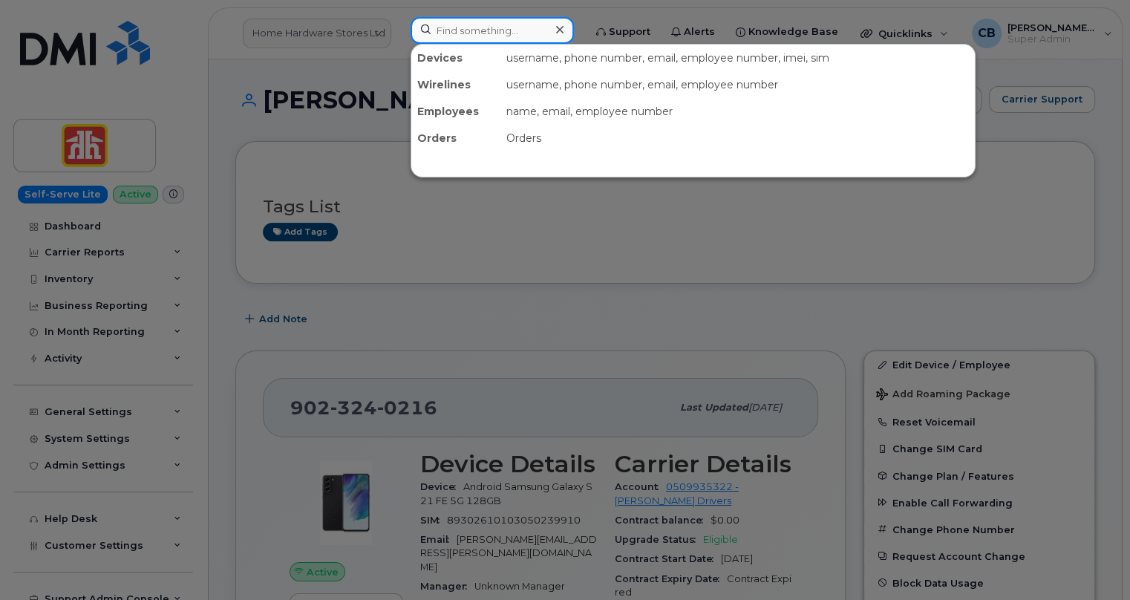
paste input "9023240216"
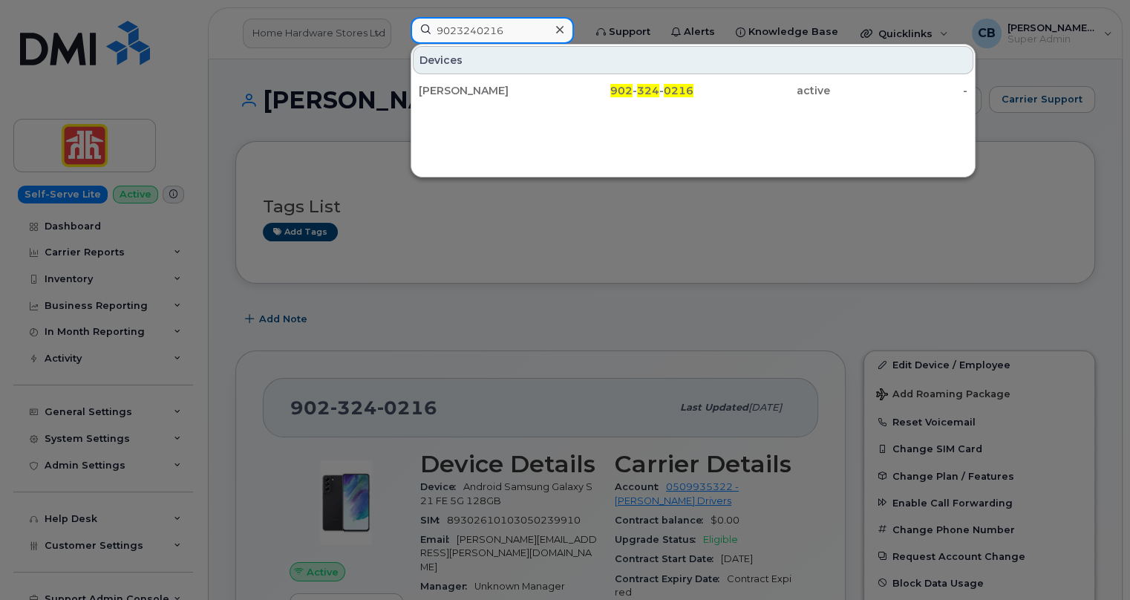
click at [469, 33] on input "9023240216" at bounding box center [492, 30] width 163 height 27
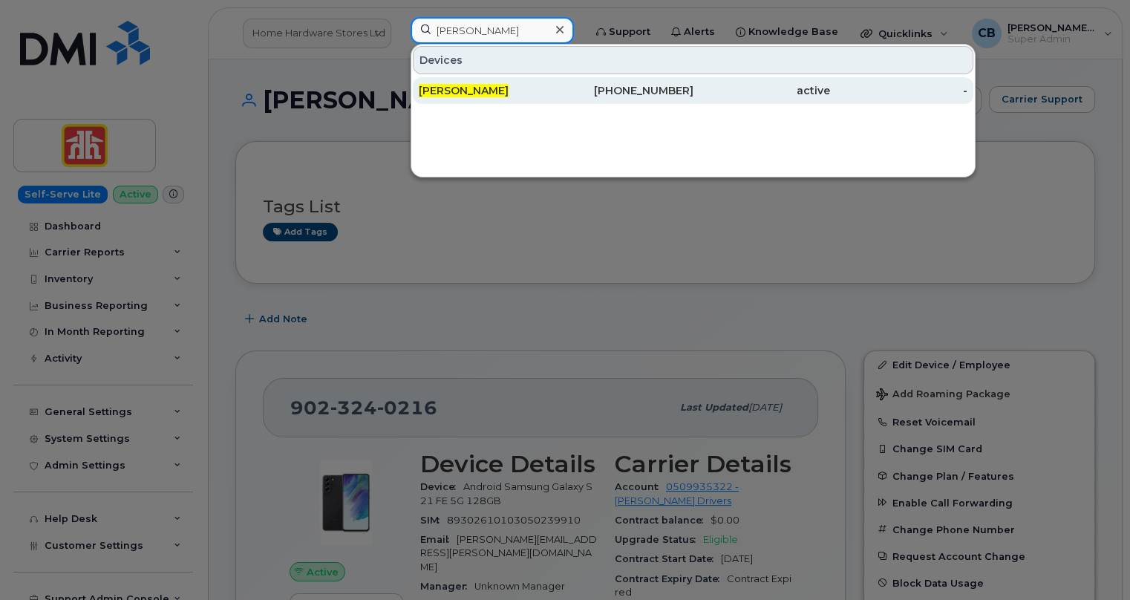
type input "bob slack"
click at [463, 88] on span "Bob Slack" at bounding box center [464, 90] width 90 height 13
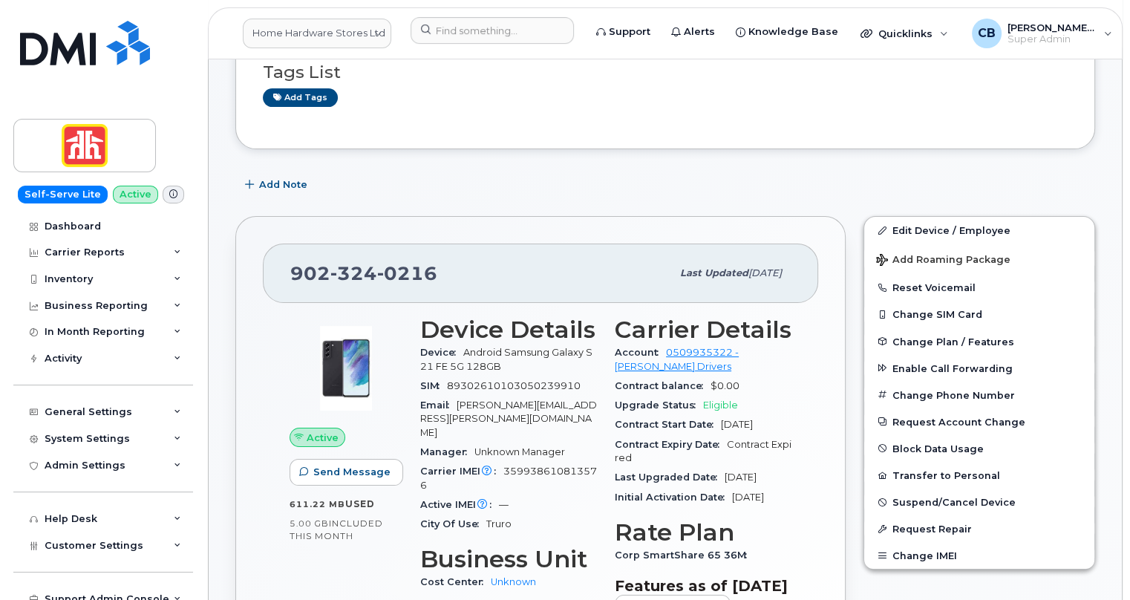
scroll to position [270, 0]
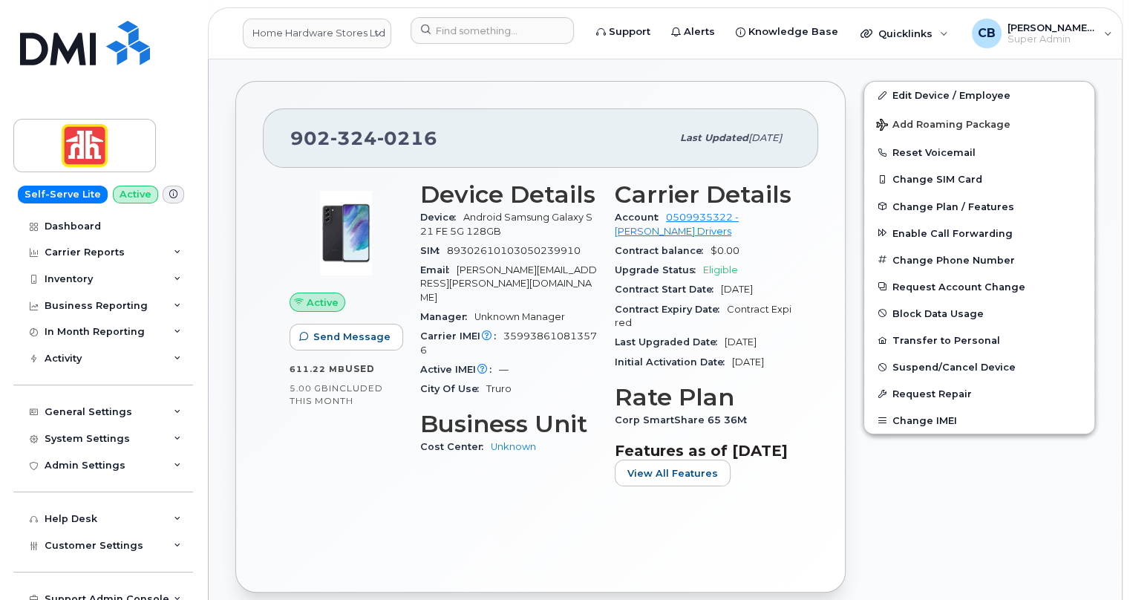
click at [170, 196] on span at bounding box center [174, 195] width 22 height 18
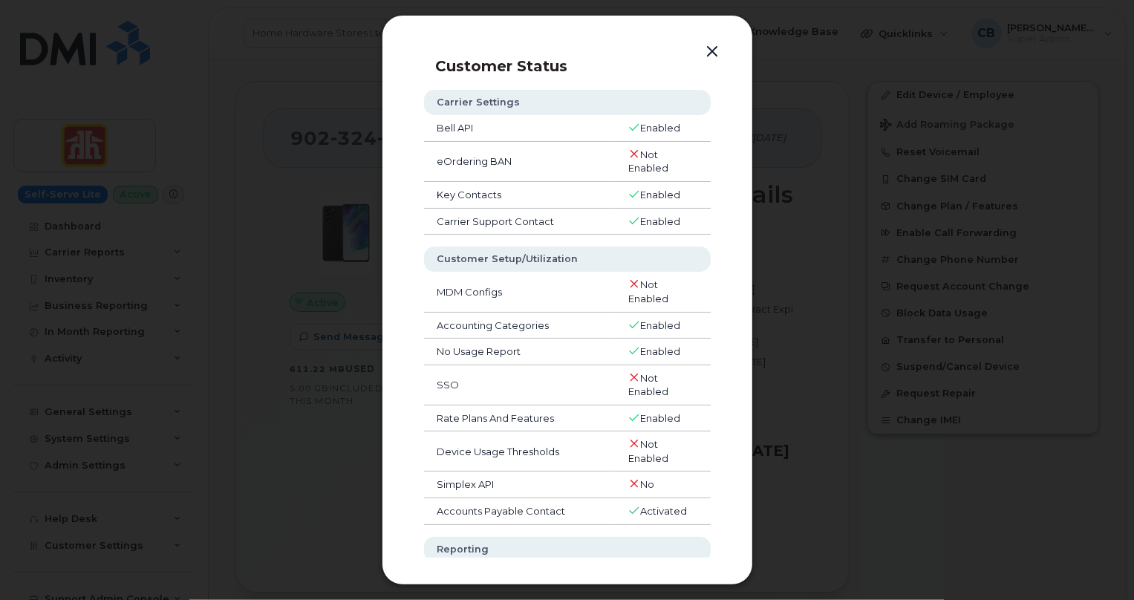
click at [711, 52] on button "button" at bounding box center [713, 52] width 22 height 21
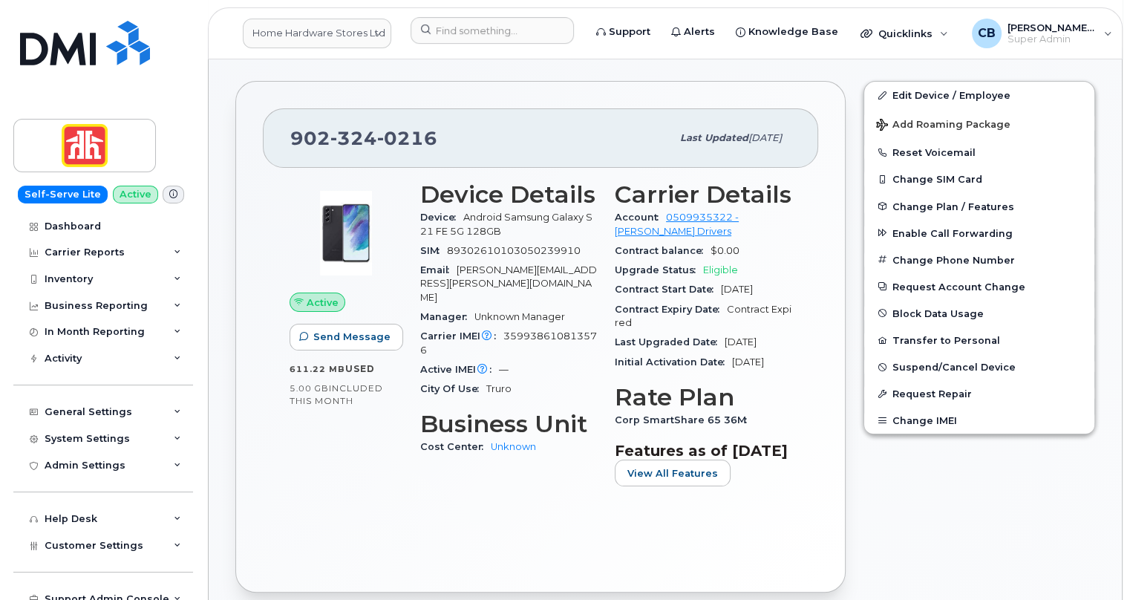
click at [169, 198] on icon at bounding box center [173, 194] width 8 height 8
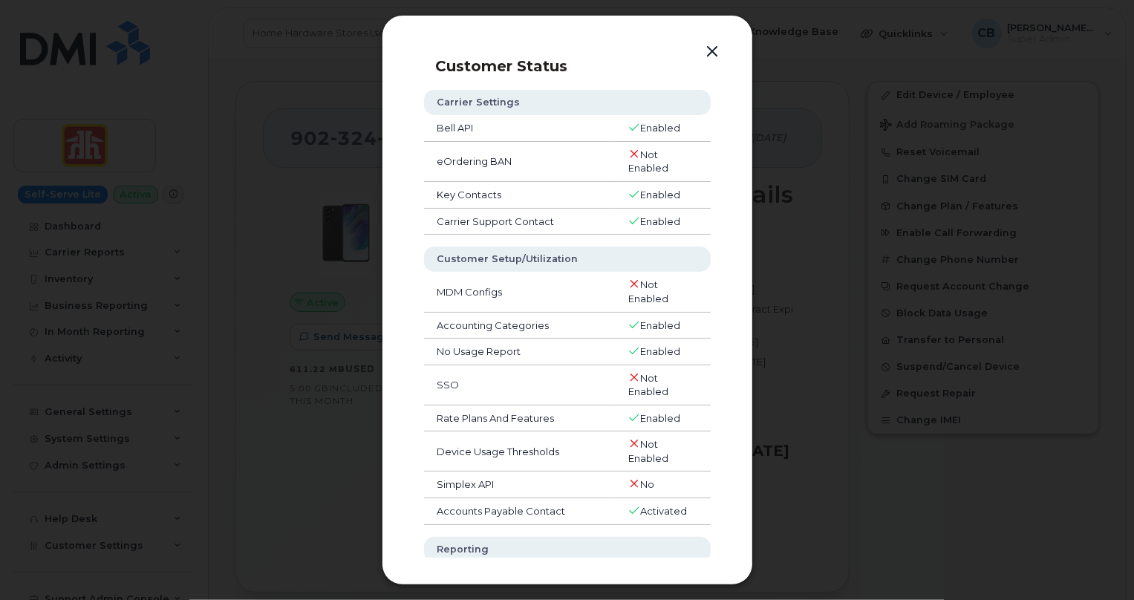
click at [714, 51] on button "button" at bounding box center [713, 52] width 22 height 21
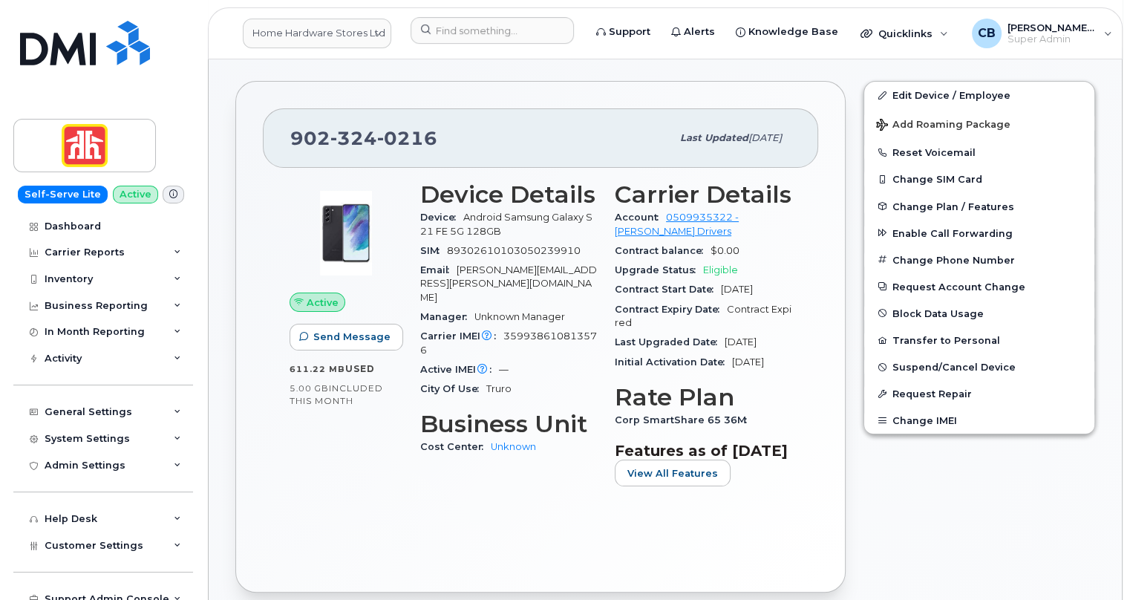
scroll to position [0, 0]
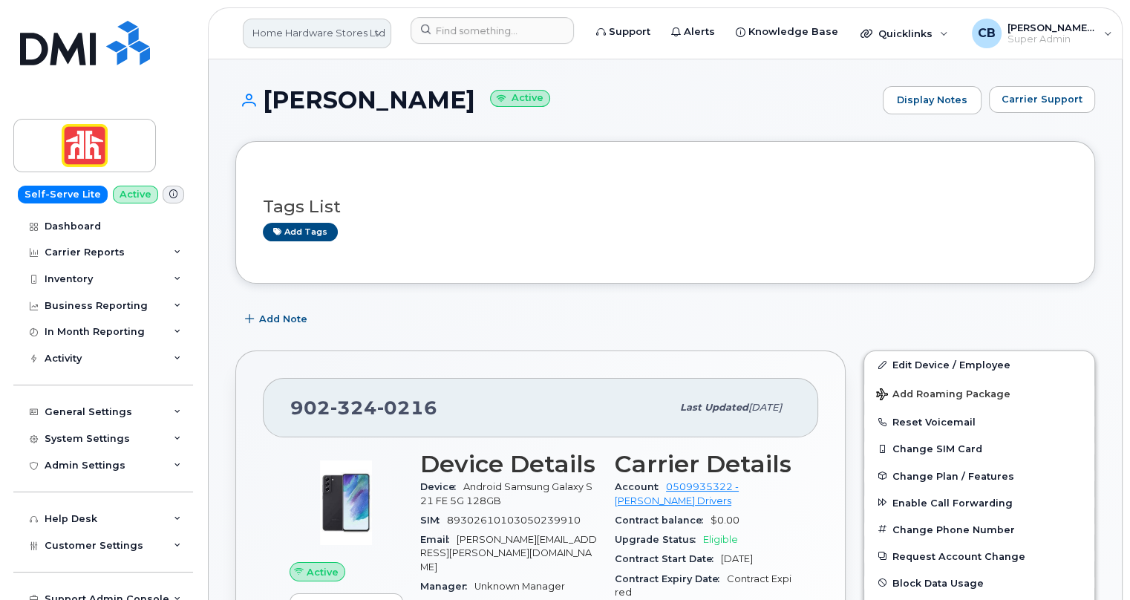
click at [359, 35] on link "Home Hardware Stores Ltd" at bounding box center [317, 34] width 149 height 30
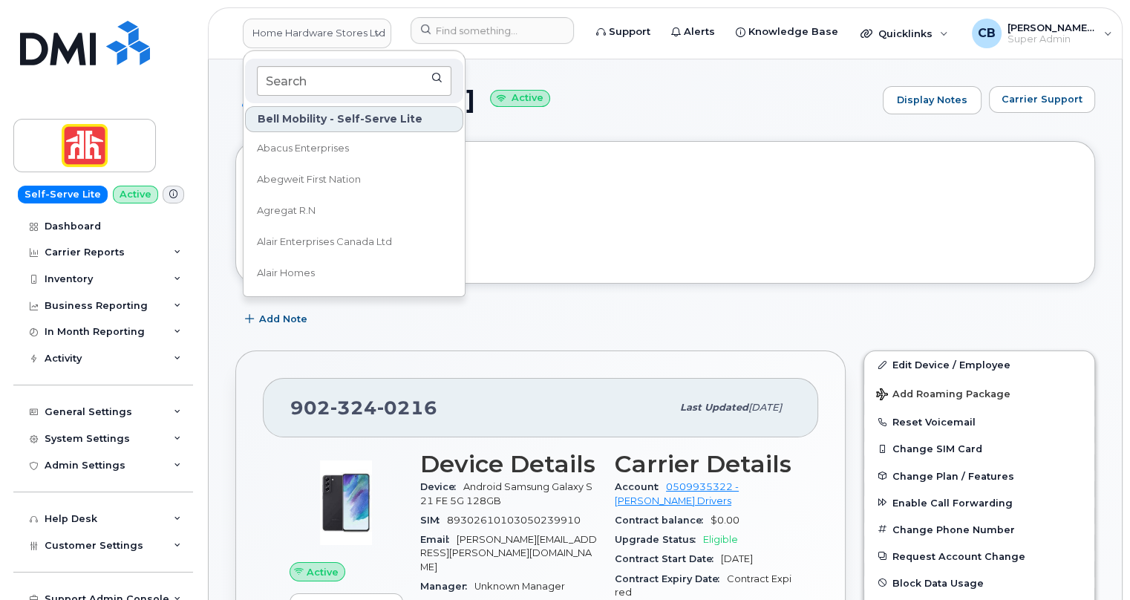
click at [328, 82] on input at bounding box center [354, 81] width 195 height 30
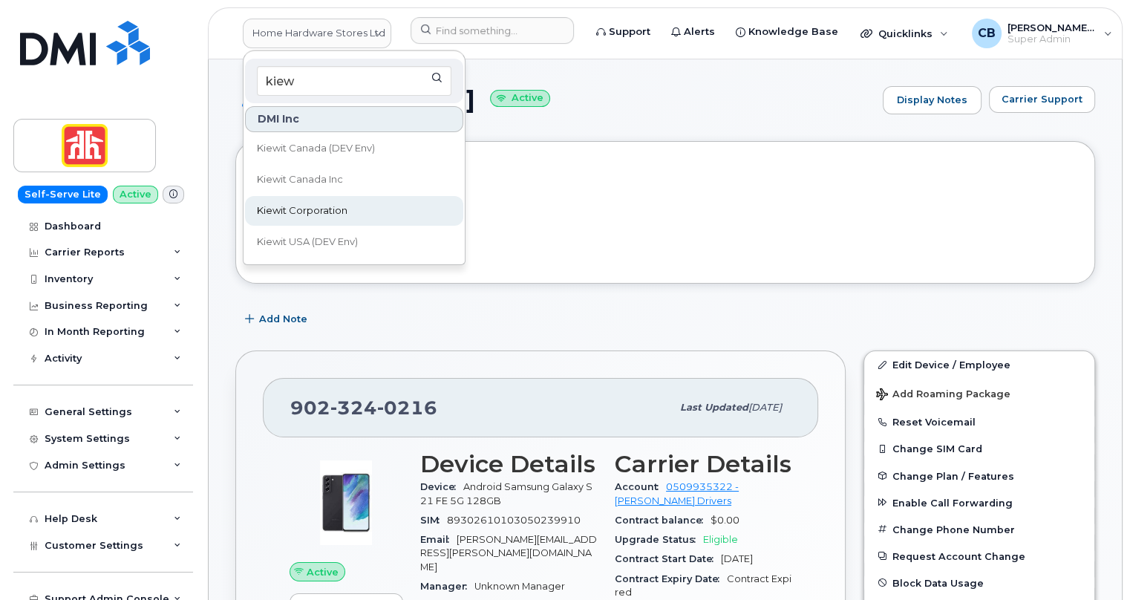
type input "kiew"
click at [313, 209] on span "Kiewit Corporation" at bounding box center [302, 210] width 91 height 15
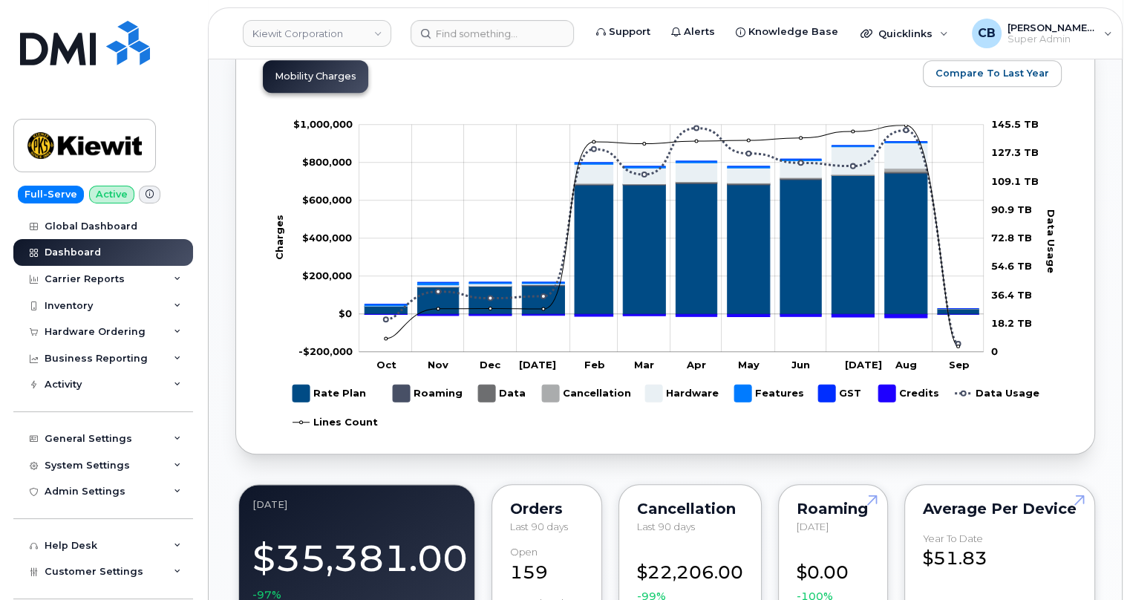
scroll to position [540, 0]
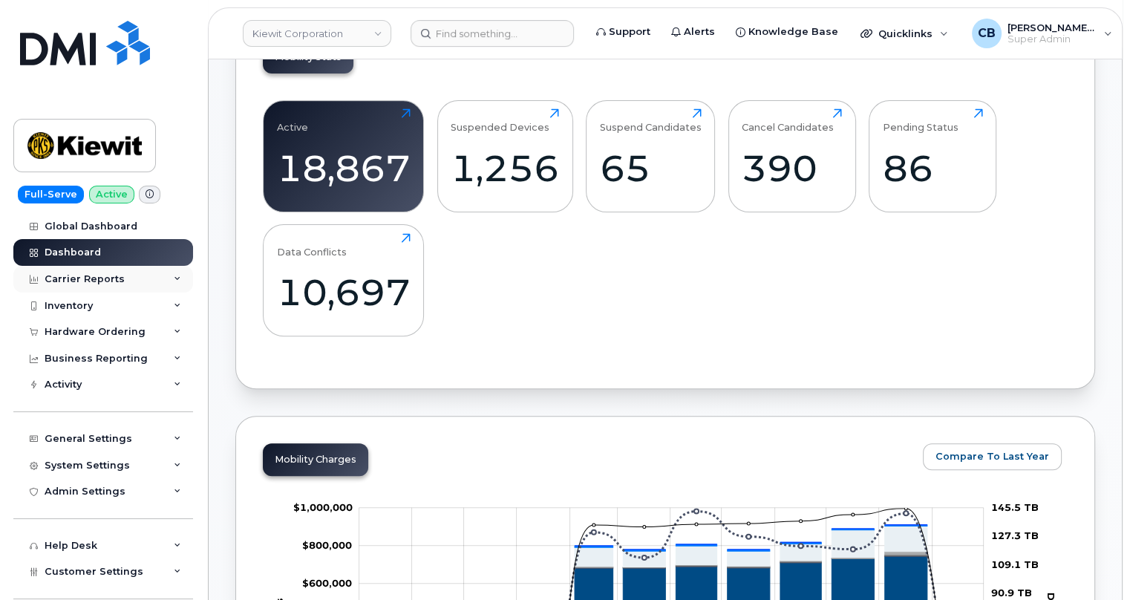
click at [89, 278] on div "Carrier Reports" at bounding box center [85, 279] width 80 height 12
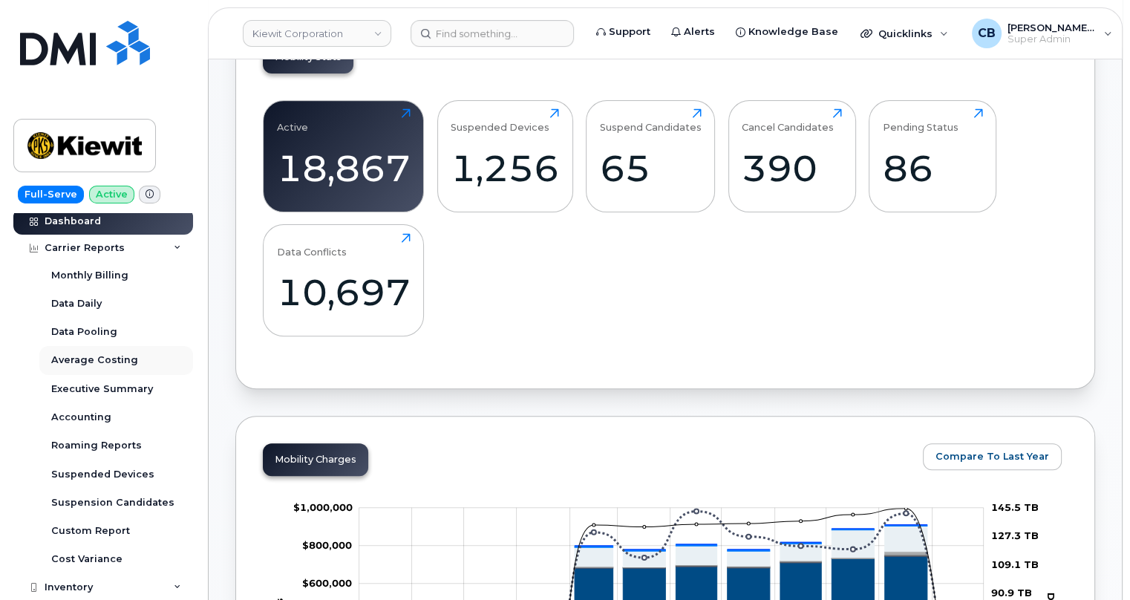
scroll to position [0, 0]
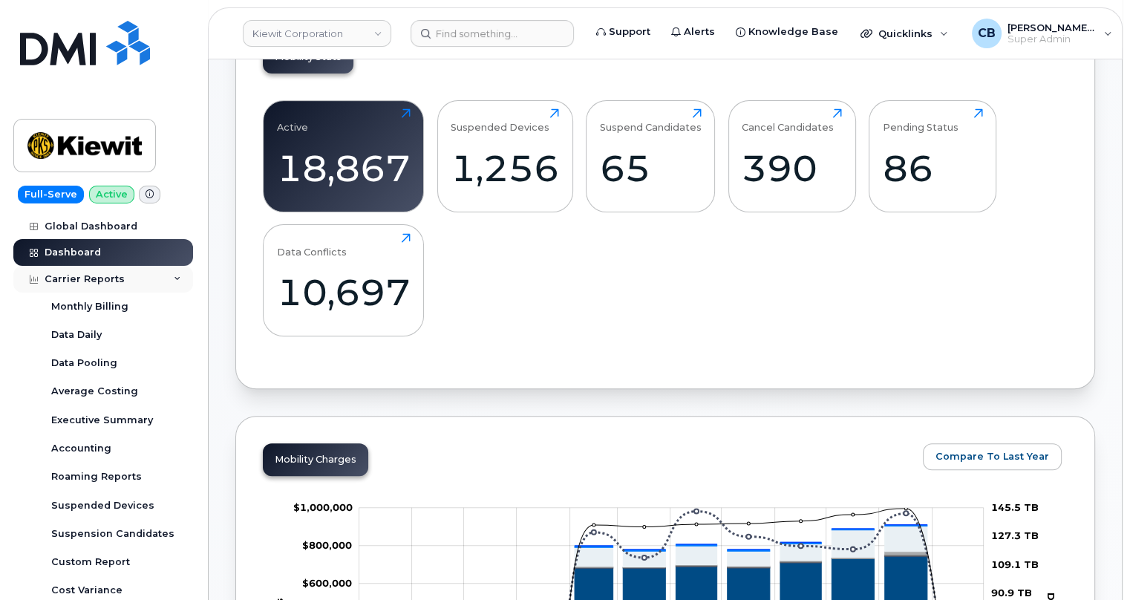
click at [76, 281] on div "Carrier Reports" at bounding box center [85, 279] width 80 height 12
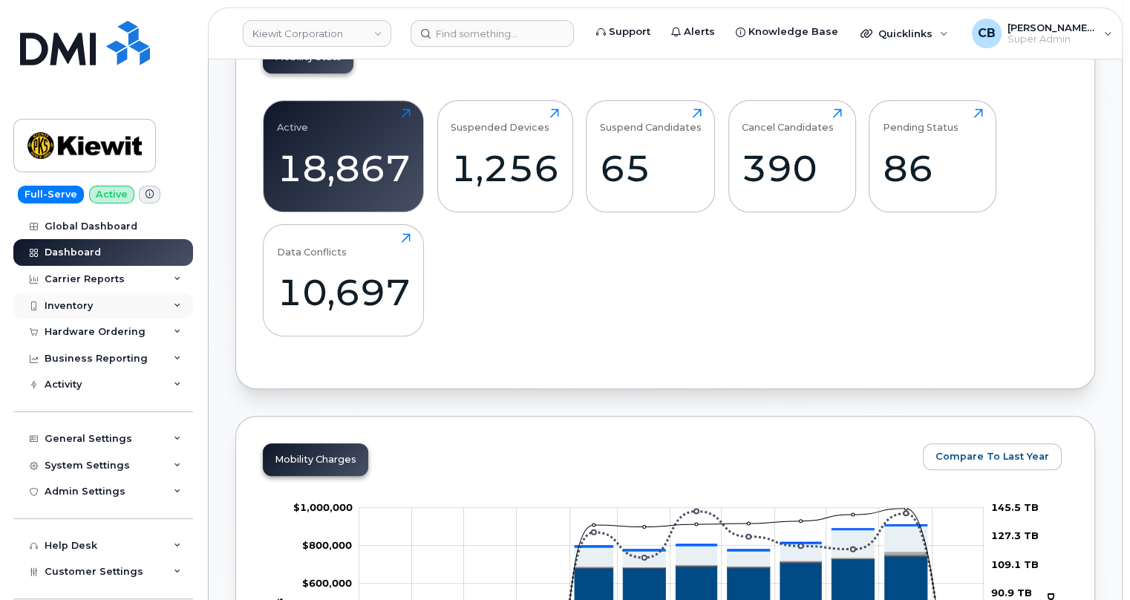
click at [58, 304] on div "Inventory" at bounding box center [69, 306] width 48 height 12
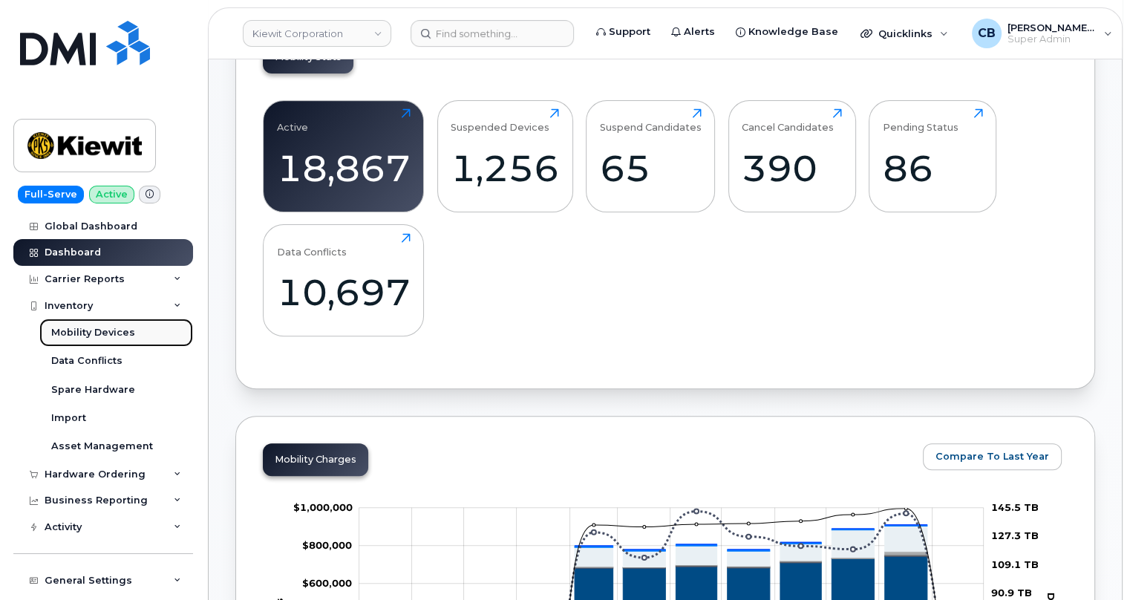
click at [82, 334] on div "Mobility Devices" at bounding box center [93, 332] width 84 height 13
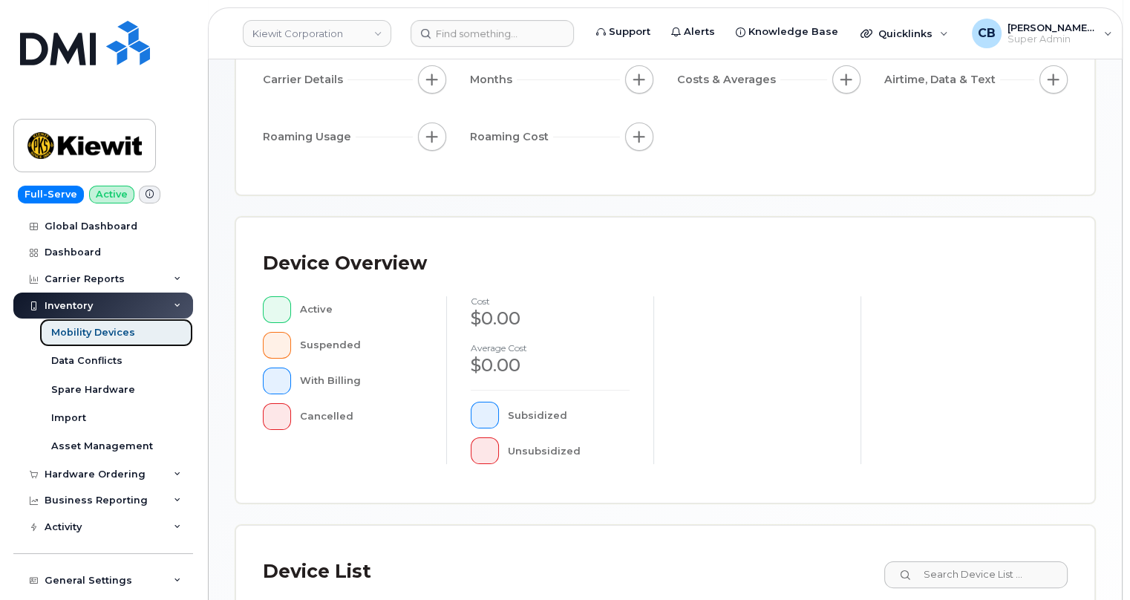
scroll to position [75, 0]
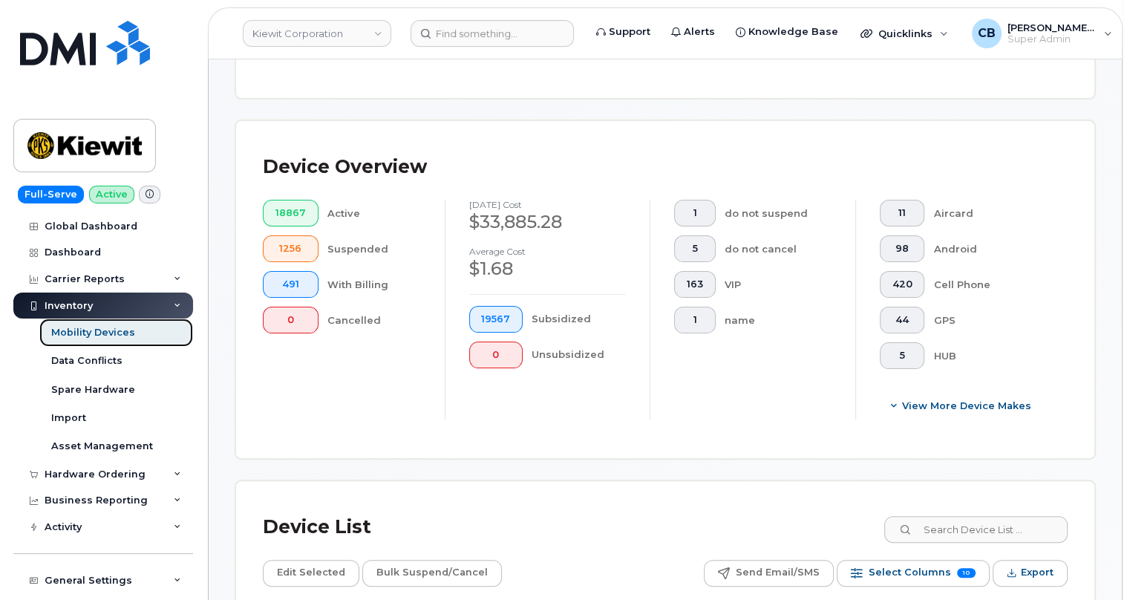
scroll to position [210, 0]
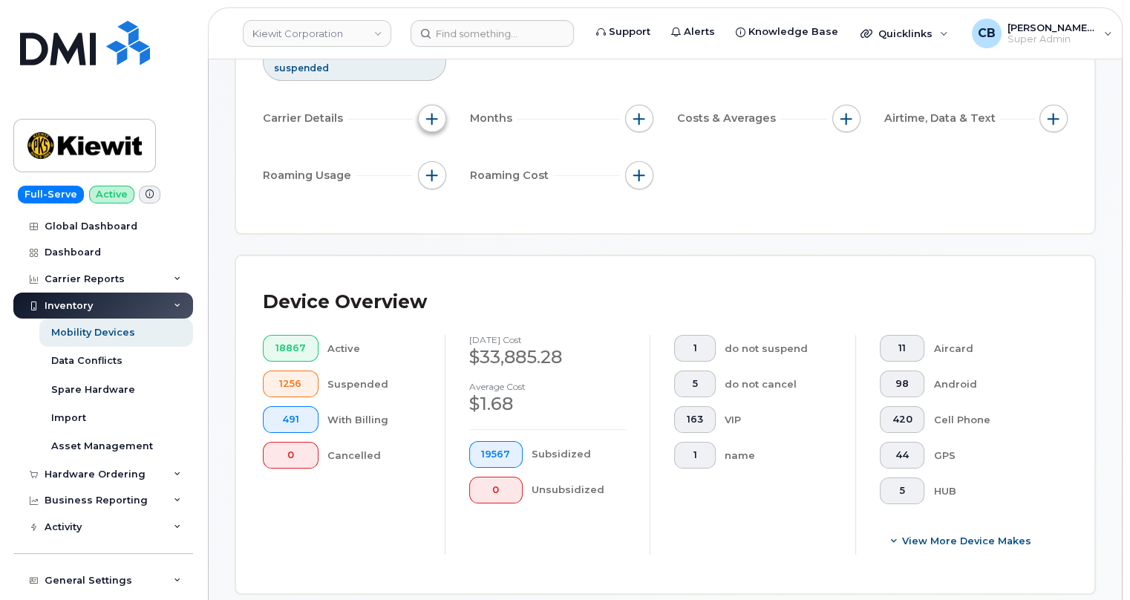
click at [437, 110] on button "button" at bounding box center [432, 119] width 28 height 28
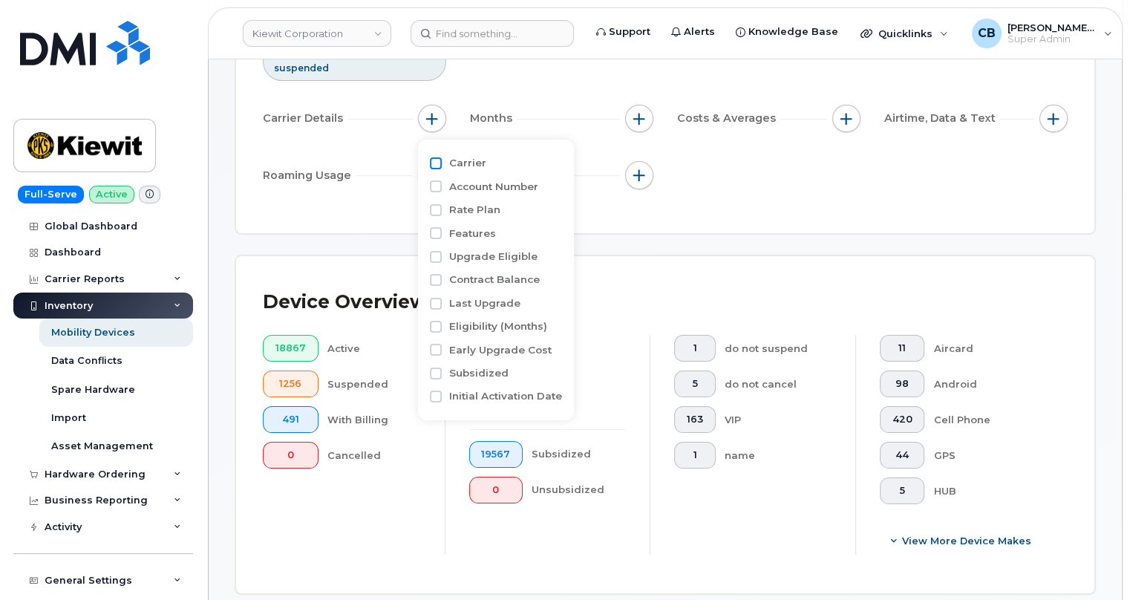
click at [434, 163] on input "Carrier" at bounding box center [436, 163] width 12 height 12
checkbox input "true"
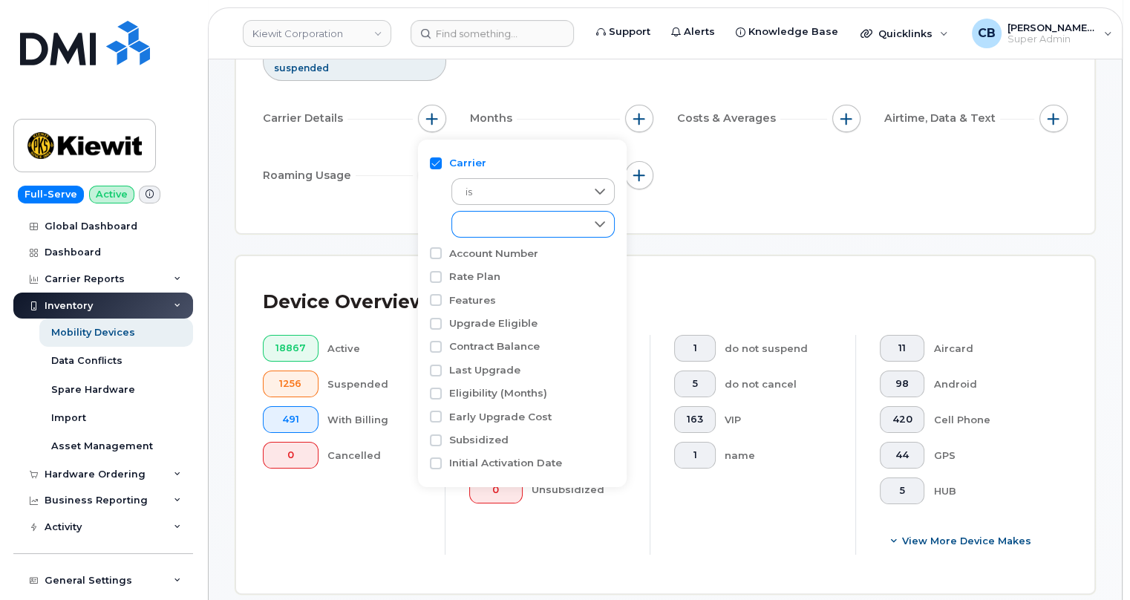
click at [514, 215] on div "empty" at bounding box center [519, 224] width 134 height 25
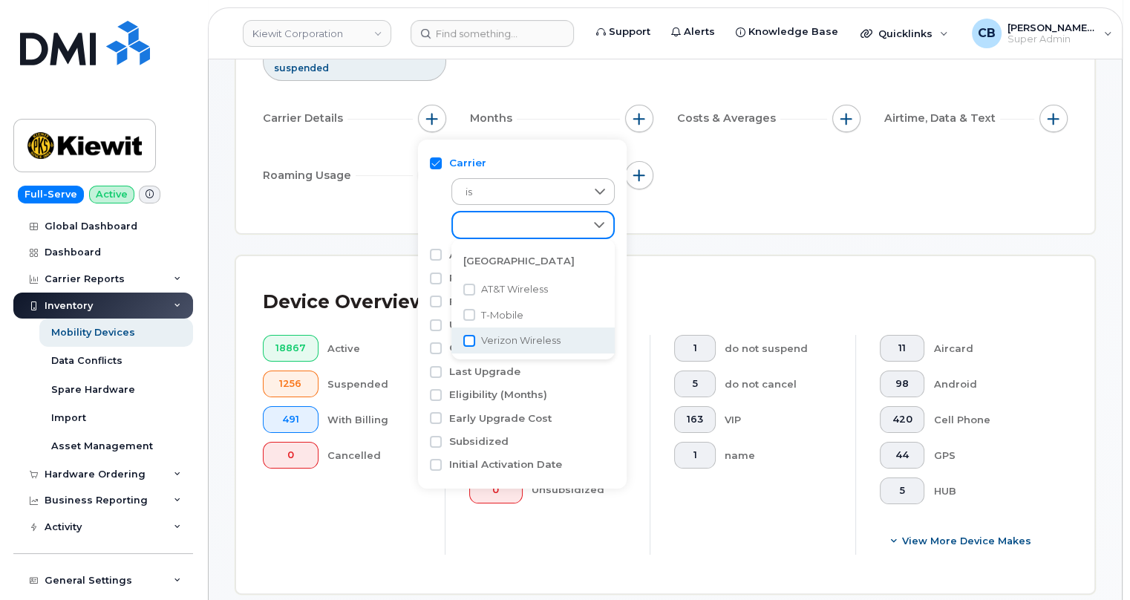
click at [471, 337] on input "Verizon Wireless" at bounding box center [469, 341] width 12 height 12
checkbox input "true"
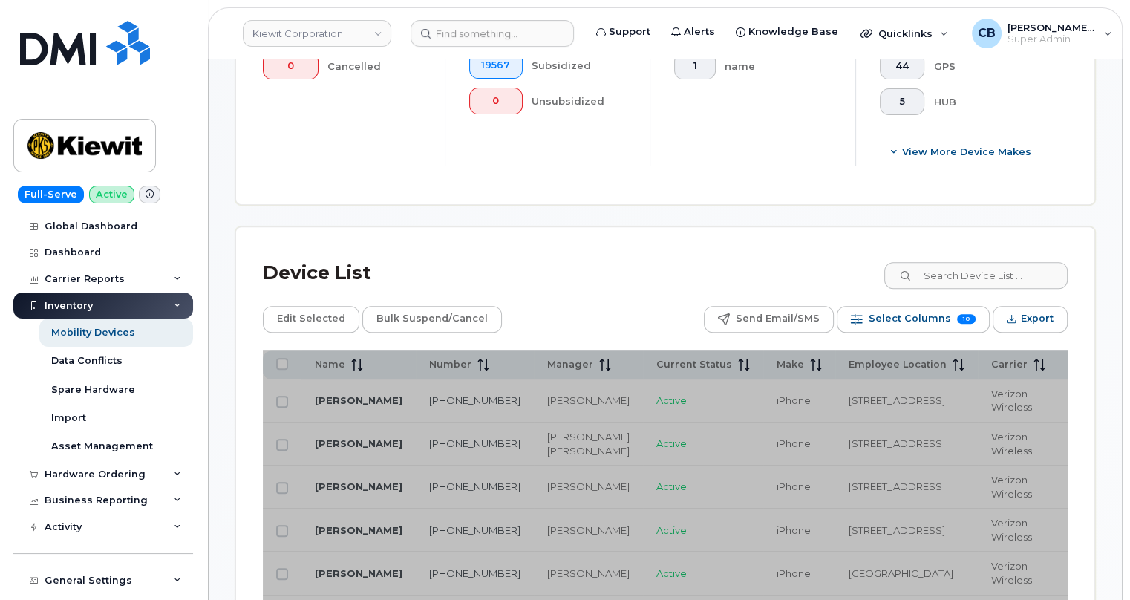
scroll to position [885, 0]
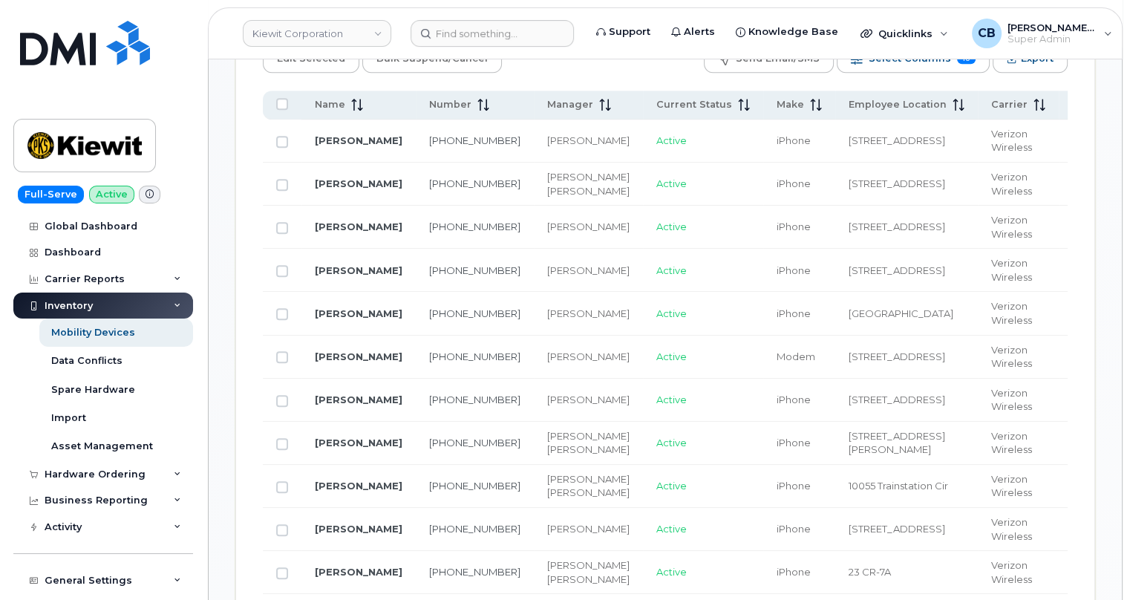
click at [175, 307] on icon at bounding box center [177, 305] width 7 height 7
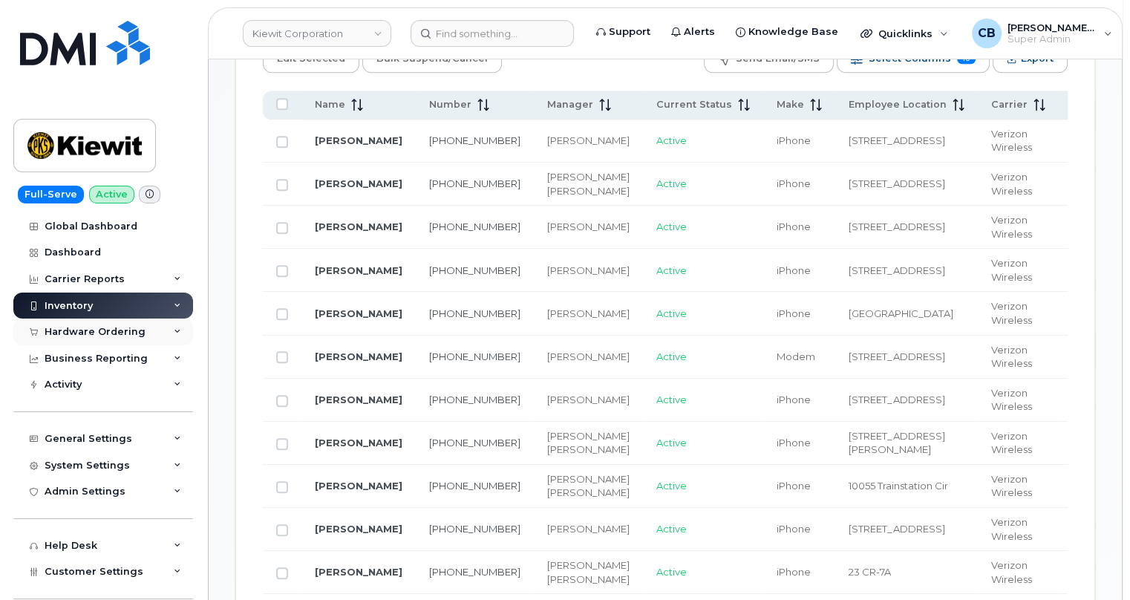
click at [83, 329] on div "Hardware Ordering" at bounding box center [95, 332] width 101 height 12
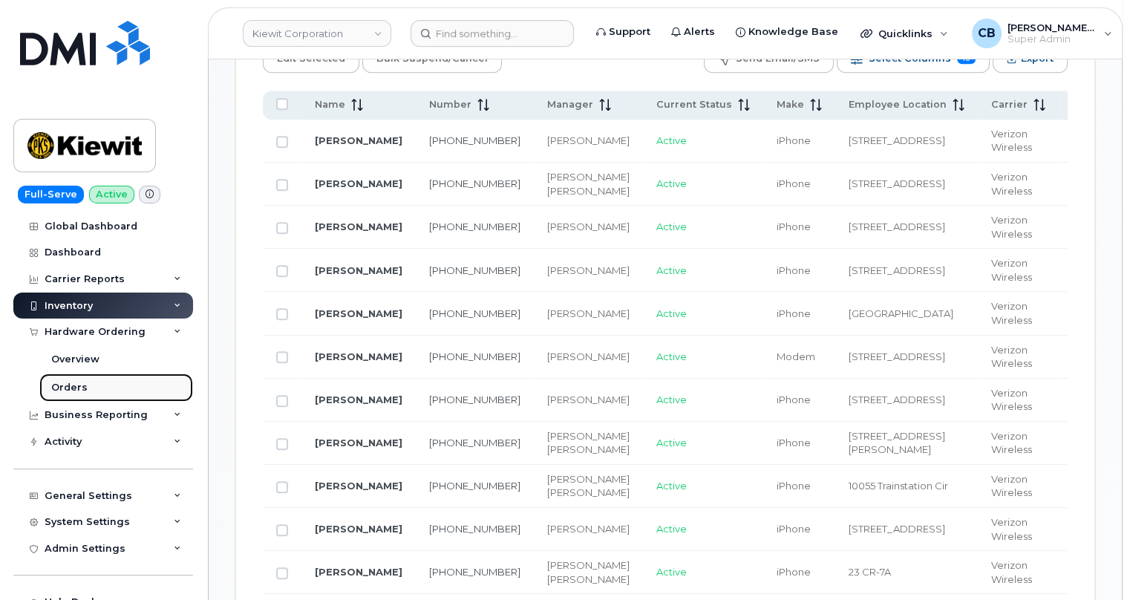
click at [70, 386] on div "Orders" at bounding box center [69, 387] width 36 height 13
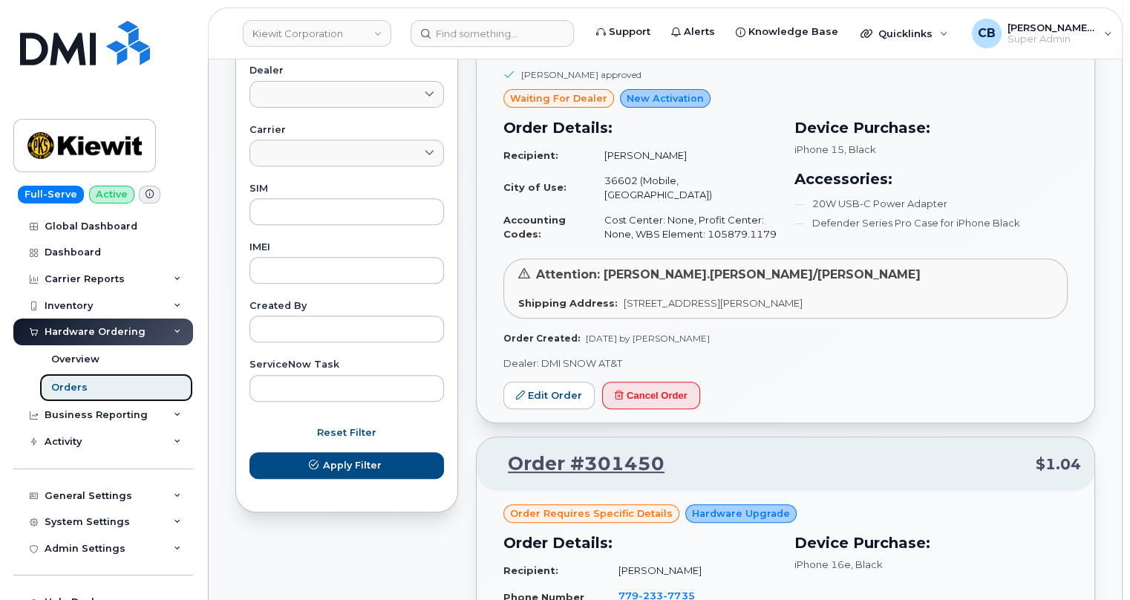
scroll to position [675, 0]
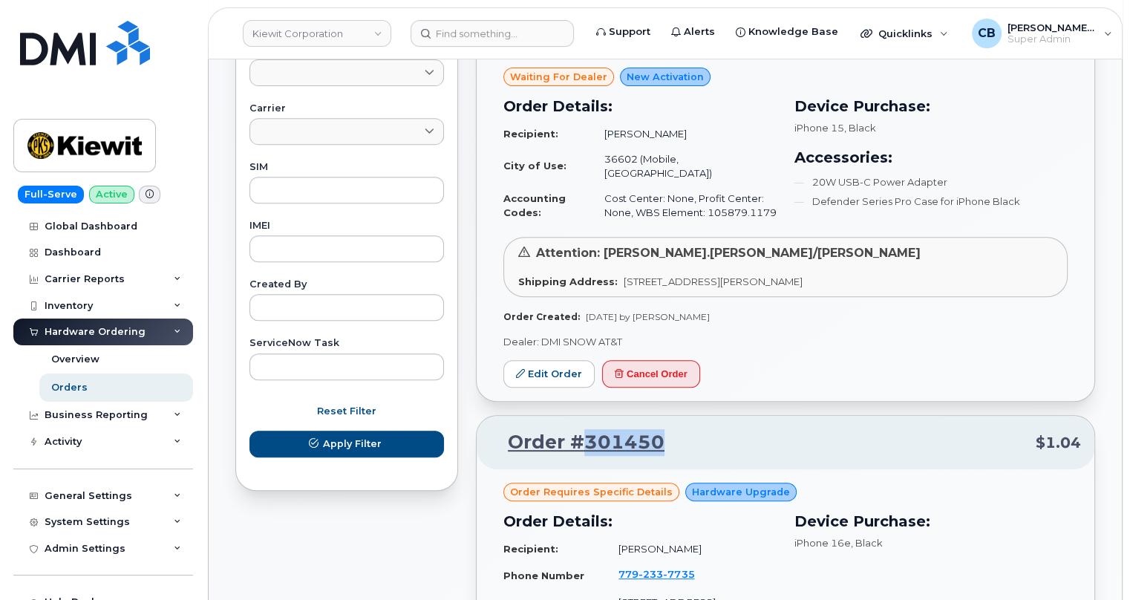
drag, startPoint x: 657, startPoint y: 423, endPoint x: 581, endPoint y: 426, distance: 75.8
click at [581, 429] on p "Order #301450 $1.04" at bounding box center [785, 442] width 591 height 27
copy link "301450"
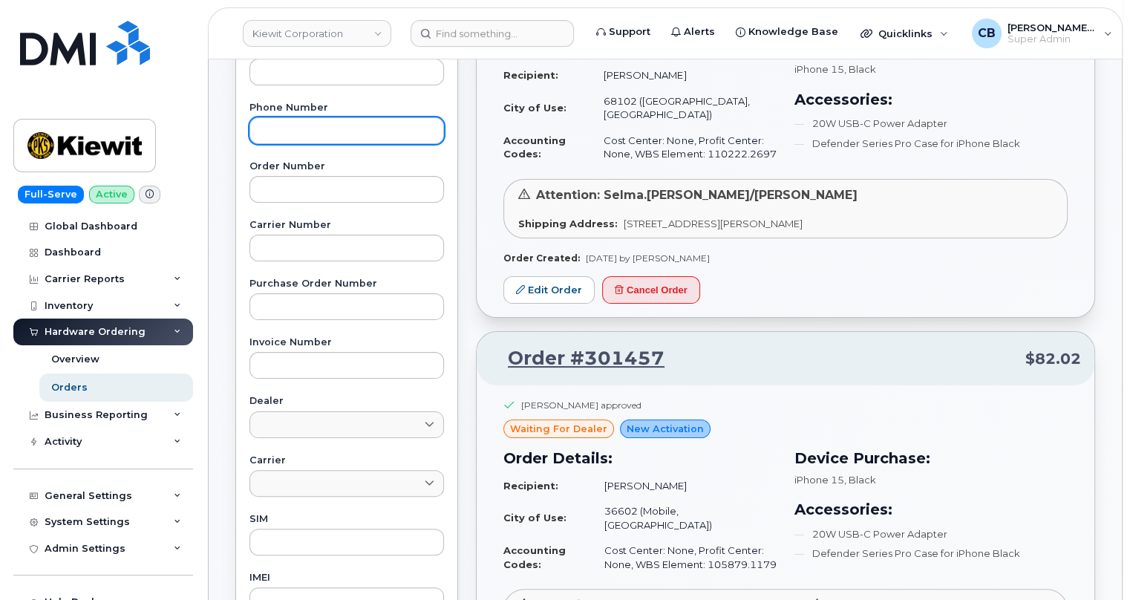
scroll to position [0, 0]
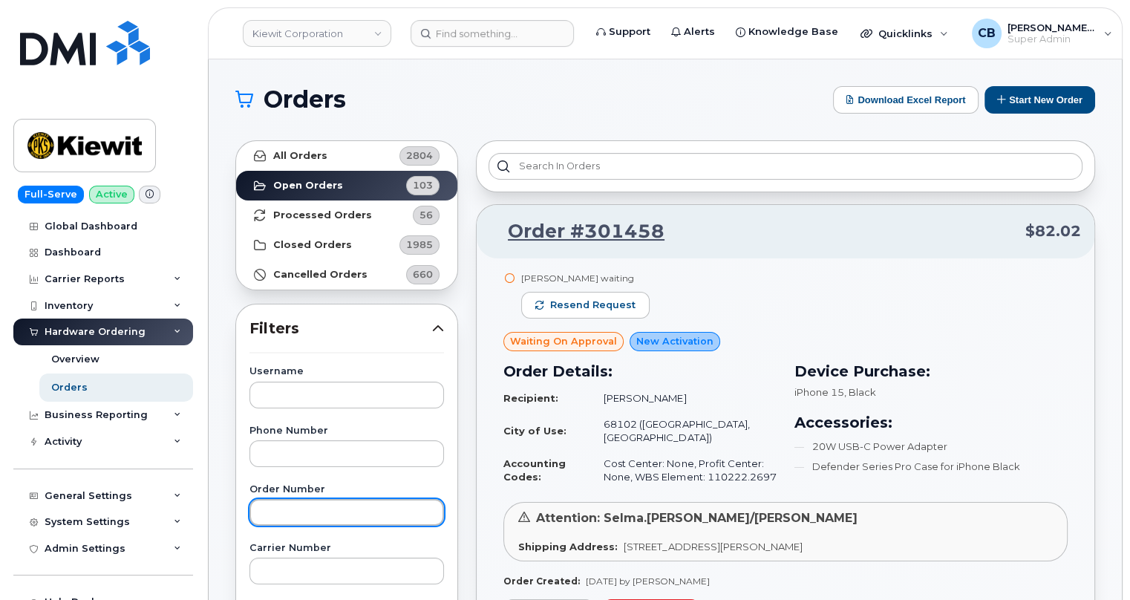
click at [296, 512] on input "text" at bounding box center [347, 512] width 195 height 27
paste input "301450"
type input "301450"
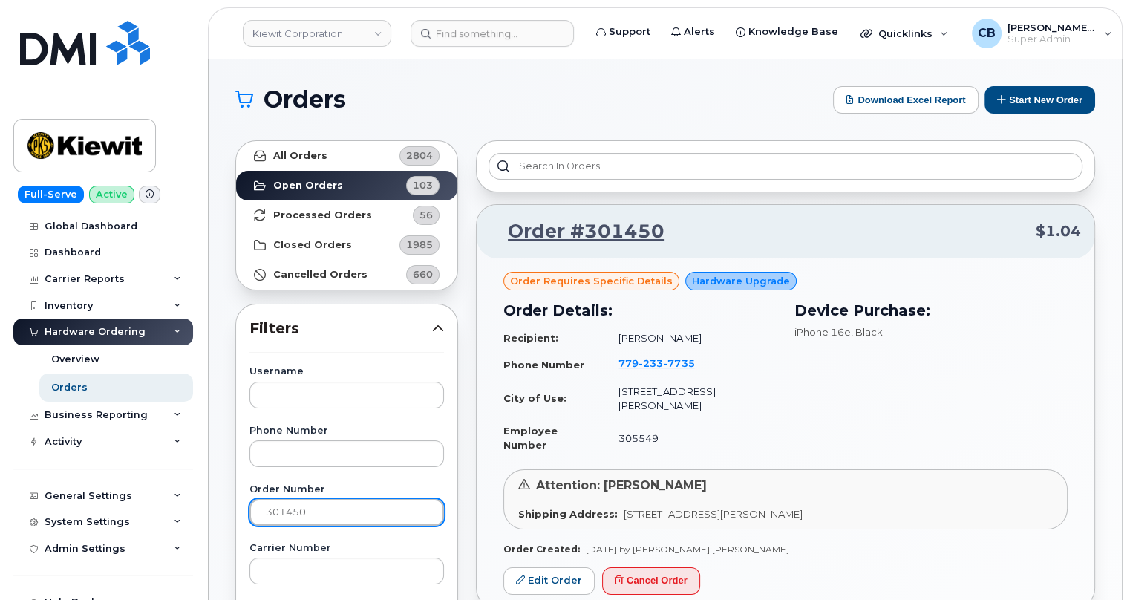
click at [308, 515] on input "301450" at bounding box center [347, 512] width 195 height 27
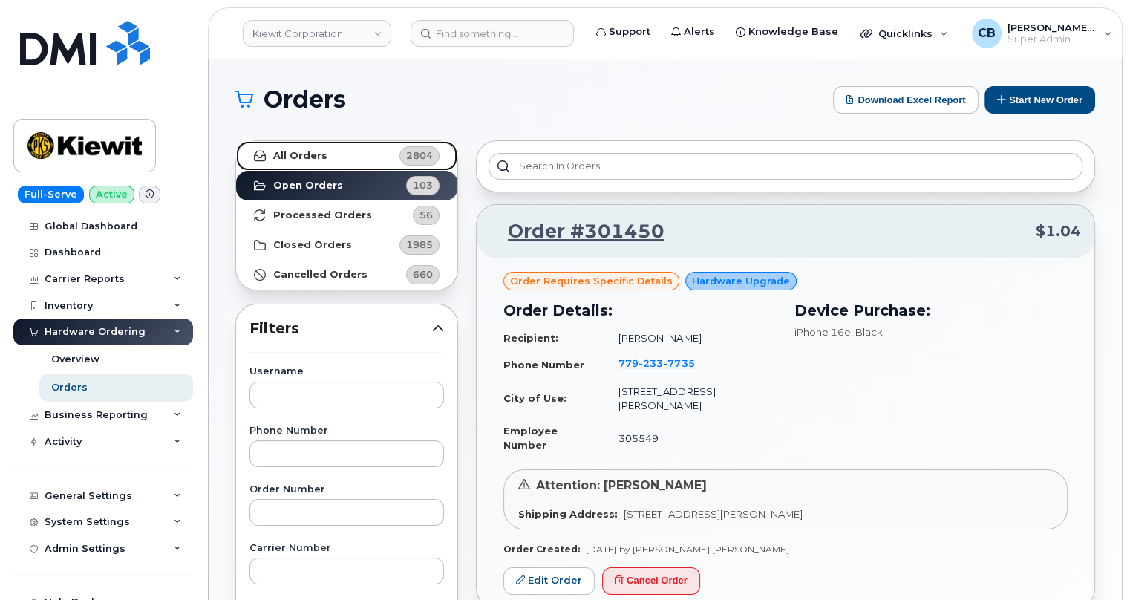
click at [309, 148] on link "All Orders 2804" at bounding box center [346, 156] width 221 height 30
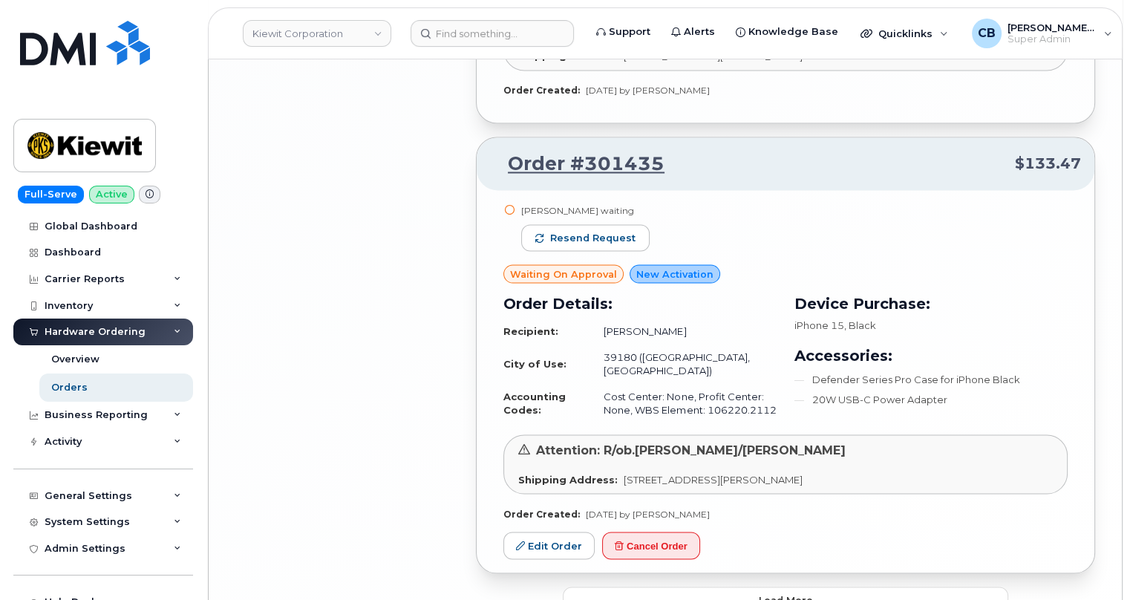
scroll to position [2884, 0]
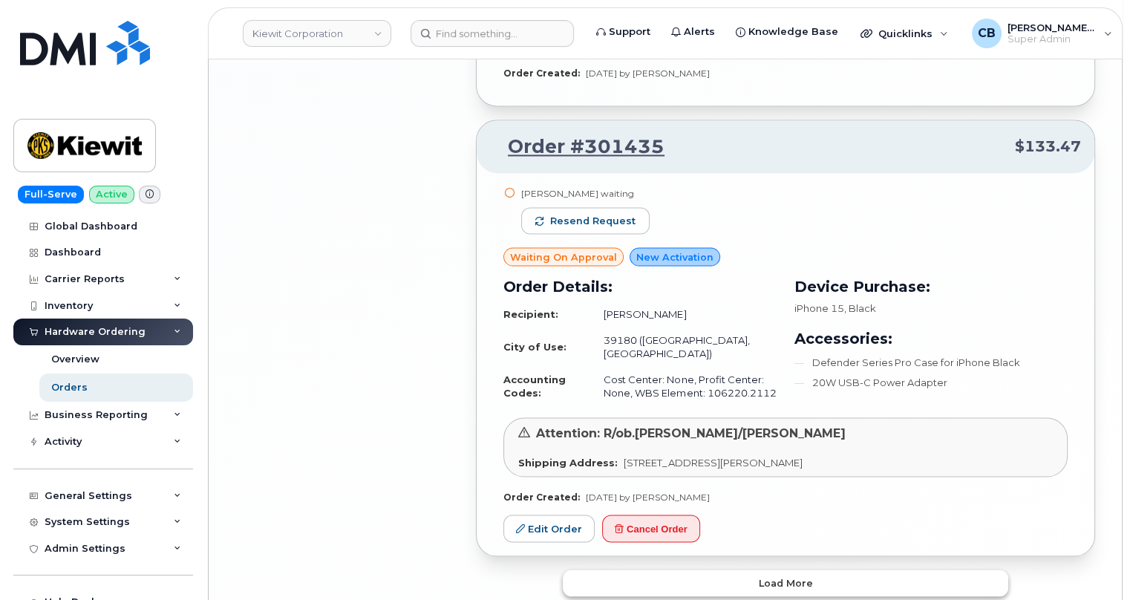
click at [795, 576] on span "Load more" at bounding box center [786, 583] width 54 height 14
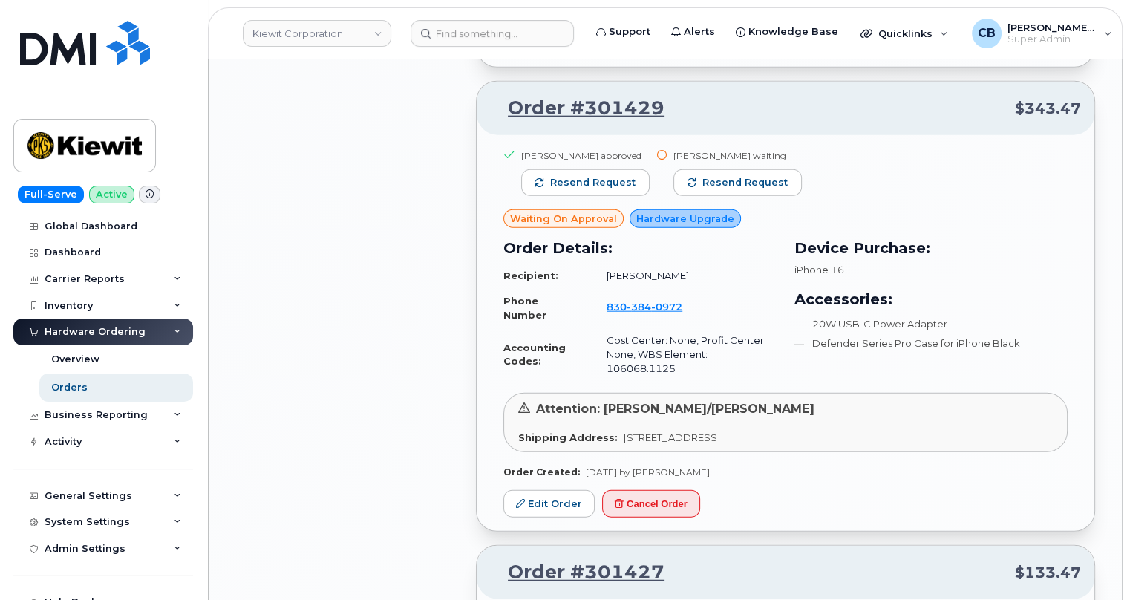
scroll to position [3829, 0]
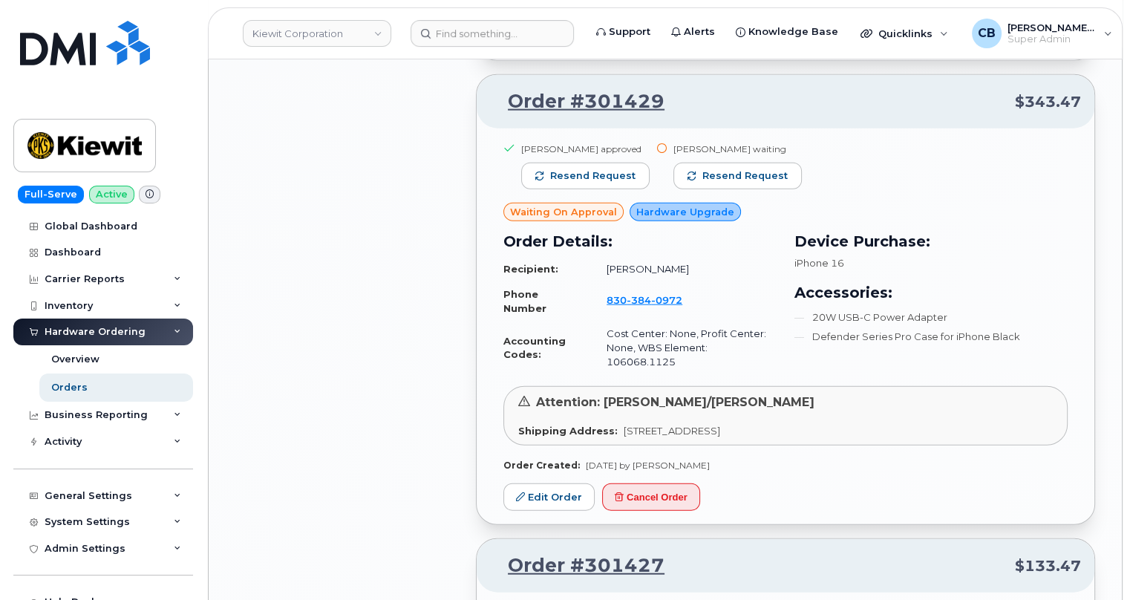
drag, startPoint x: 740, startPoint y: 355, endPoint x: 655, endPoint y: 358, distance: 84.7
click at [655, 358] on div "Alexandra Johnson approved Resend request Mark Erdmann waiting Resend request W…" at bounding box center [786, 307] width 564 height 330
click at [749, 459] on div "Order Created: Sep 23, 2025 by Jacob Shepherd" at bounding box center [786, 465] width 564 height 13
drag, startPoint x: 746, startPoint y: 365, endPoint x: 579, endPoint y: 364, distance: 166.4
click at [579, 459] on div "Order Created: Sep 23, 2025 by Jacob Shepherd" at bounding box center [786, 465] width 564 height 13
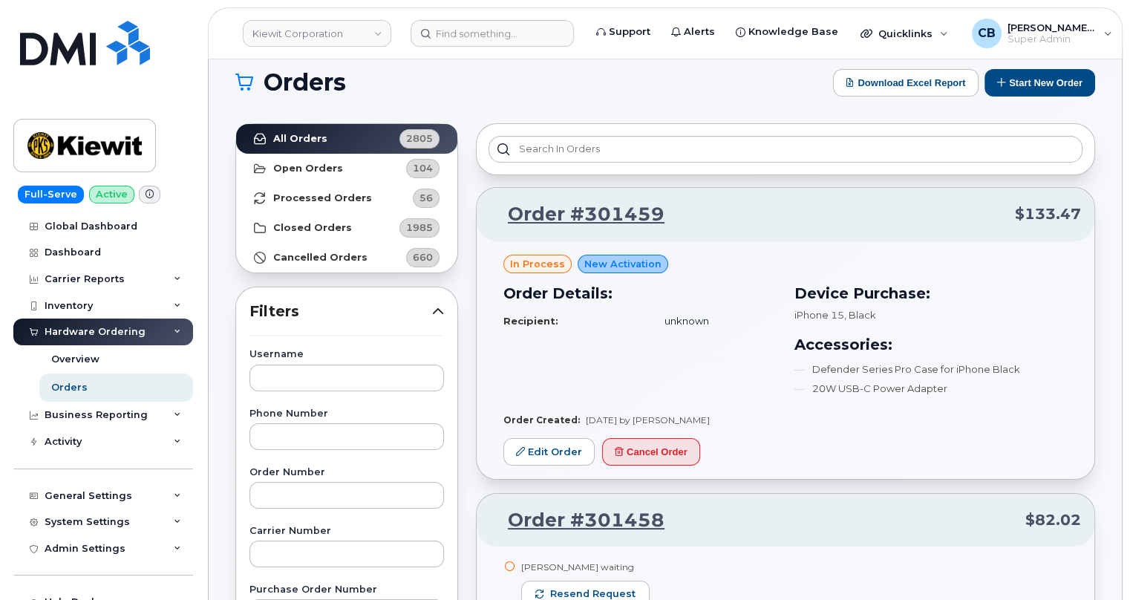
scroll to position [0, 0]
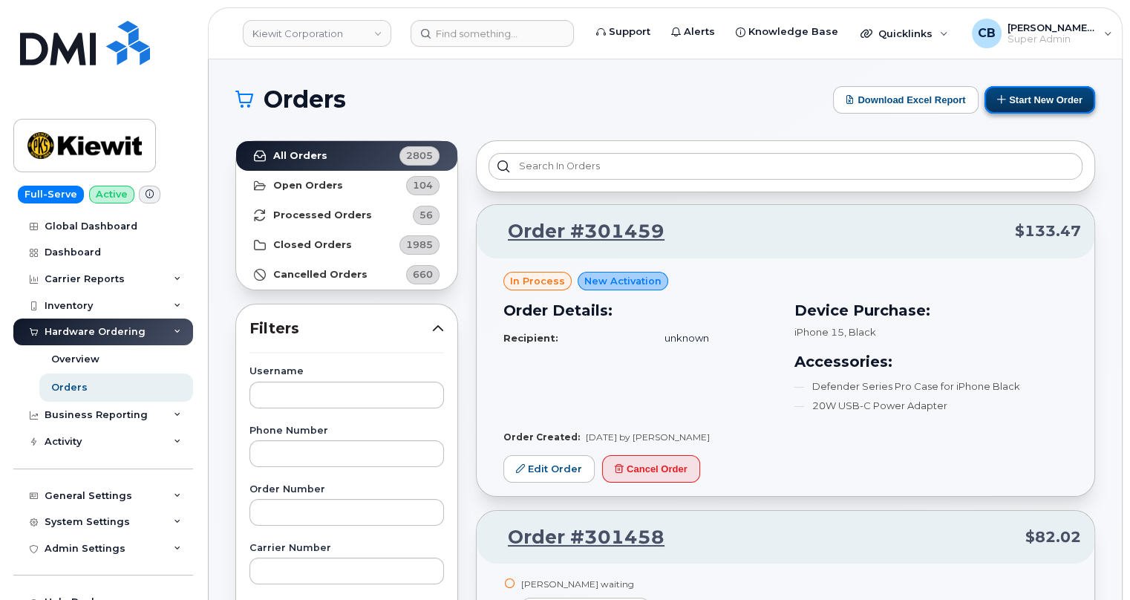
click at [1018, 99] on button "Start New Order" at bounding box center [1040, 99] width 111 height 27
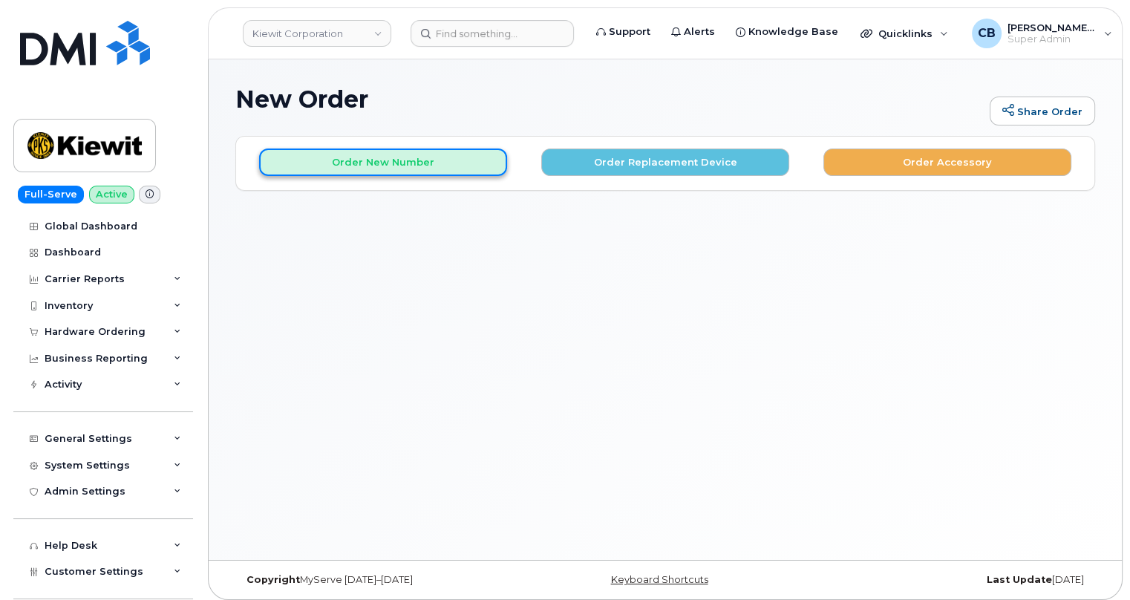
click at [386, 157] on button "Order New Number" at bounding box center [383, 162] width 248 height 27
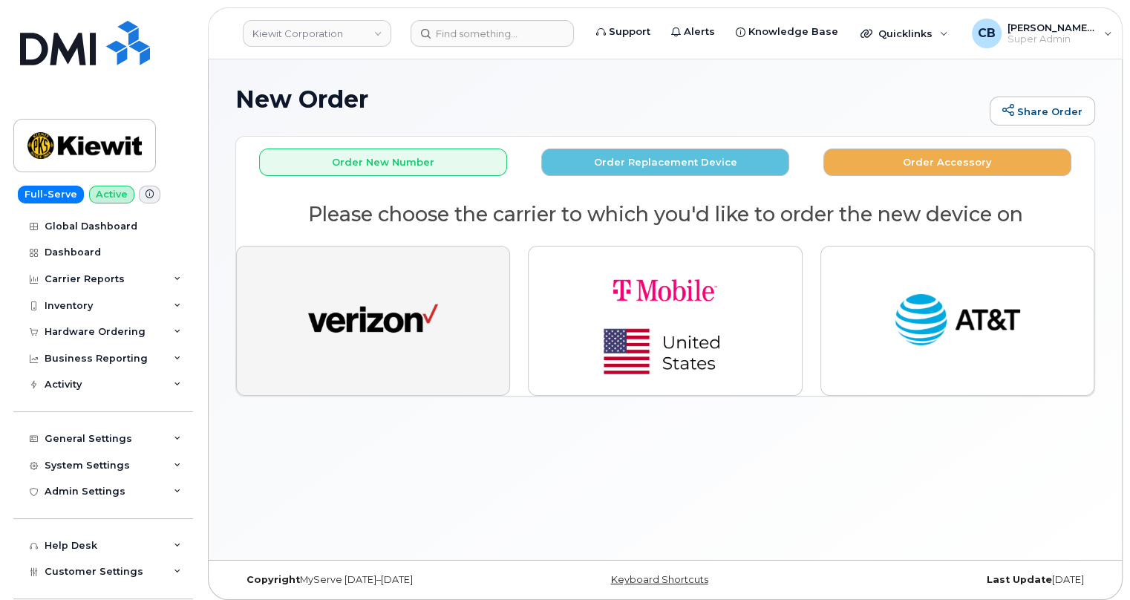
click at [341, 318] on img "button" at bounding box center [373, 320] width 130 height 67
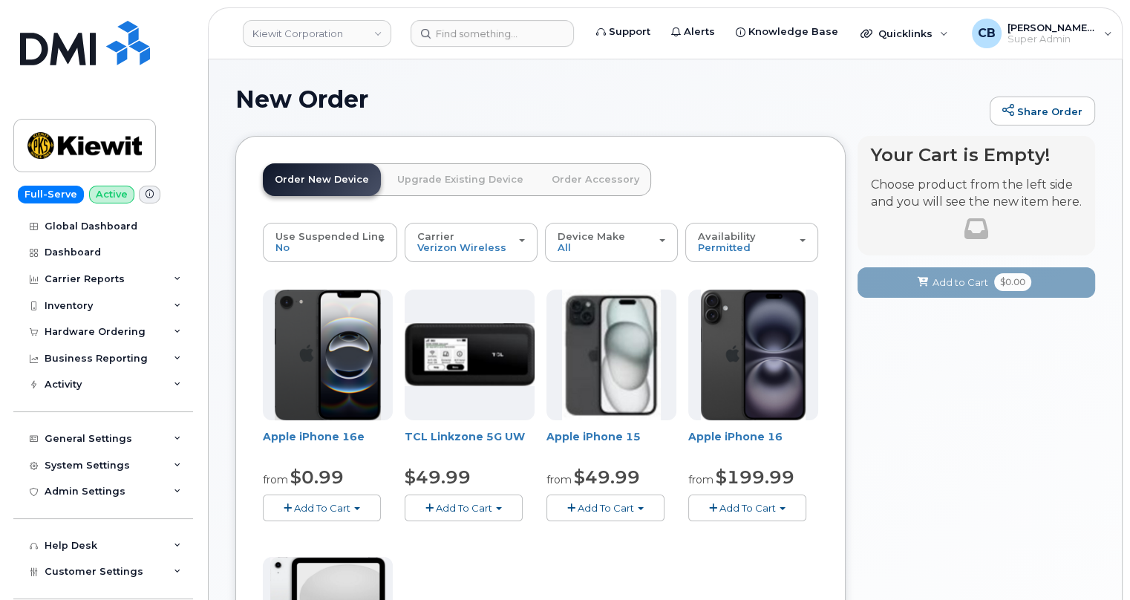
scroll to position [134, 0]
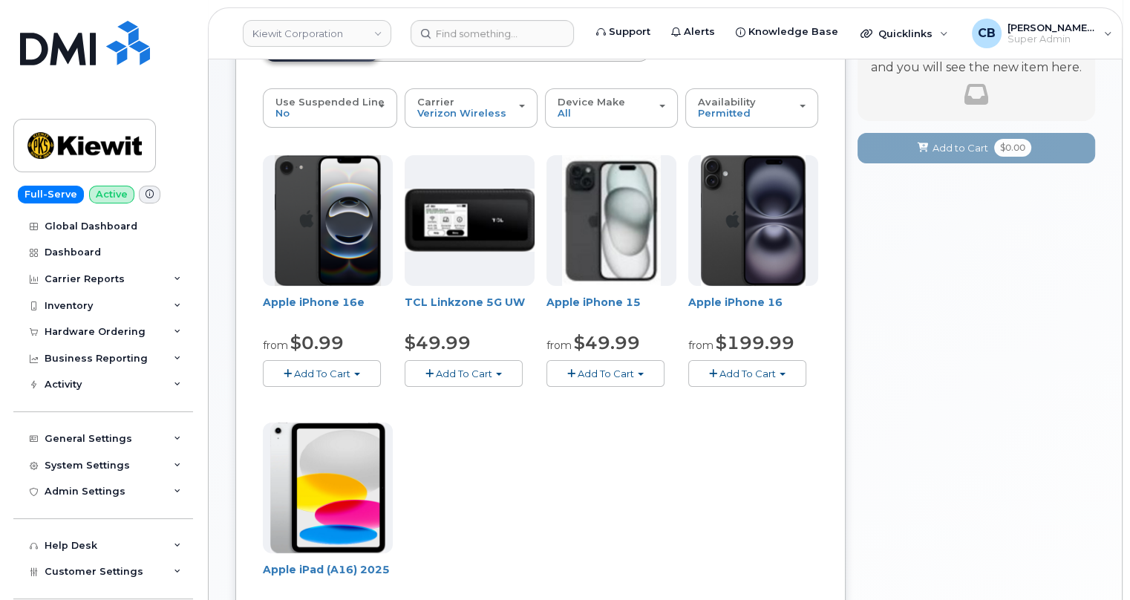
click at [356, 363] on button "Add To Cart" at bounding box center [322, 373] width 118 height 26
click at [376, 401] on link "$0.99 - 2 Year Activation (128GB)" at bounding box center [363, 401] width 192 height 19
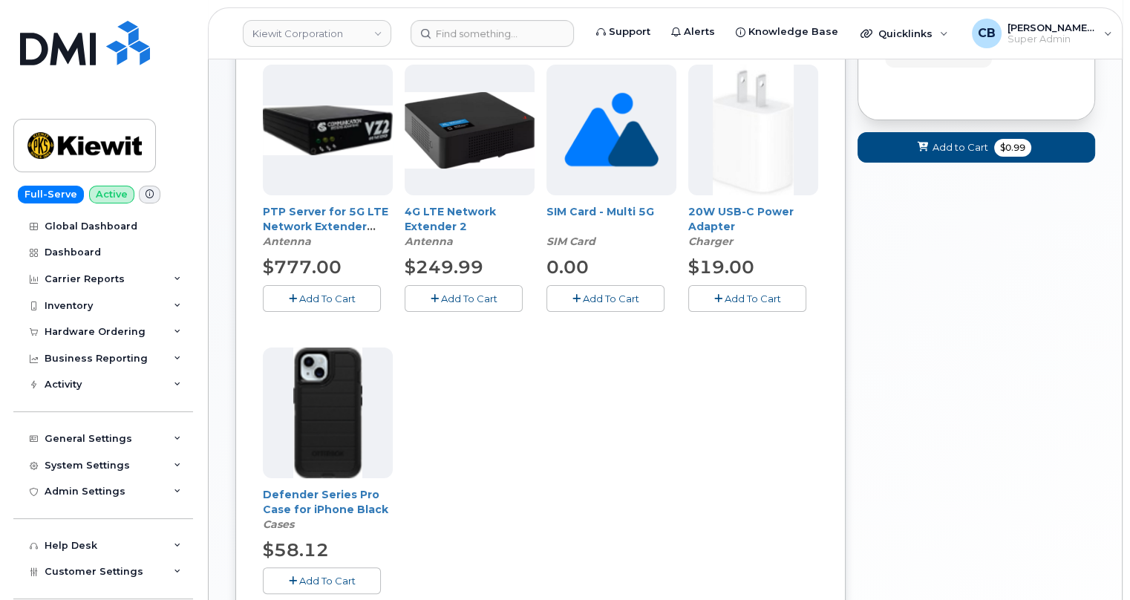
scroll to position [405, 0]
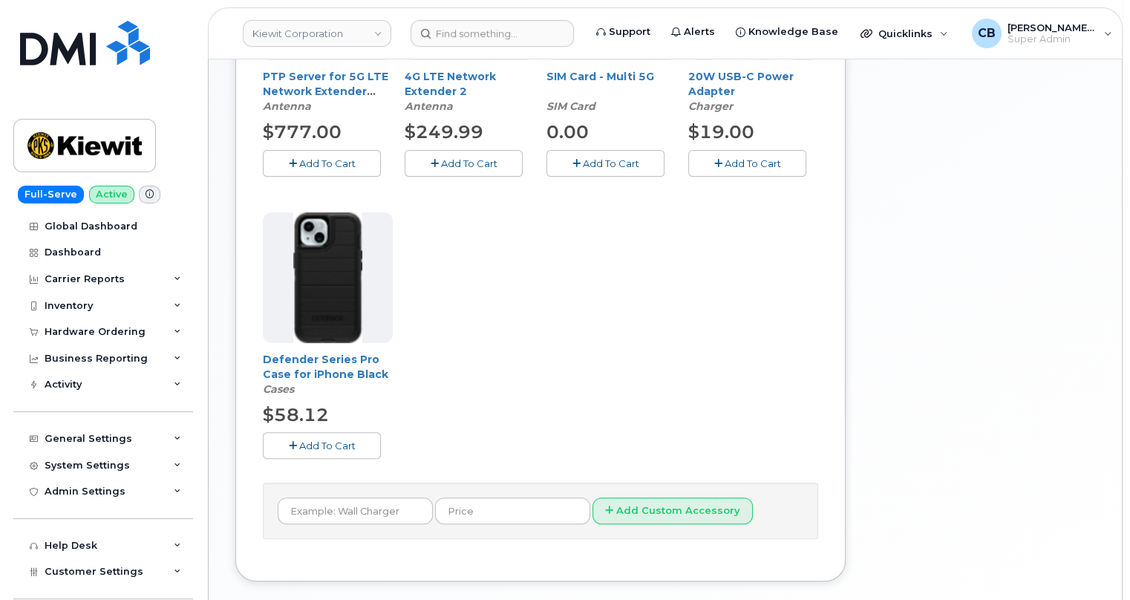
click at [319, 444] on span "Add To Cart" at bounding box center [327, 446] width 56 height 12
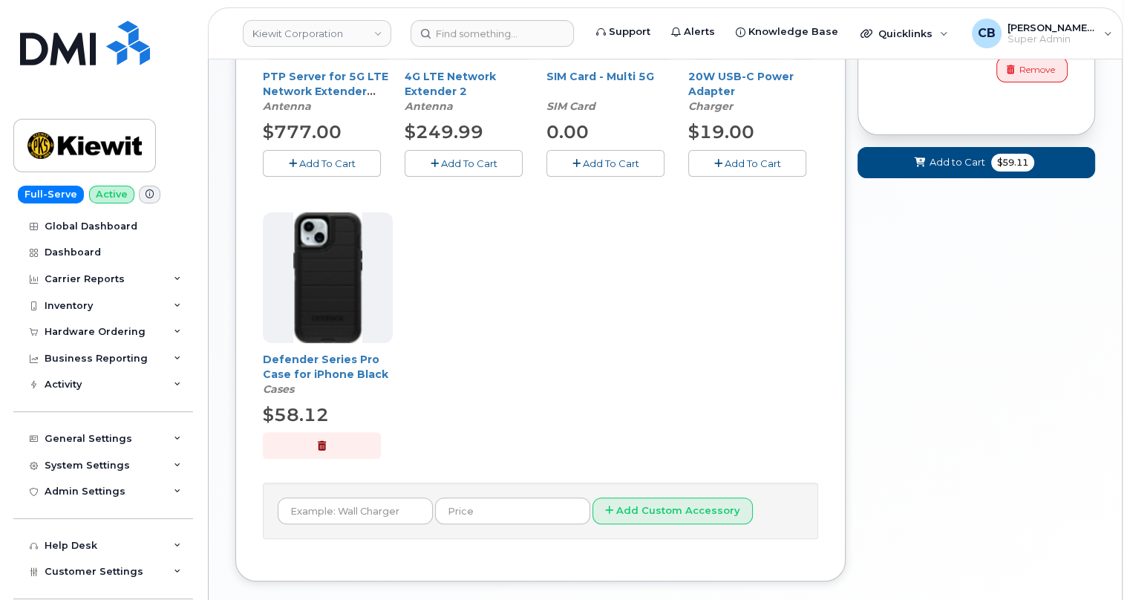
scroll to position [270, 0]
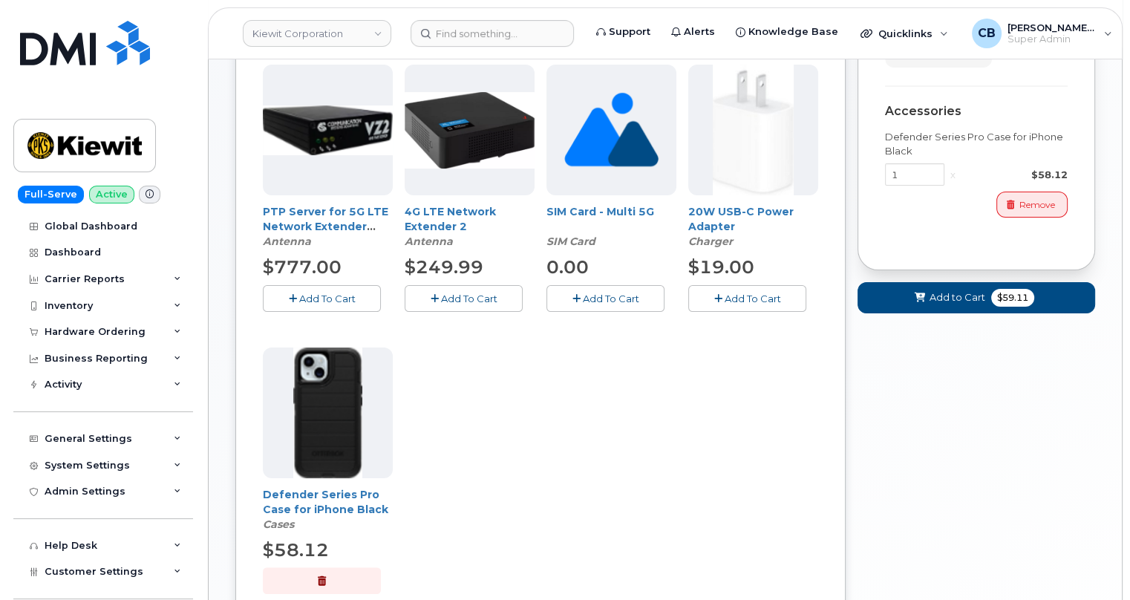
click at [737, 296] on span "Add To Cart" at bounding box center [753, 299] width 56 height 12
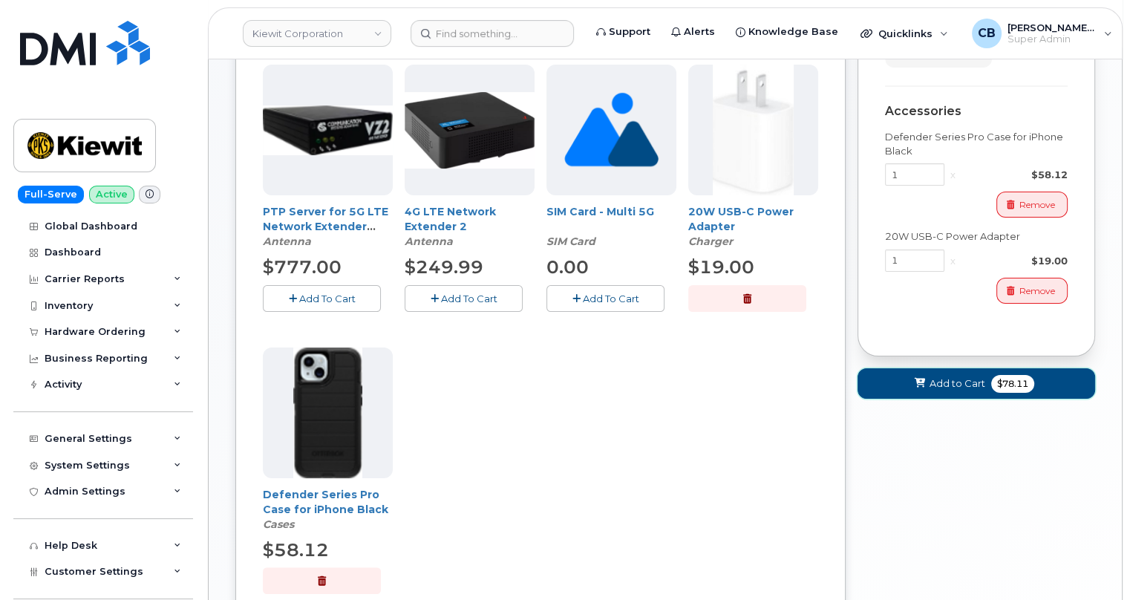
click at [960, 382] on span "Add to Cart" at bounding box center [958, 384] width 56 height 14
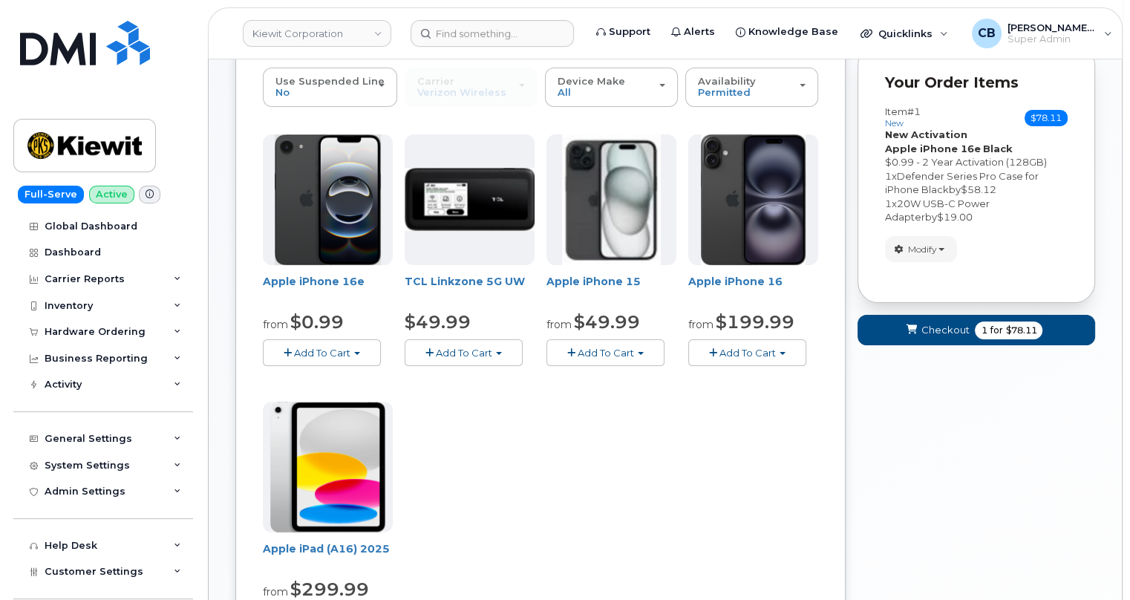
scroll to position [122, 0]
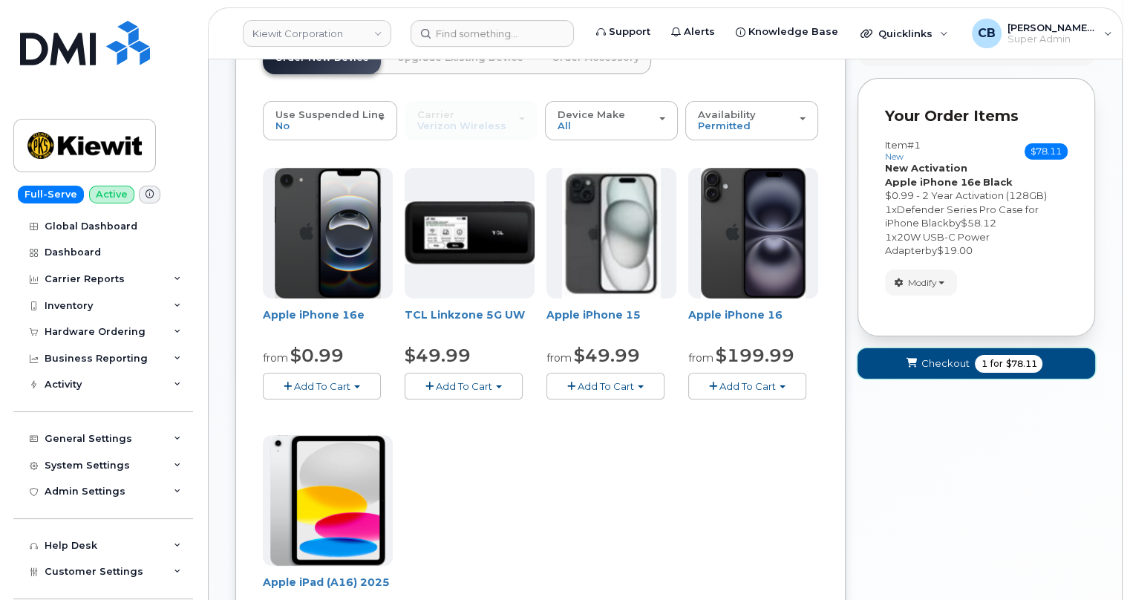
click at [940, 366] on span "Checkout" at bounding box center [945, 363] width 48 height 14
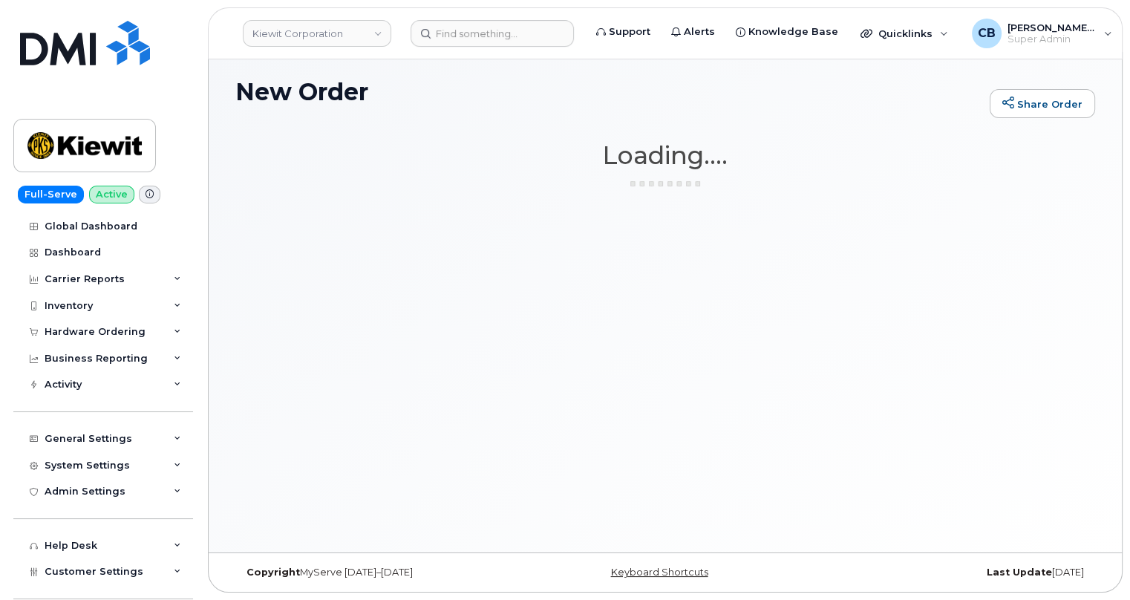
scroll to position [7, 0]
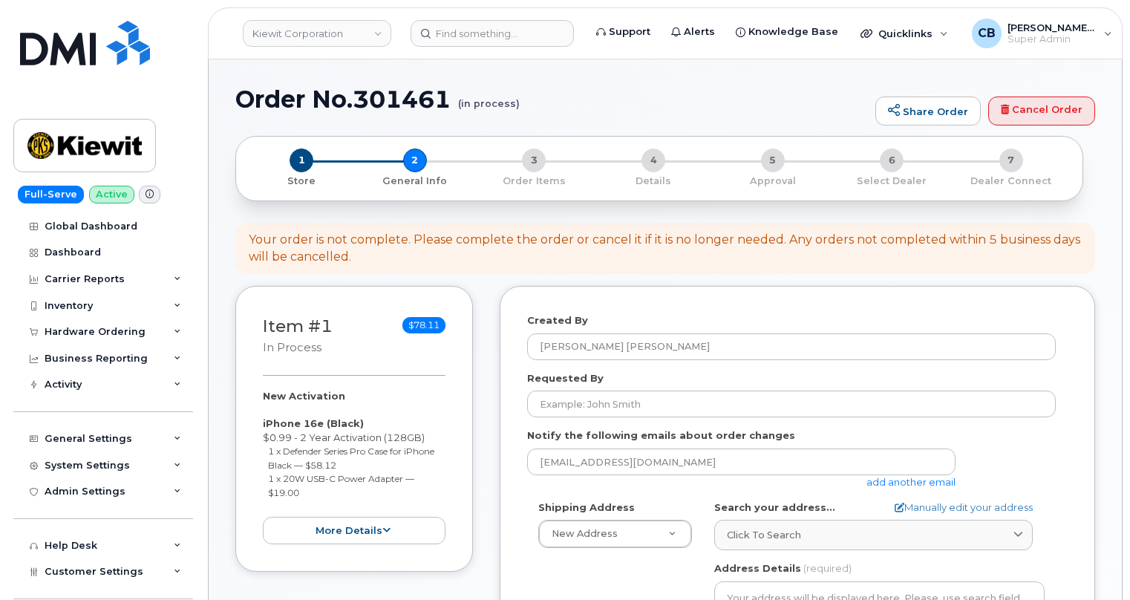
select select
drag, startPoint x: 455, startPoint y: 99, endPoint x: 359, endPoint y: 95, distance: 95.9
click at [359, 95] on h1 "Order No.301461 (in process)" at bounding box center [551, 99] width 633 height 26
copy h1 "301461"
click at [83, 333] on div "Hardware Ordering" at bounding box center [95, 332] width 101 height 12
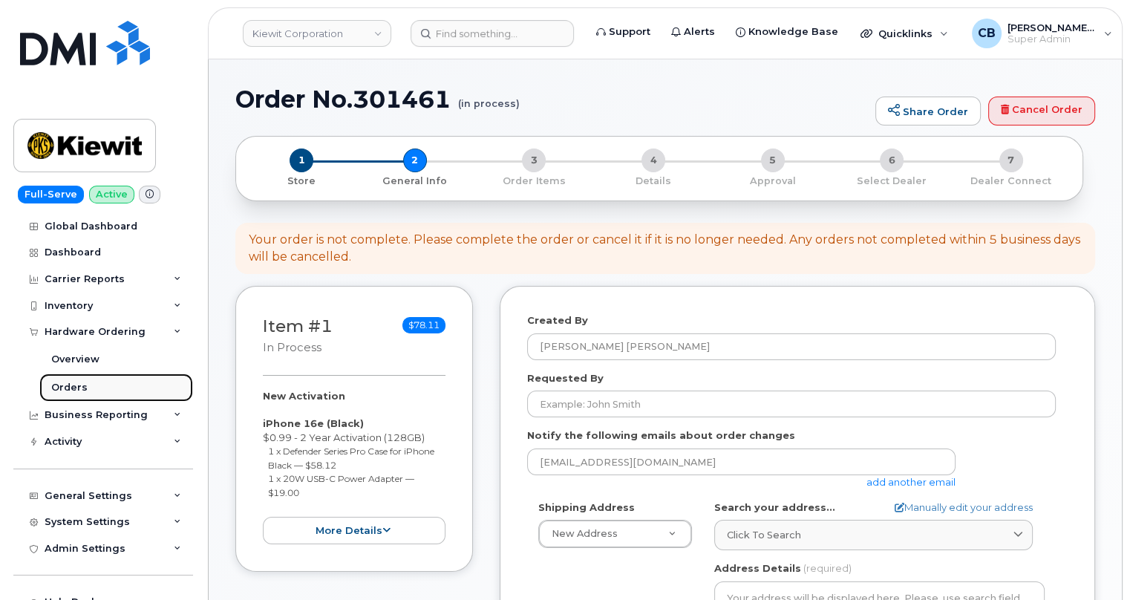
click at [67, 385] on div "Orders" at bounding box center [69, 387] width 36 height 13
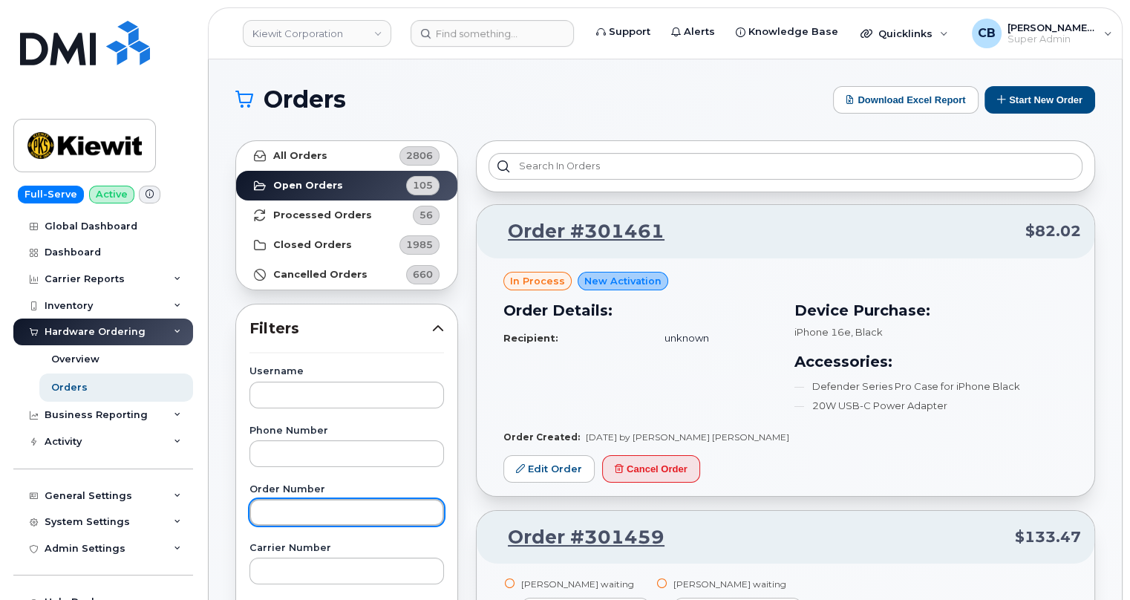
click at [282, 512] on input "text" at bounding box center [347, 512] width 195 height 27
paste input "301461"
type input "301461"
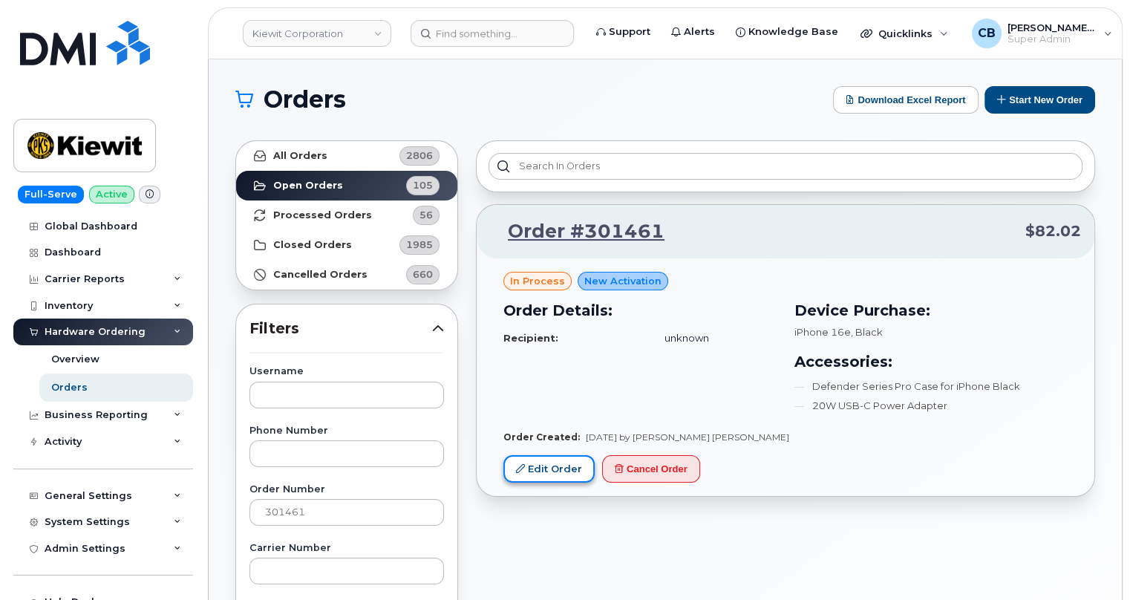
click at [538, 472] on link "Edit Order" at bounding box center [549, 468] width 91 height 27
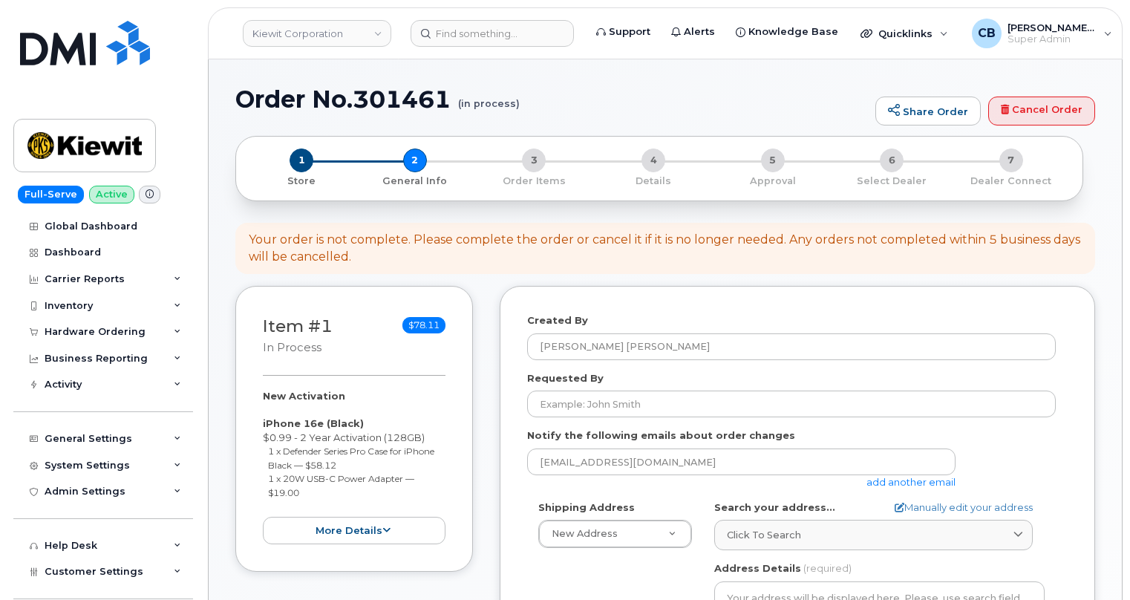
select select
drag, startPoint x: 781, startPoint y: 241, endPoint x: 789, endPoint y: 240, distance: 8.9
click at [787, 240] on div "Your order is not complete. Please complete the order or cancel it if it is no …" at bounding box center [665, 249] width 833 height 34
drag, startPoint x: 792, startPoint y: 240, endPoint x: 921, endPoint y: 239, distance: 128.5
click at [1086, 239] on div "Your order is not complete. Please complete the order or cancel it if it is no …" at bounding box center [665, 249] width 860 height 52
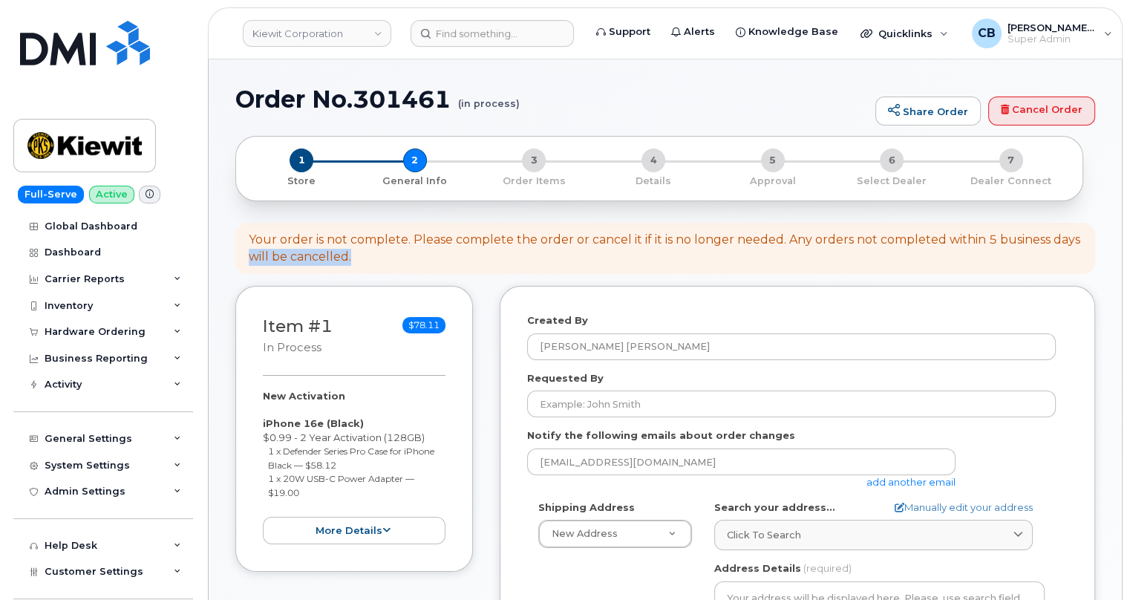
drag, startPoint x: 367, startPoint y: 255, endPoint x: 233, endPoint y: 254, distance: 133.7
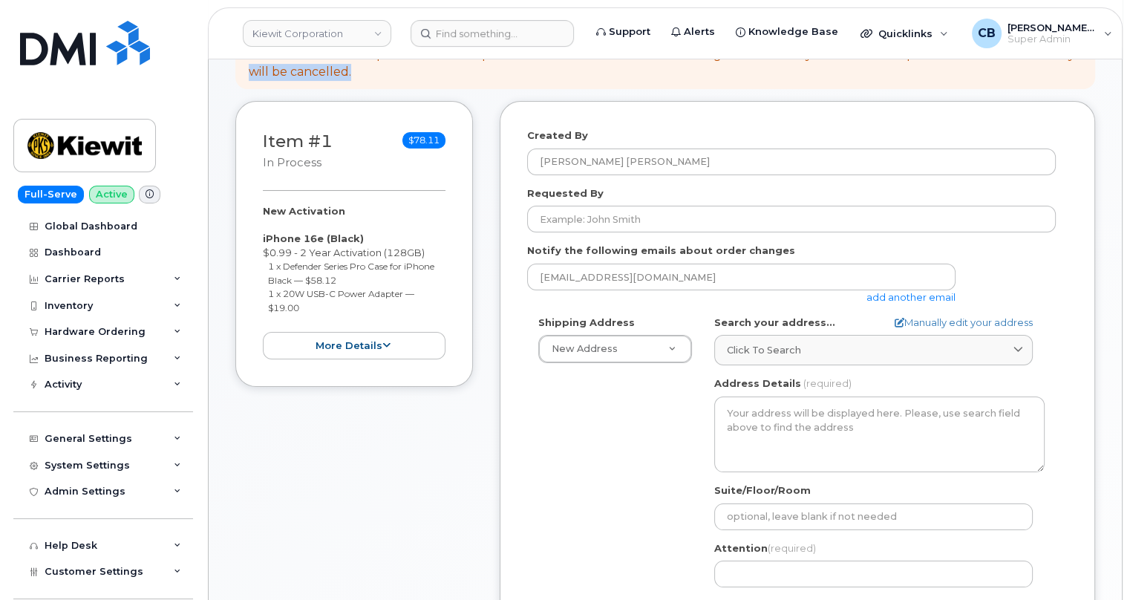
scroll to position [134, 0]
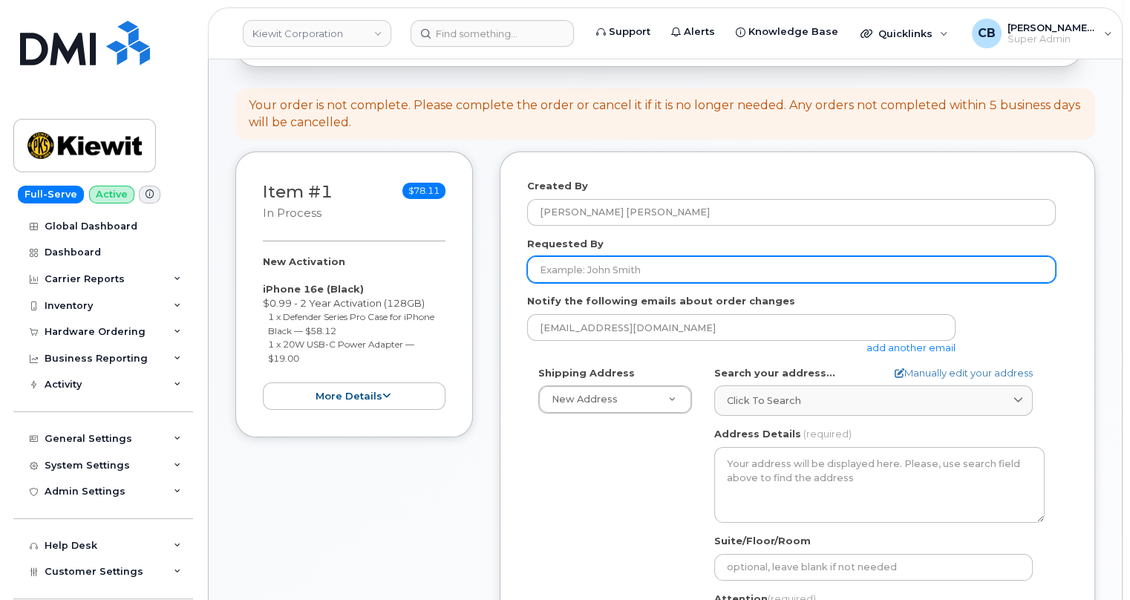
click at [602, 271] on input "Requested By" at bounding box center [791, 269] width 529 height 27
type input "Robert Navalta"
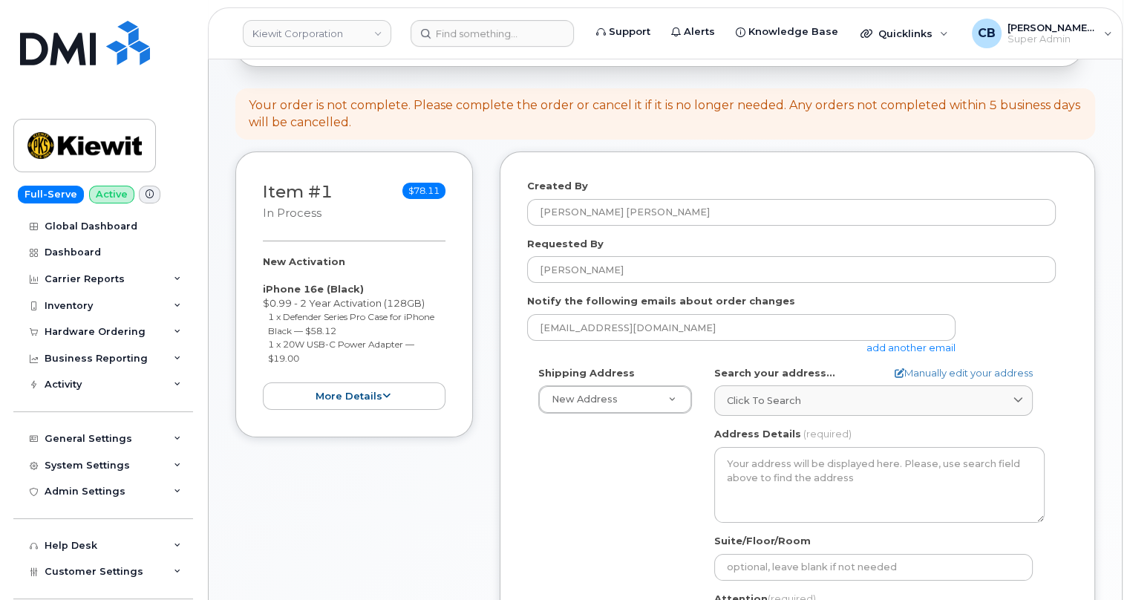
click at [875, 347] on link "add another email" at bounding box center [911, 348] width 89 height 12
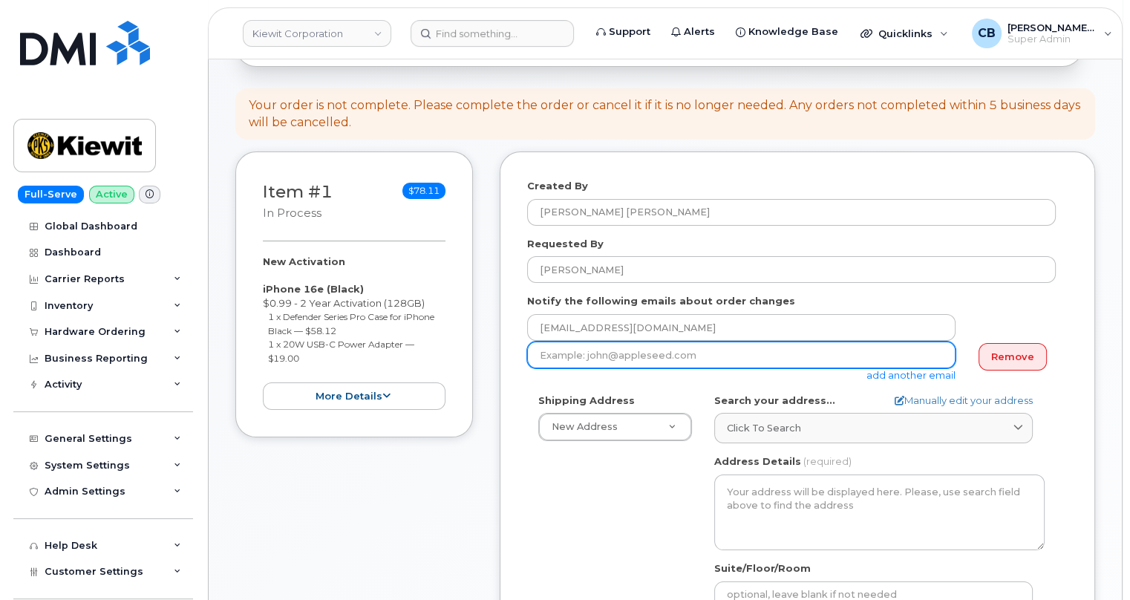
click at [625, 350] on input "email" at bounding box center [741, 355] width 429 height 27
type input "phite@firstenergycorp.com"
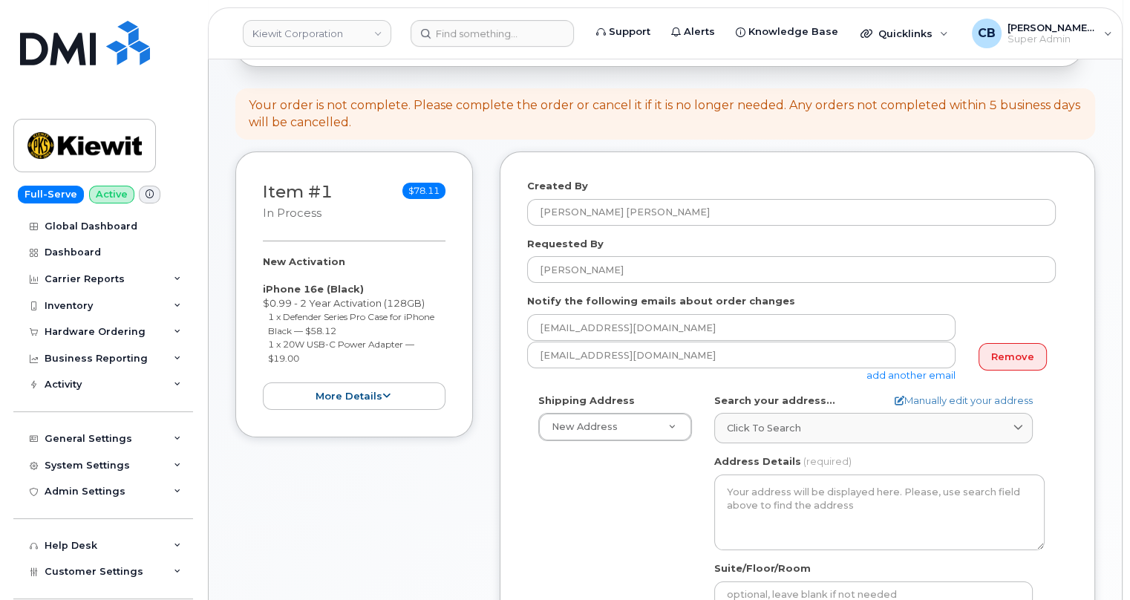
click at [907, 375] on link "add another email" at bounding box center [911, 375] width 89 height 12
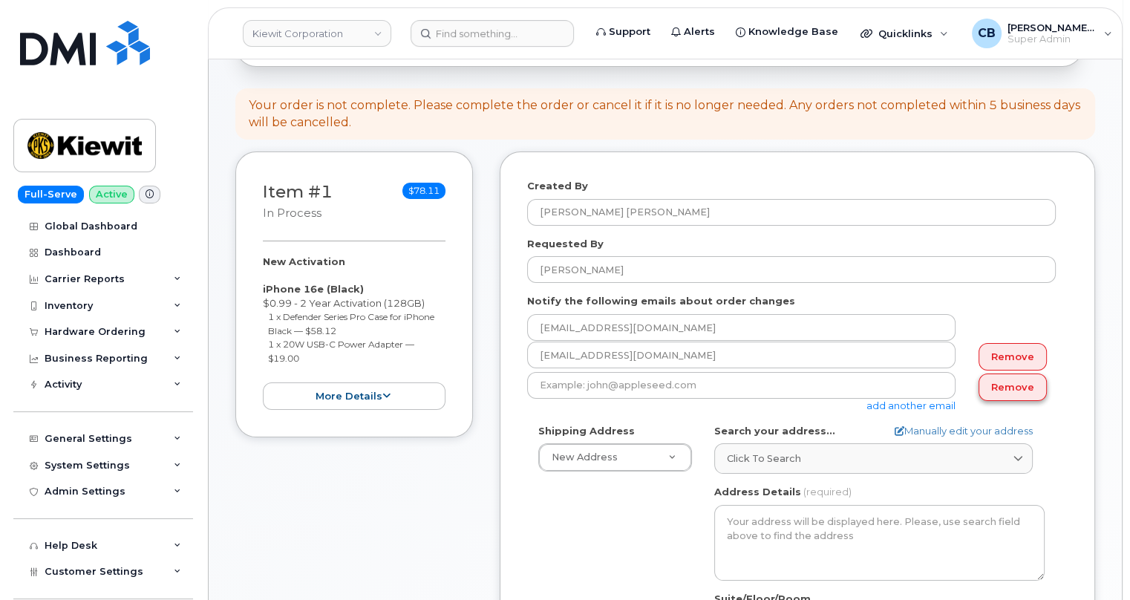
click at [1000, 384] on link "Remove" at bounding box center [1013, 387] width 68 height 27
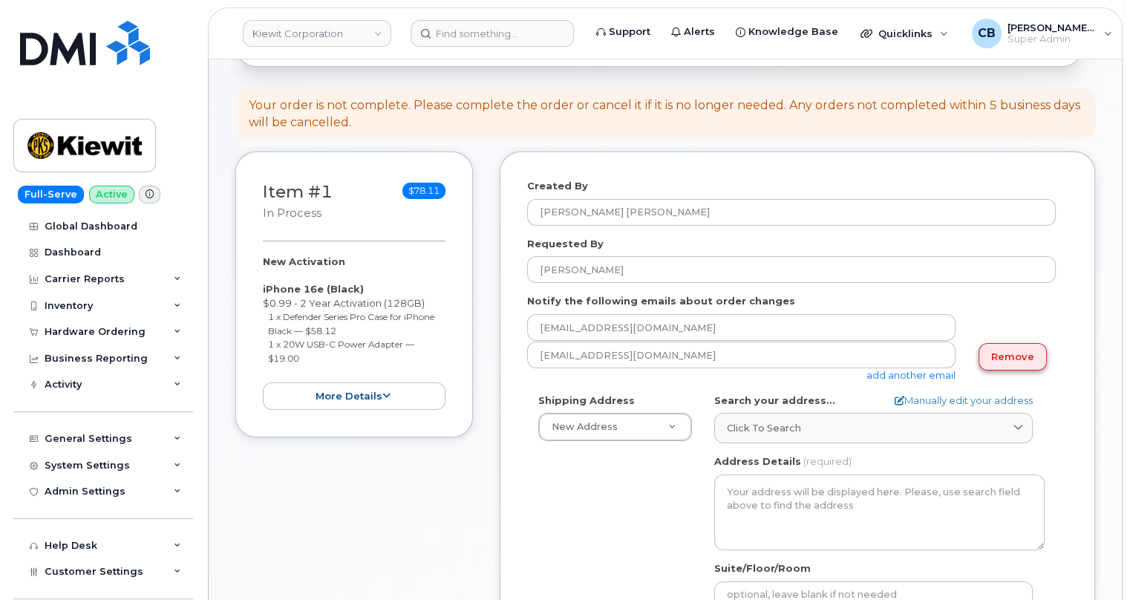
click at [1008, 360] on link "Remove" at bounding box center [1013, 356] width 68 height 27
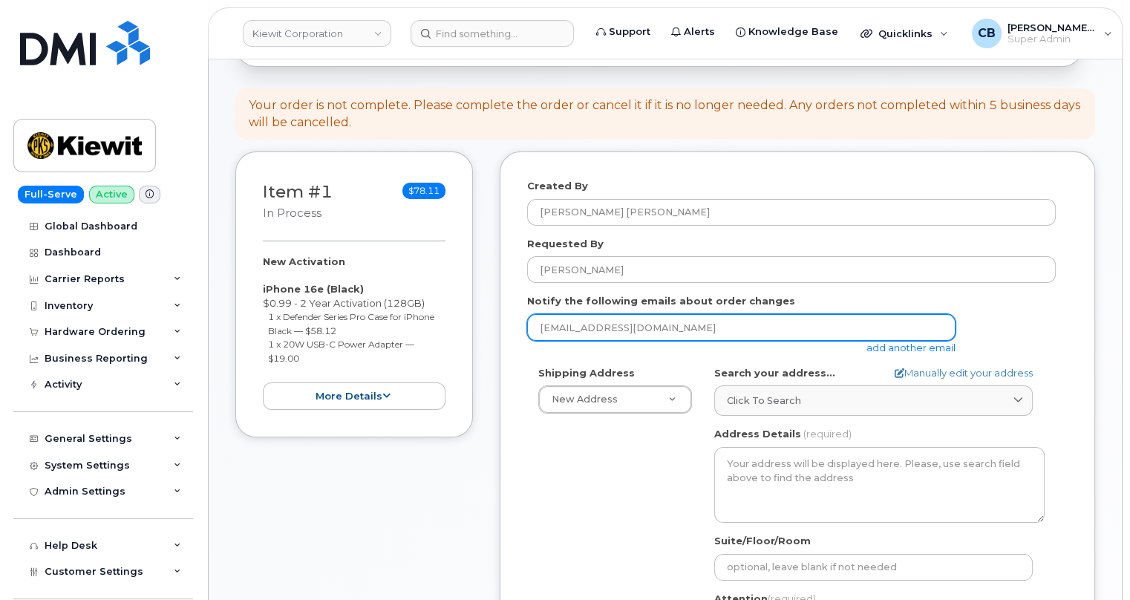
scroll to position [270, 0]
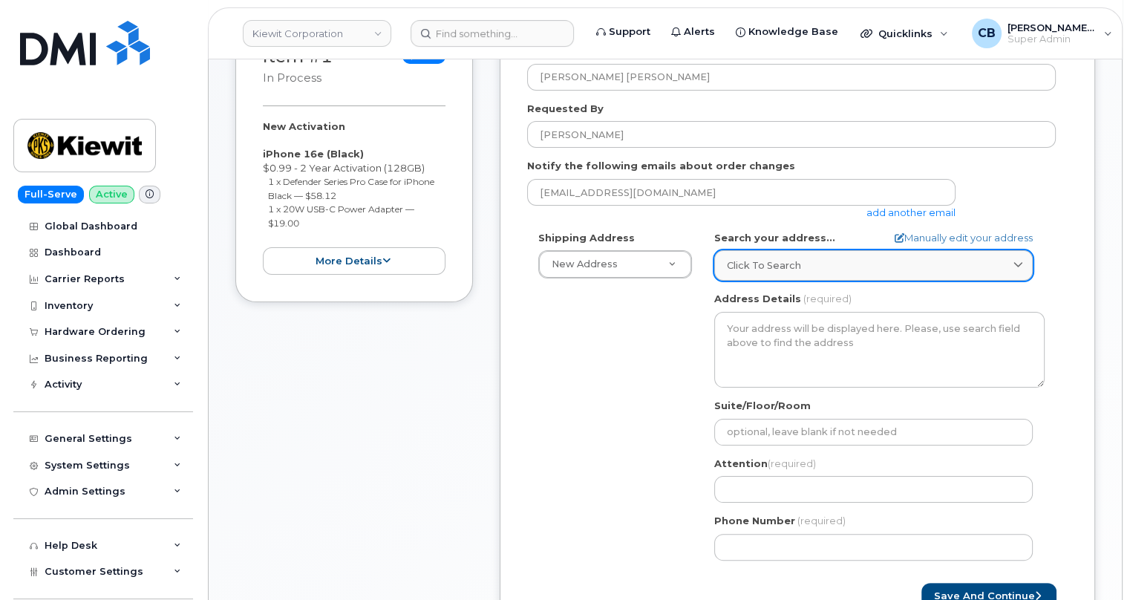
click at [841, 266] on div "Click to search" at bounding box center [873, 265] width 293 height 14
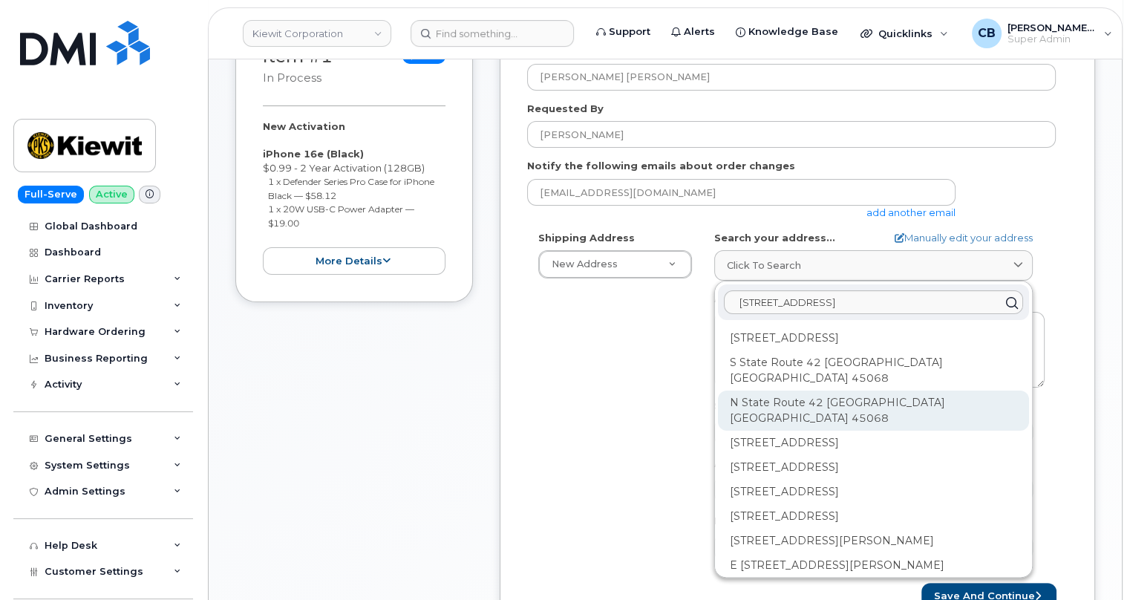
click at [754, 391] on div "N State Route 42 Waynesville OH 45068" at bounding box center [873, 411] width 311 height 40
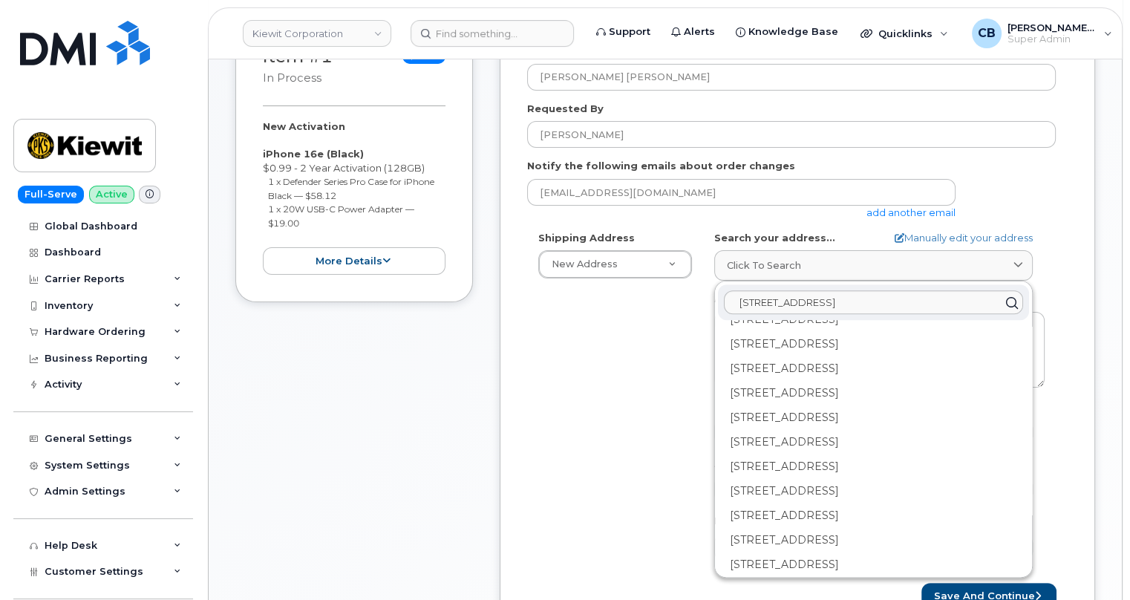
scroll to position [1485, 0]
click at [880, 298] on input "4166 N US 42 Waynesville" at bounding box center [873, 302] width 299 height 24
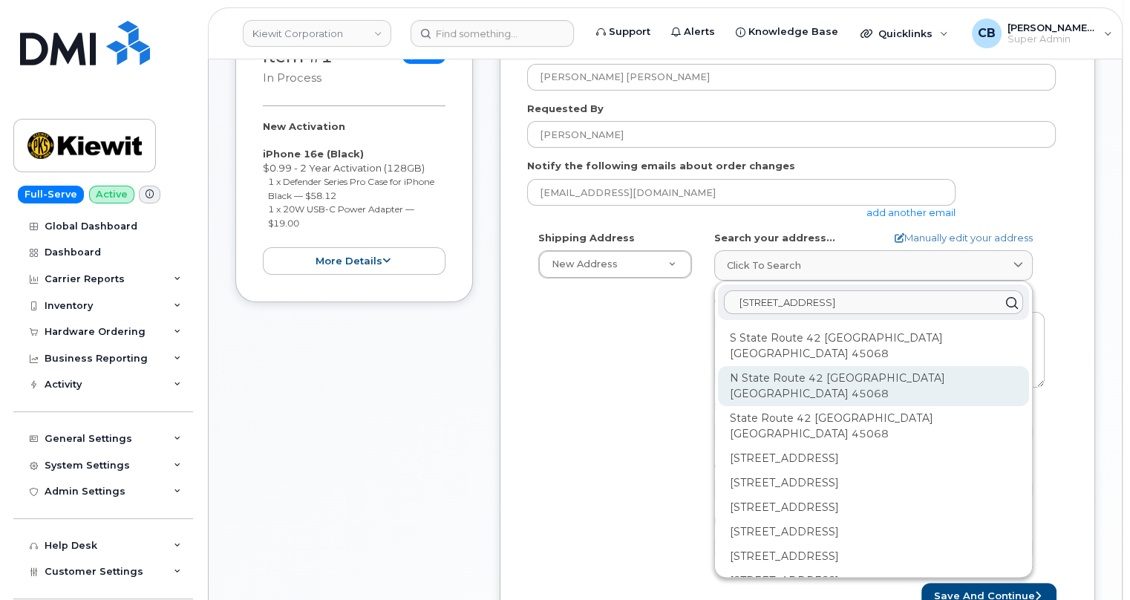
type input "4166 N US 42 Waynesville OH 45068"
click at [839, 366] on div "N State Route 42 Waynesville OH 45068" at bounding box center [873, 386] width 311 height 40
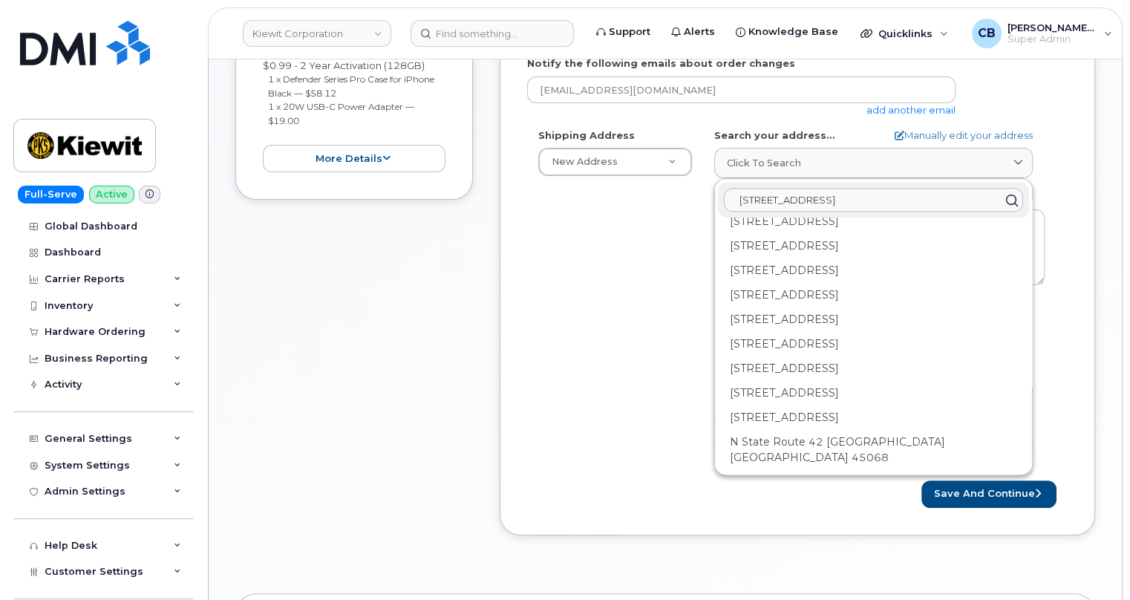
scroll to position [405, 0]
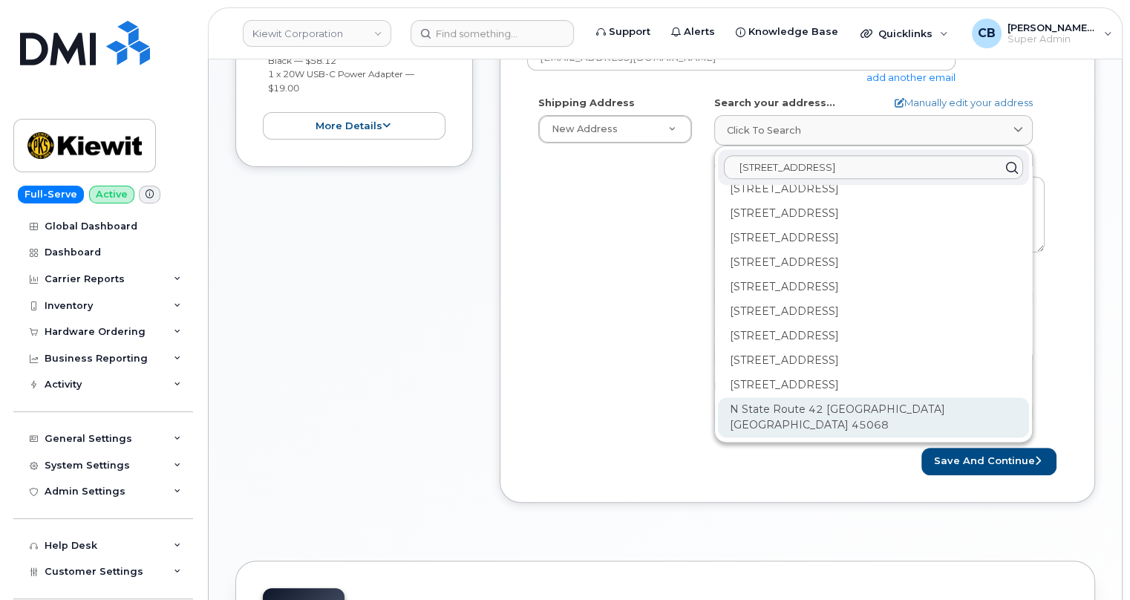
click at [762, 417] on div "N State Route 42 Waynesville OH 45068" at bounding box center [873, 417] width 311 height 40
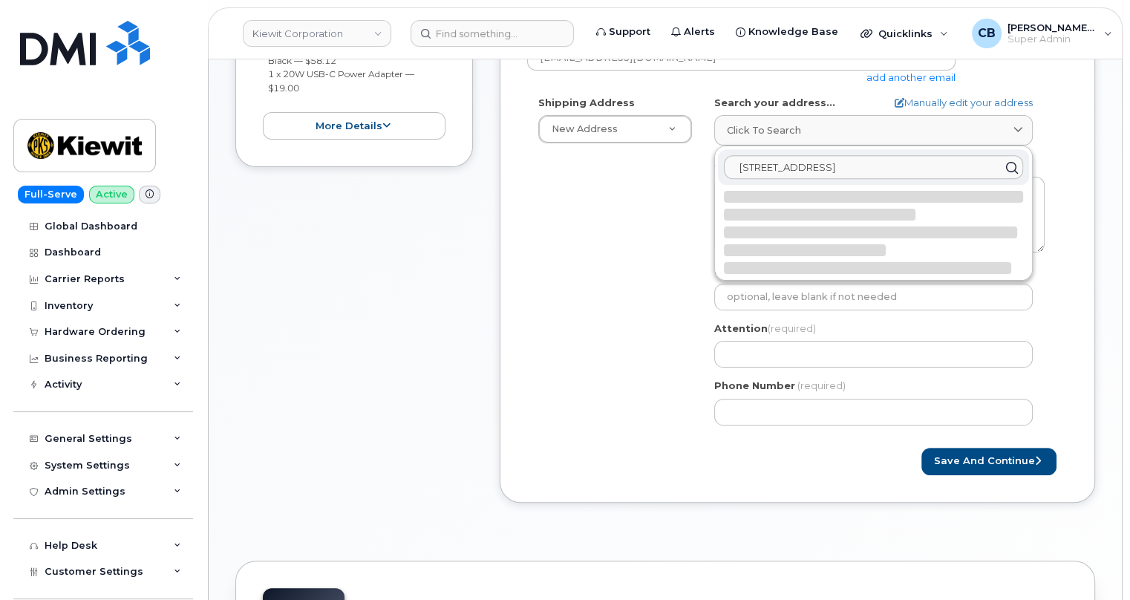
scroll to position [0, 0]
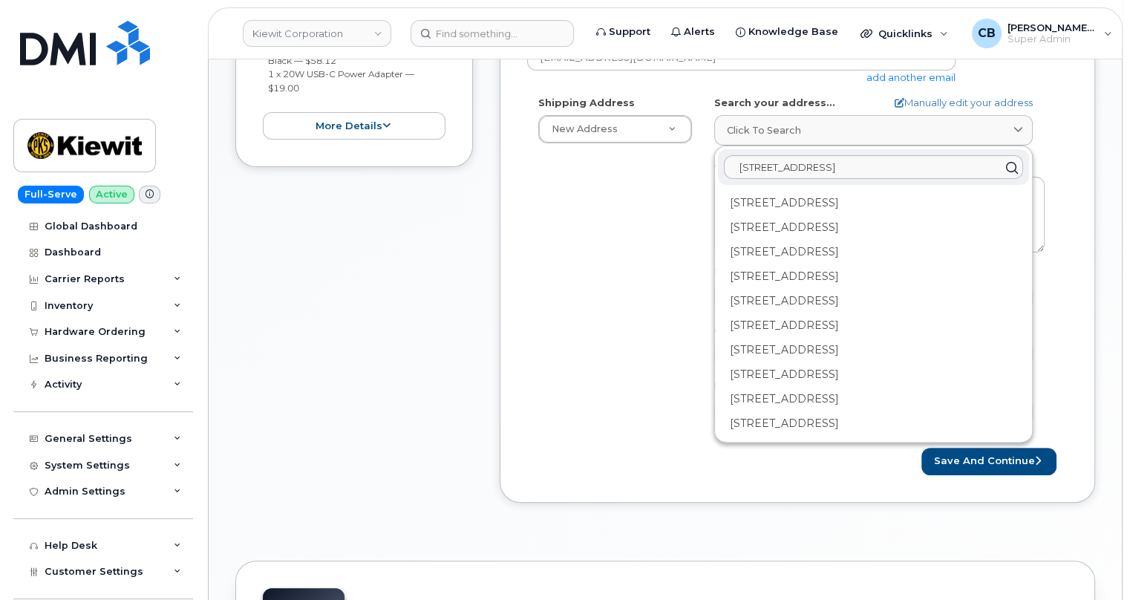
click at [585, 324] on div "Shipping Address New Address New Address 3456 N Ridge Ave Ste 400 4166 N US 42 …" at bounding box center [791, 266] width 529 height 341
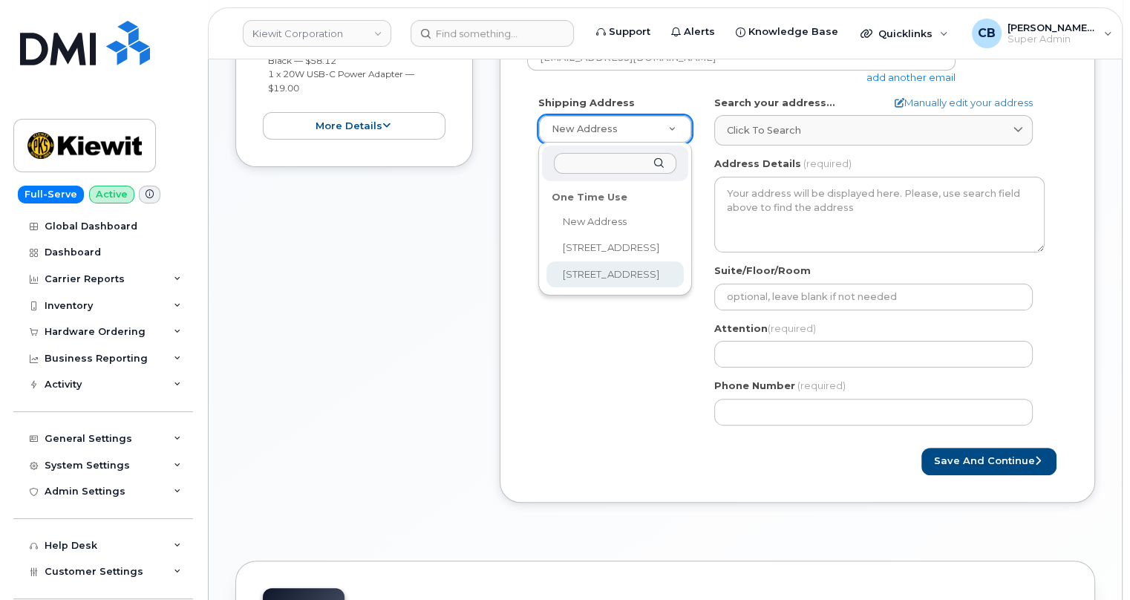
select select "4166 N US 42"
type input "cb"
type input "5132596129"
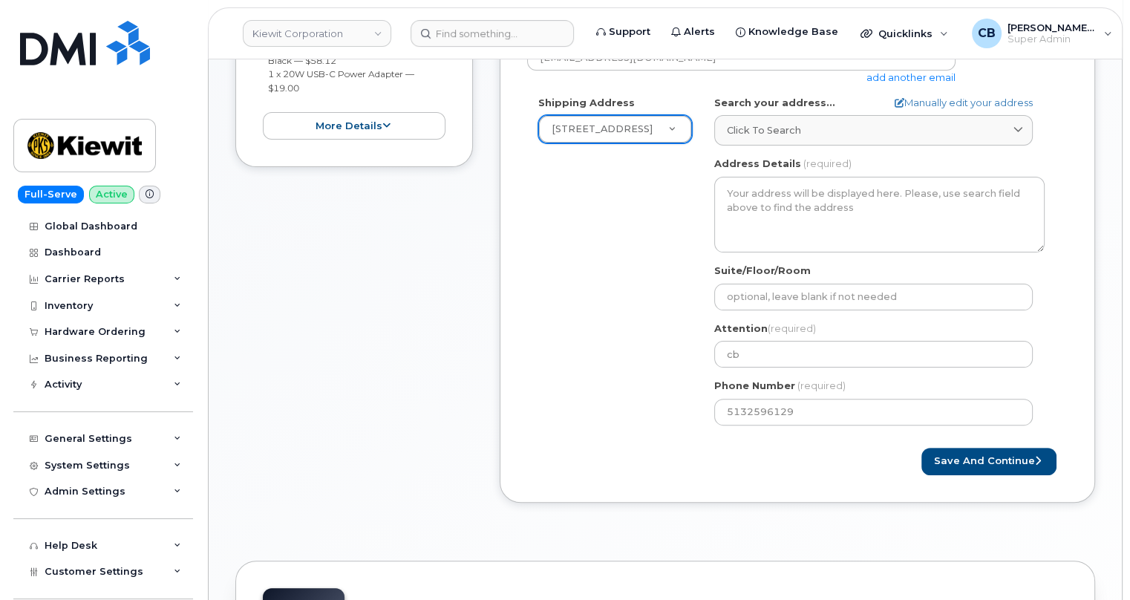
scroll to position [270, 0]
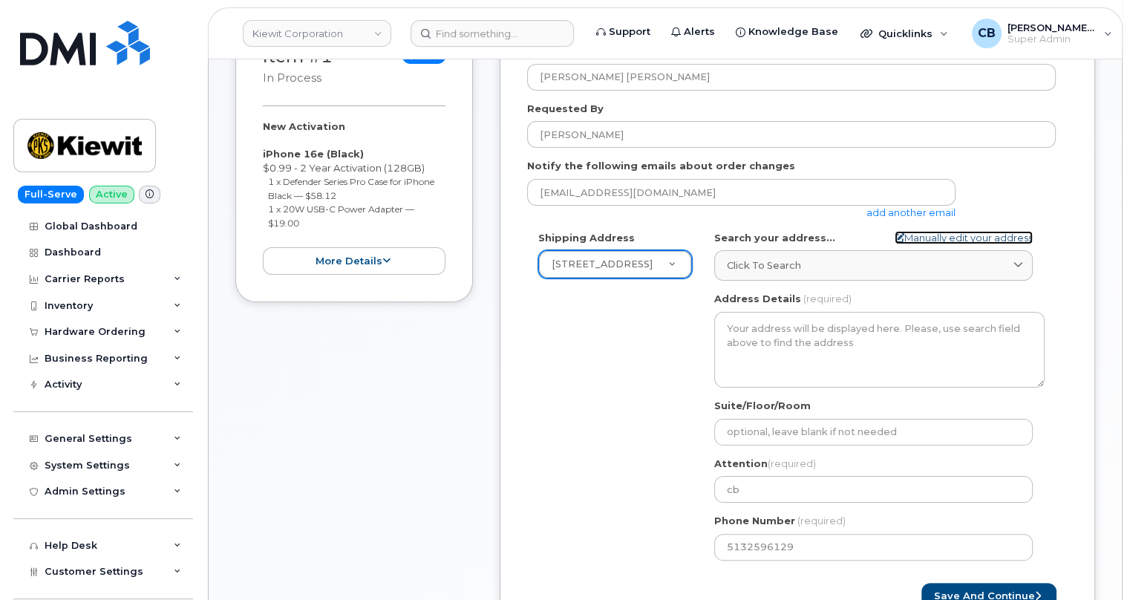
click at [949, 239] on link "Manually edit your address" at bounding box center [964, 238] width 138 height 14
select select
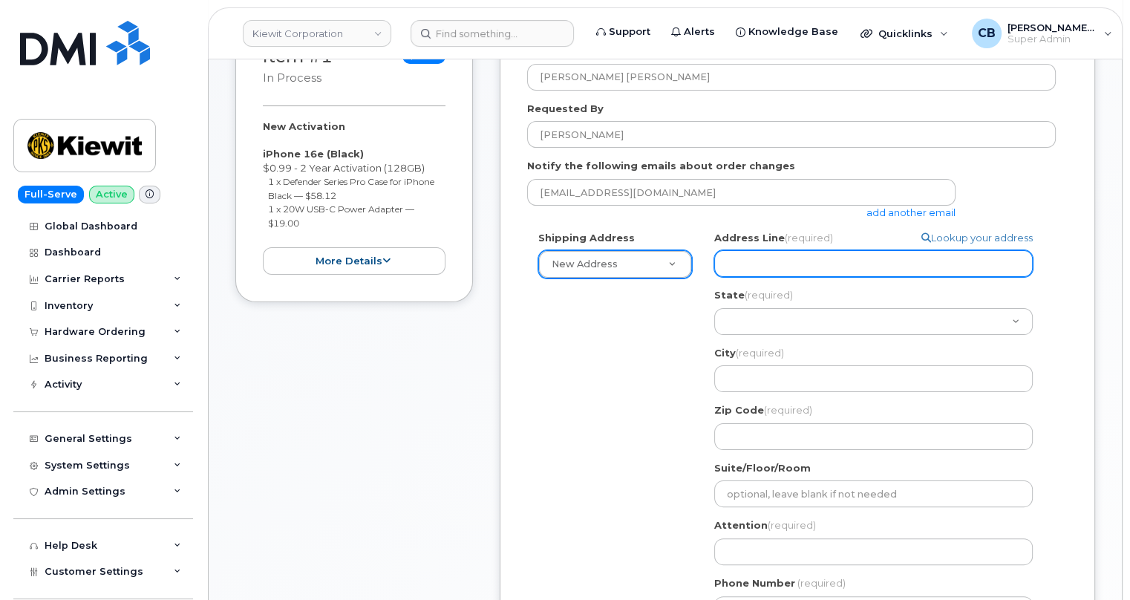
click at [770, 253] on input "Address Line (required)" at bounding box center [873, 263] width 319 height 27
type input "4166 N US 42"
select select "OH"
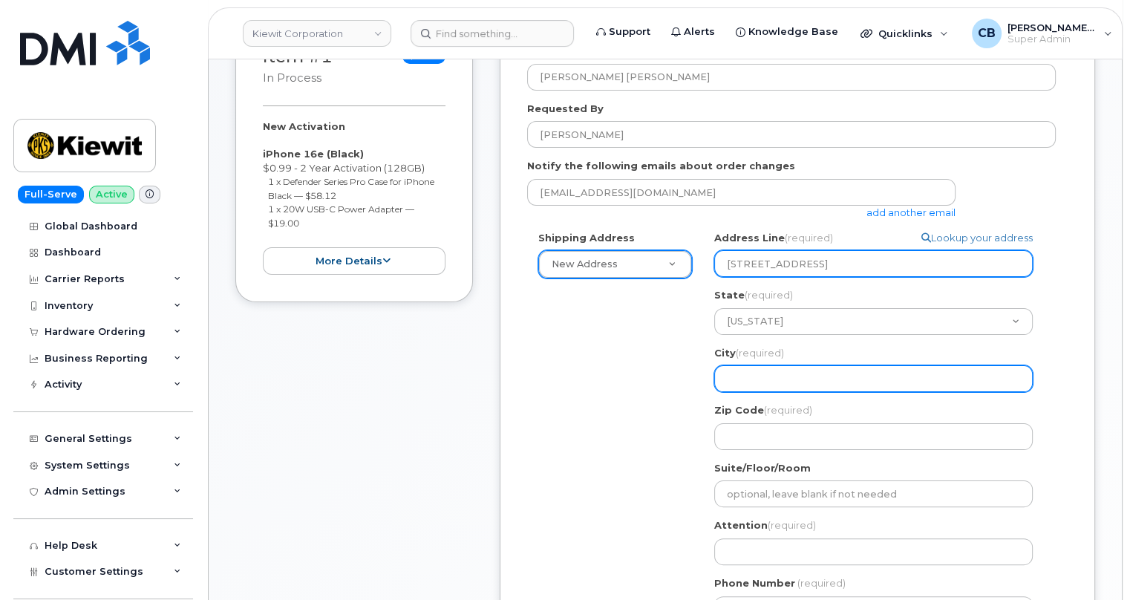
type input "Waynesville"
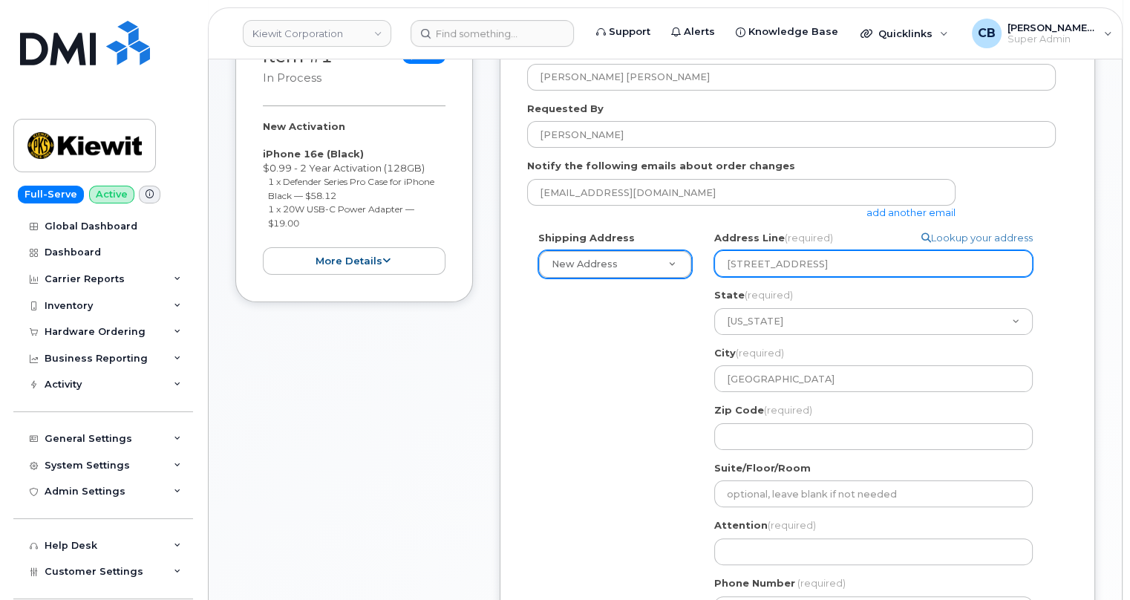
type input "45068"
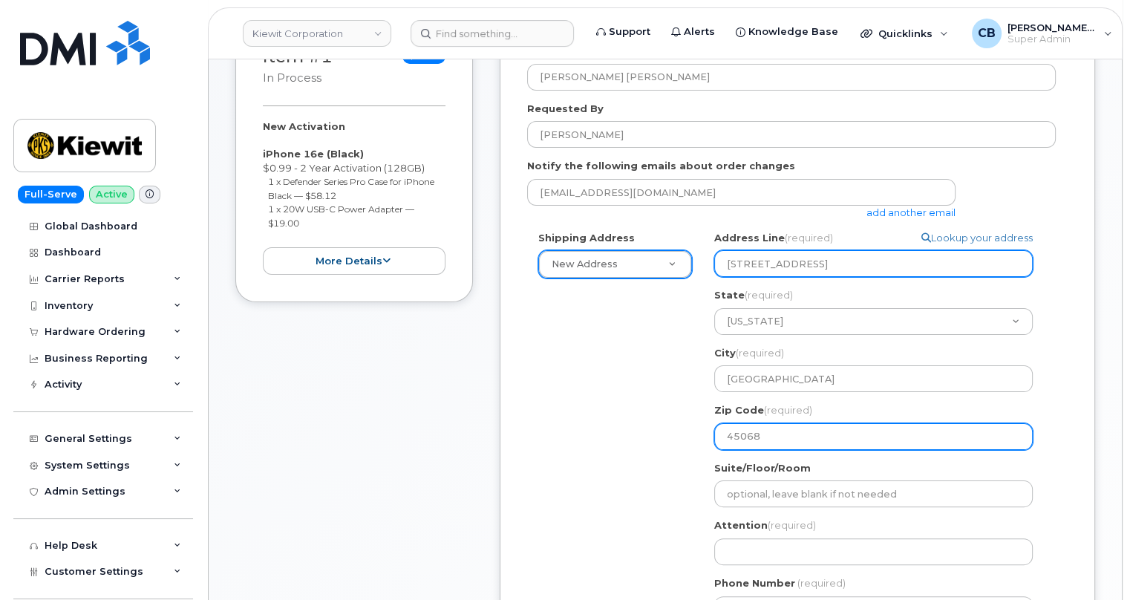
type input "[PERSON_NAME] [PERSON_NAME]"
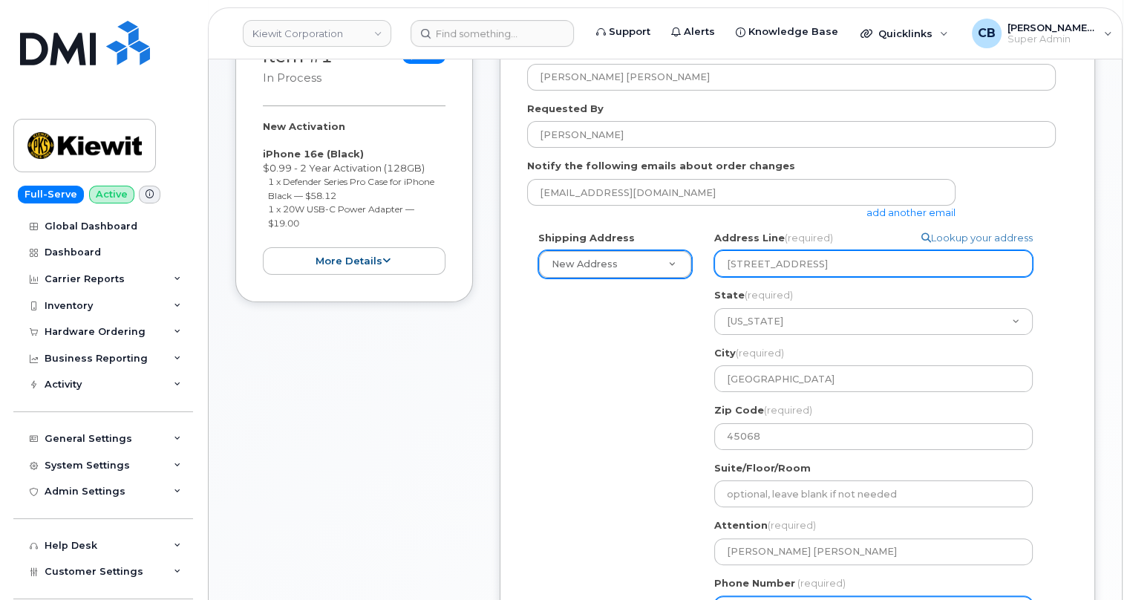
type input "5132596129"
select select
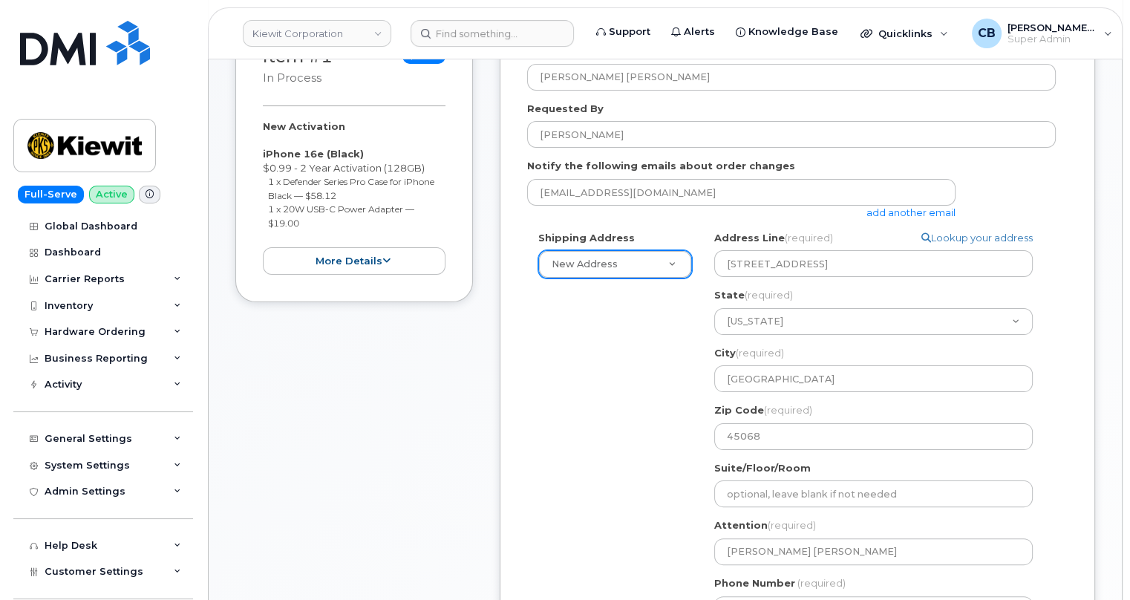
click at [579, 389] on div "Shipping Address New Address New Address 3456 N Ridge Ave Ste 400 4166 N US 42 …" at bounding box center [791, 432] width 529 height 403
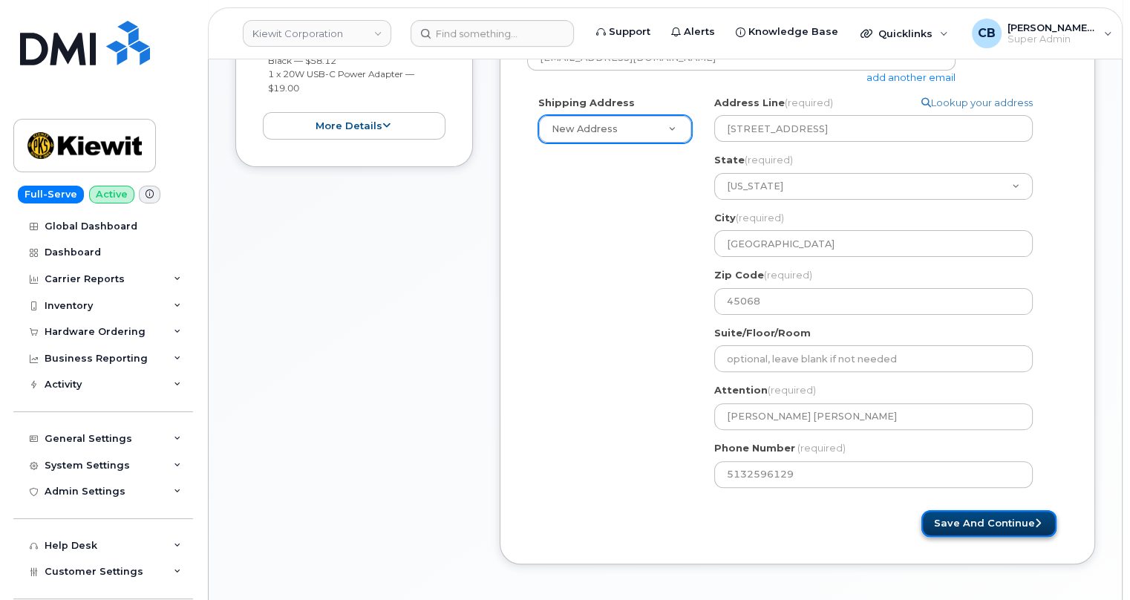
click at [962, 520] on button "Save and Continue" at bounding box center [989, 523] width 135 height 27
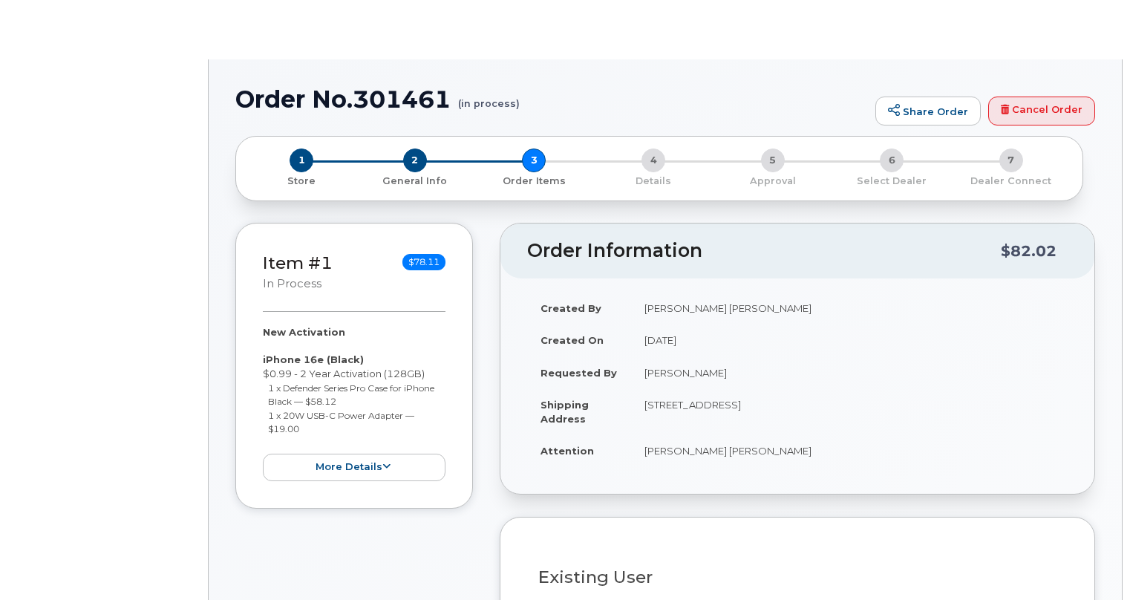
select select
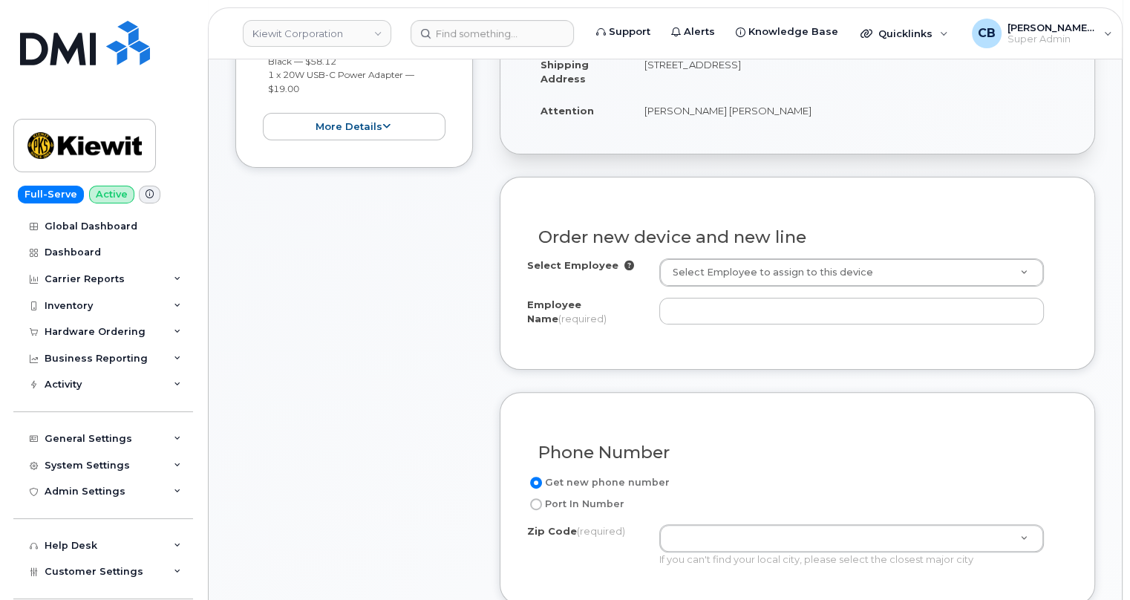
scroll to position [405, 0]
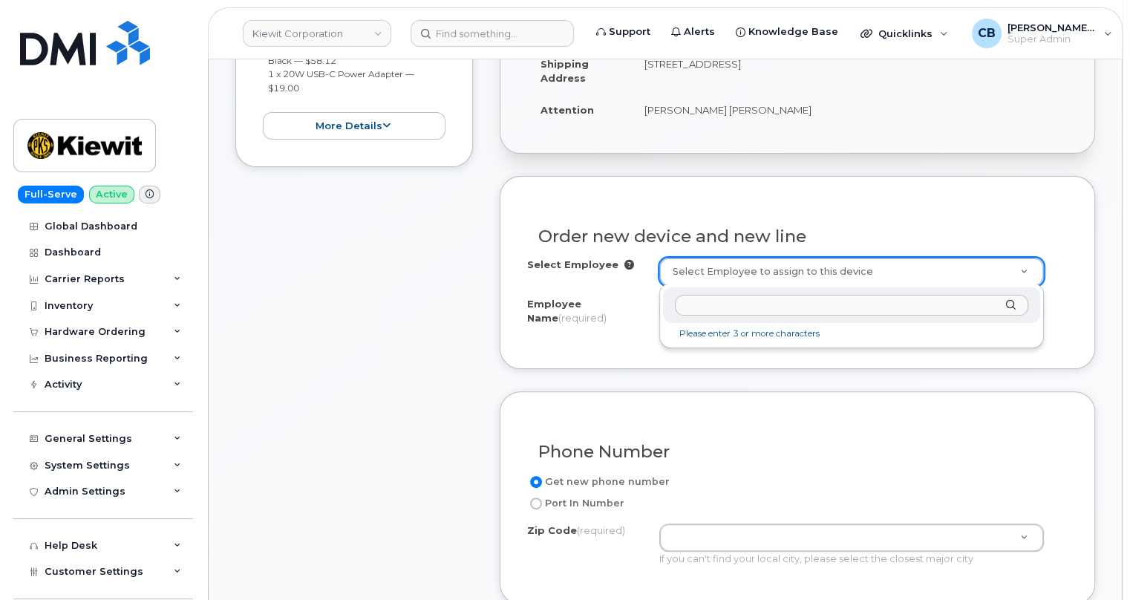
click at [739, 307] on input "text" at bounding box center [852, 306] width 354 height 22
click at [718, 304] on input "text" at bounding box center [852, 306] width 354 height 22
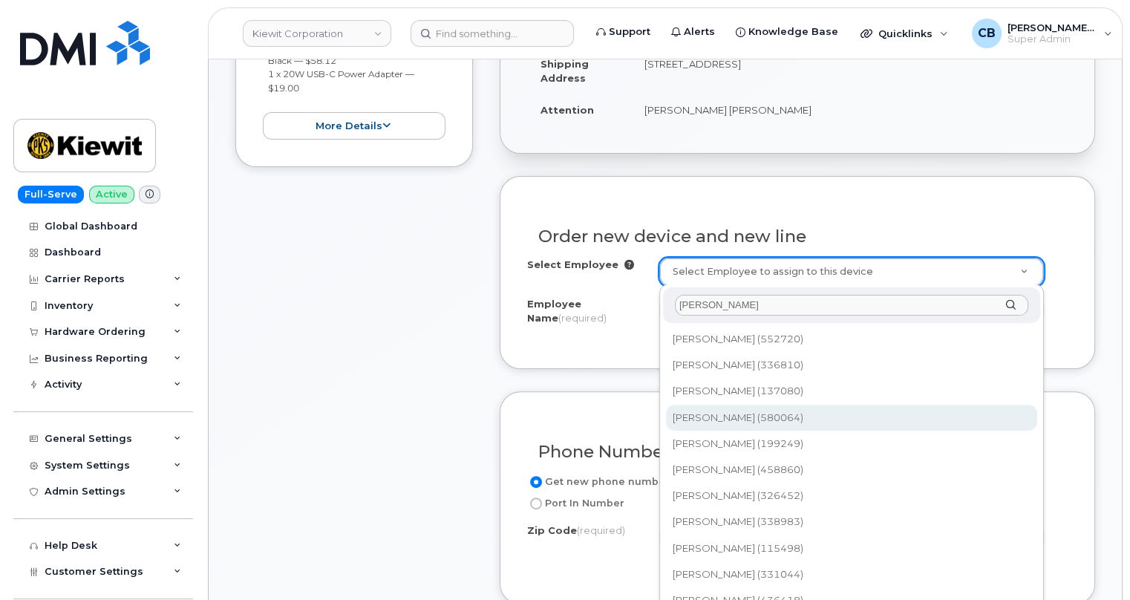
type input "Bob"
type input "2973348"
type input "Bob Condie"
type input "1 Holt Road South"
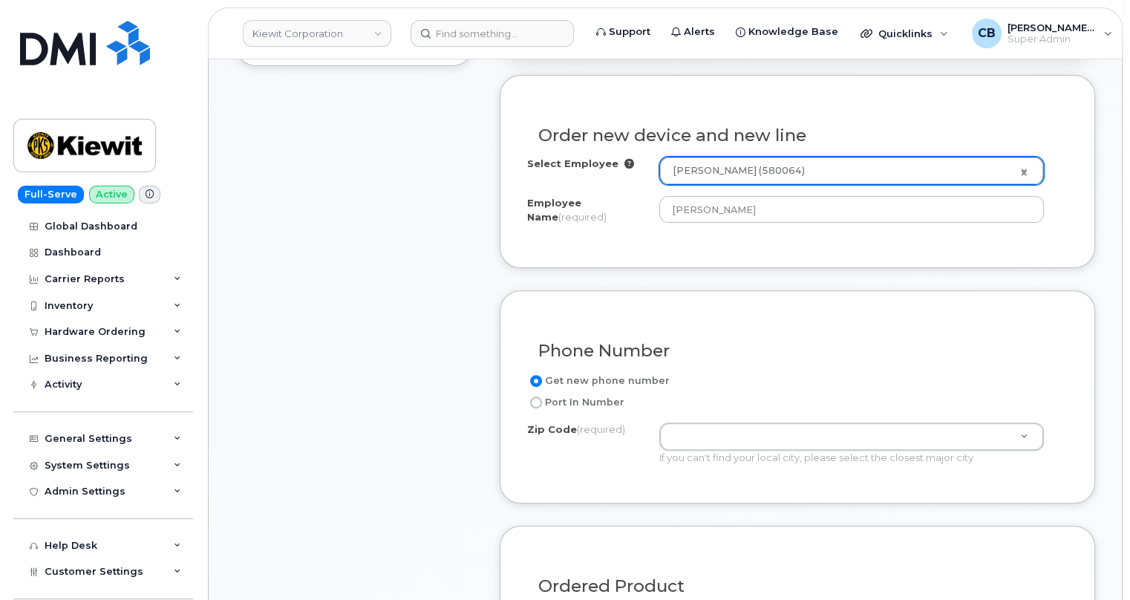
scroll to position [540, 0]
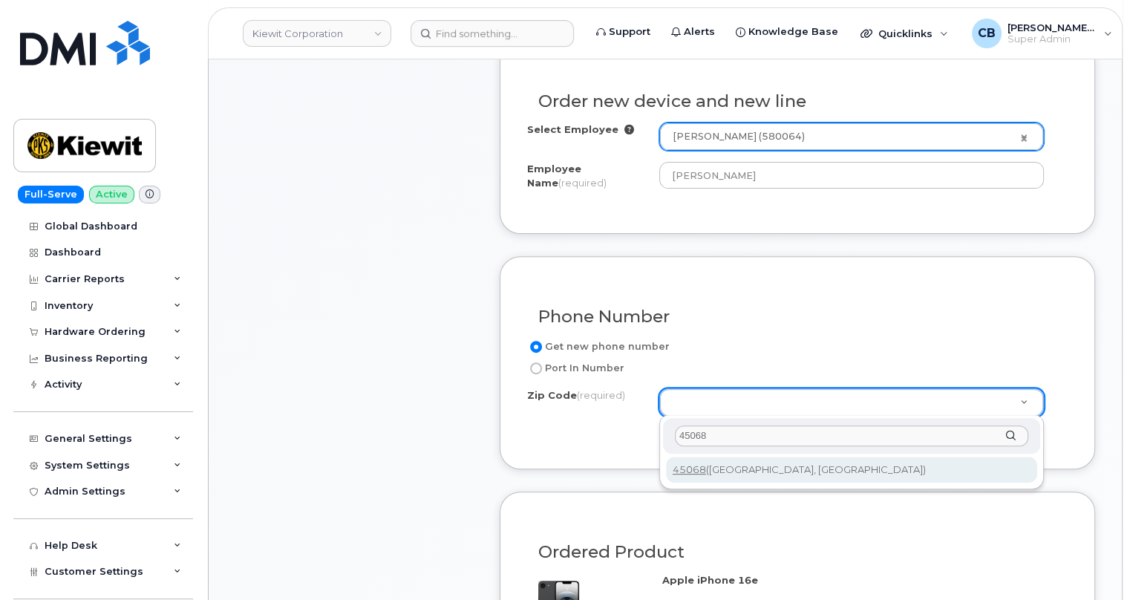
type input "45068"
type input "45068 (Waynesville, OH)"
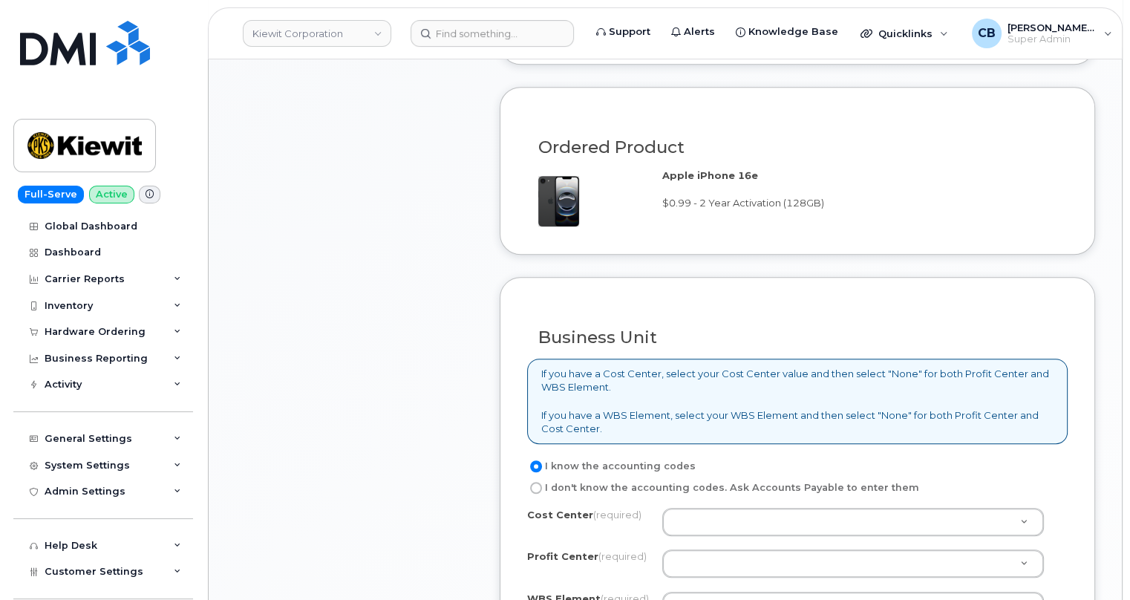
scroll to position [1080, 0]
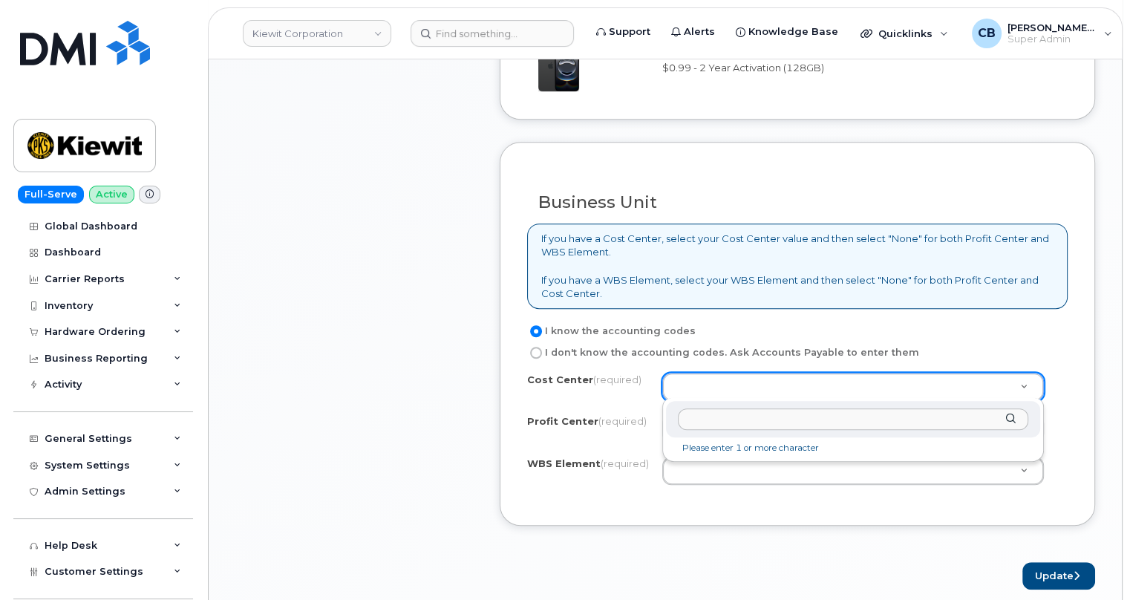
click at [700, 426] on input "text" at bounding box center [853, 419] width 351 height 22
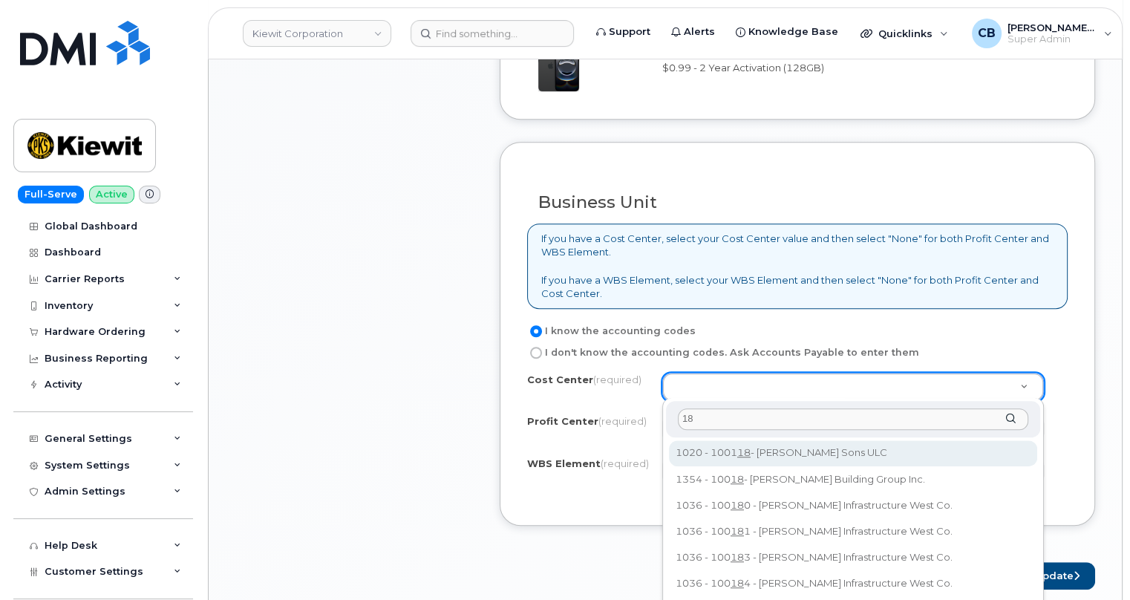
type input "185"
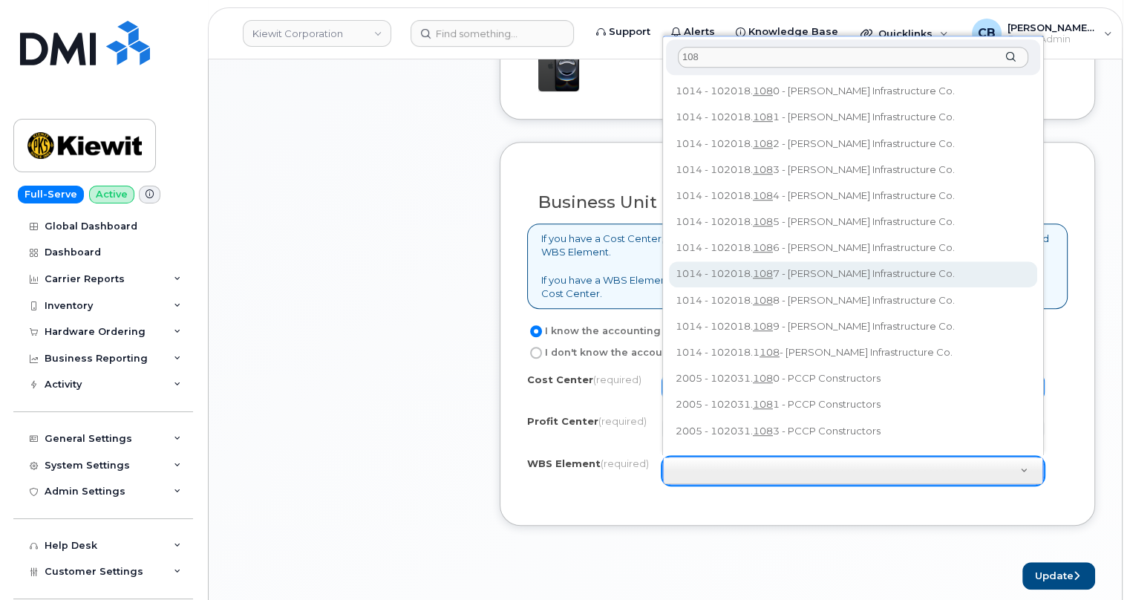
type input "108"
type input "102018.1087"
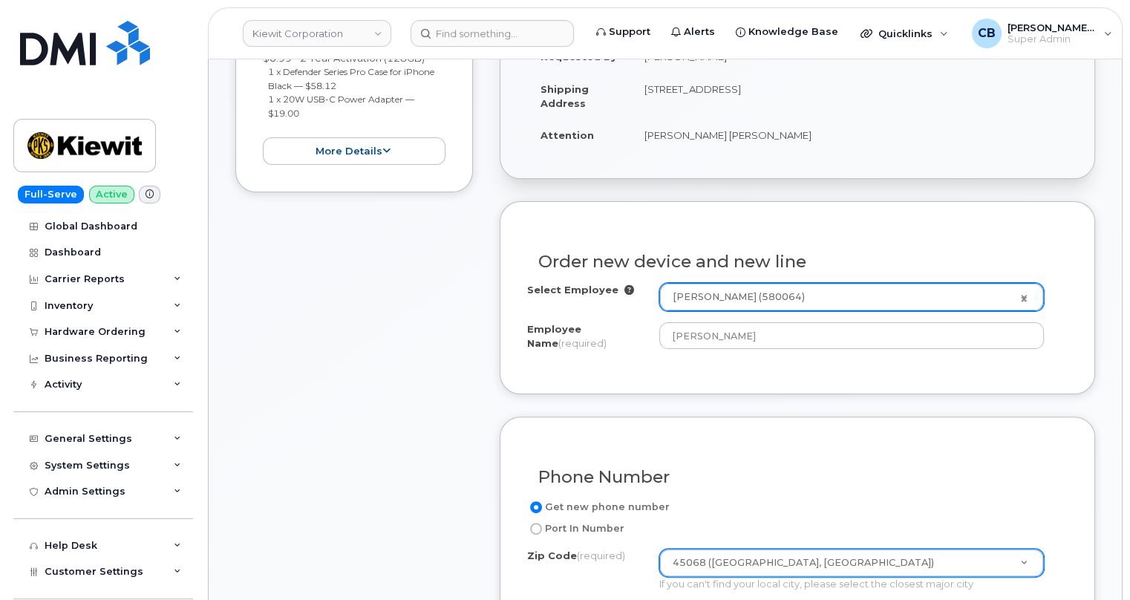
scroll to position [0, 0]
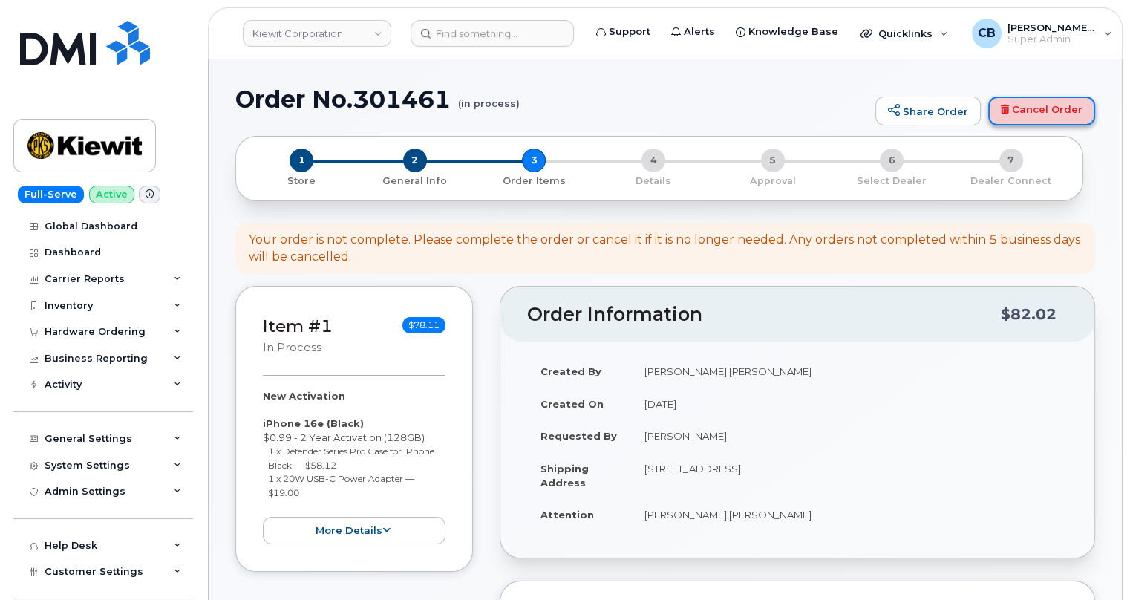
click at [1056, 105] on link "Cancel Order" at bounding box center [1041, 112] width 107 height 30
